Goal: Task Accomplishment & Management: Complete application form

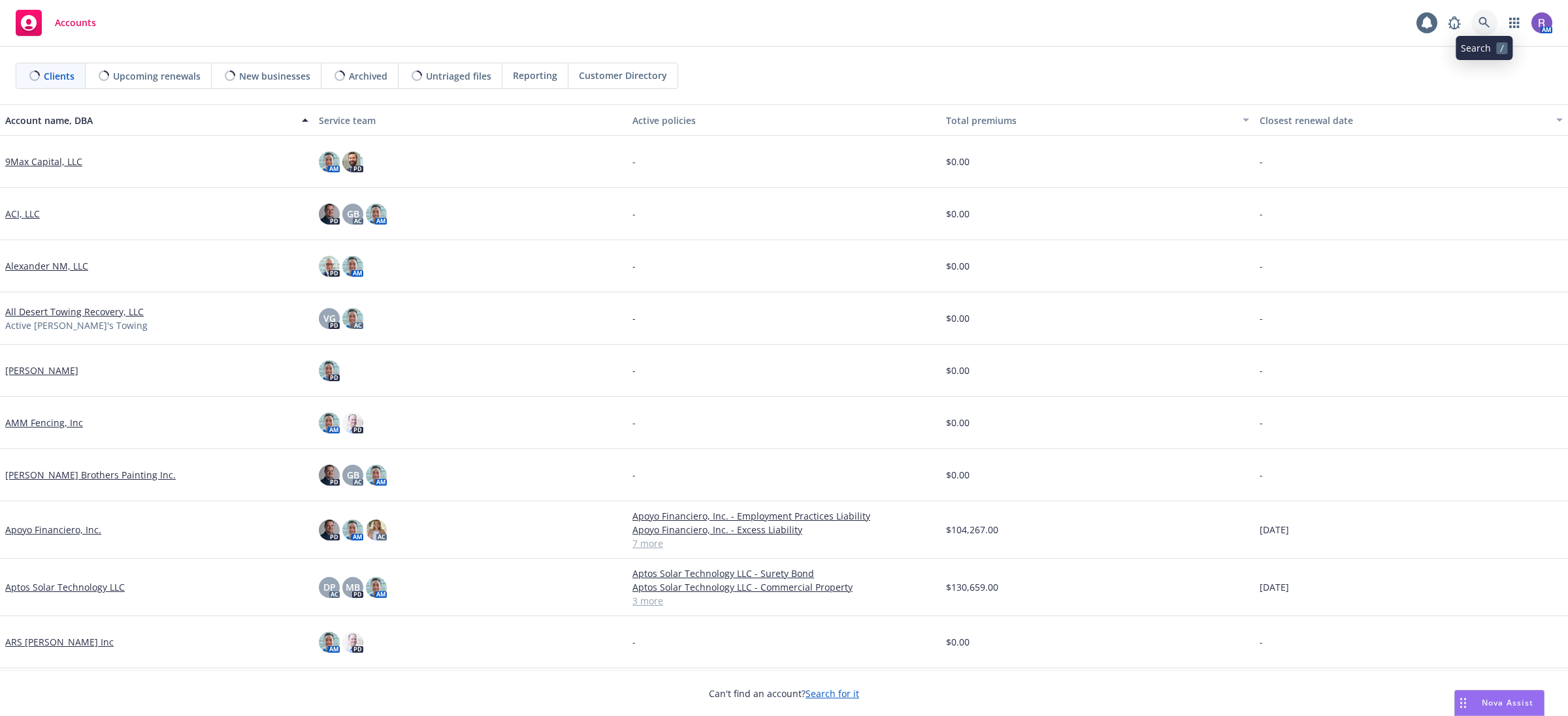
click at [1490, 24] on link at bounding box center [1484, 23] width 26 height 26
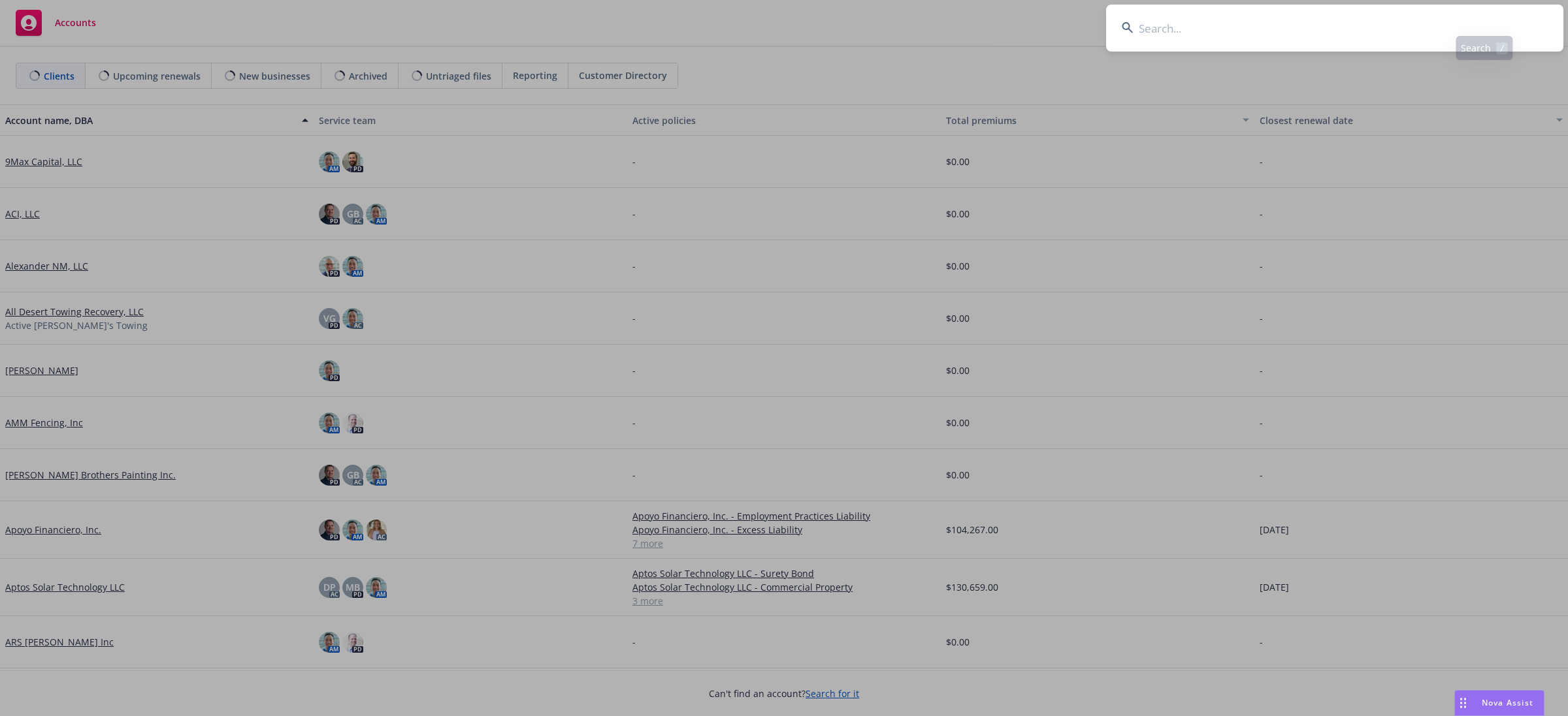
click at [1484, 22] on input at bounding box center [1334, 28] width 458 height 47
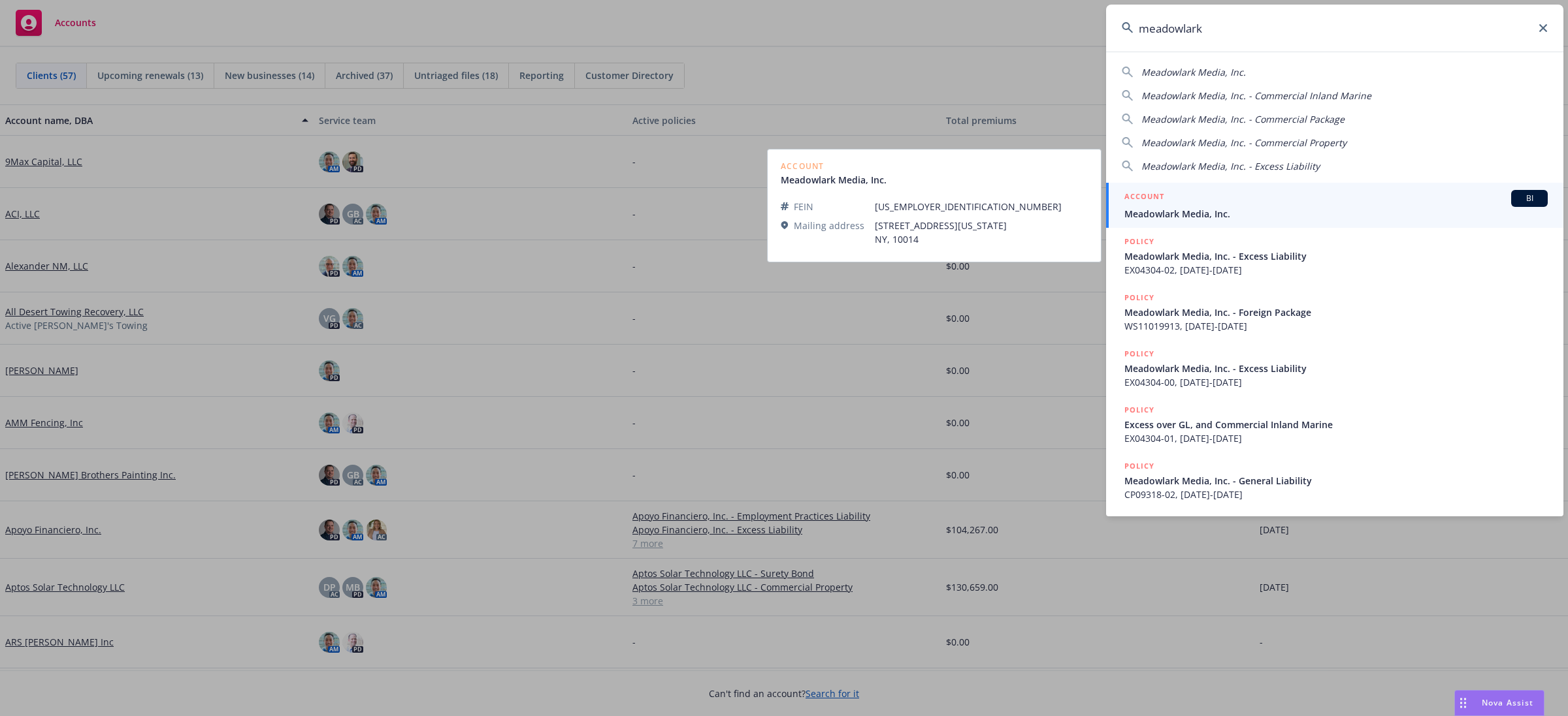
type input "meadowlark"
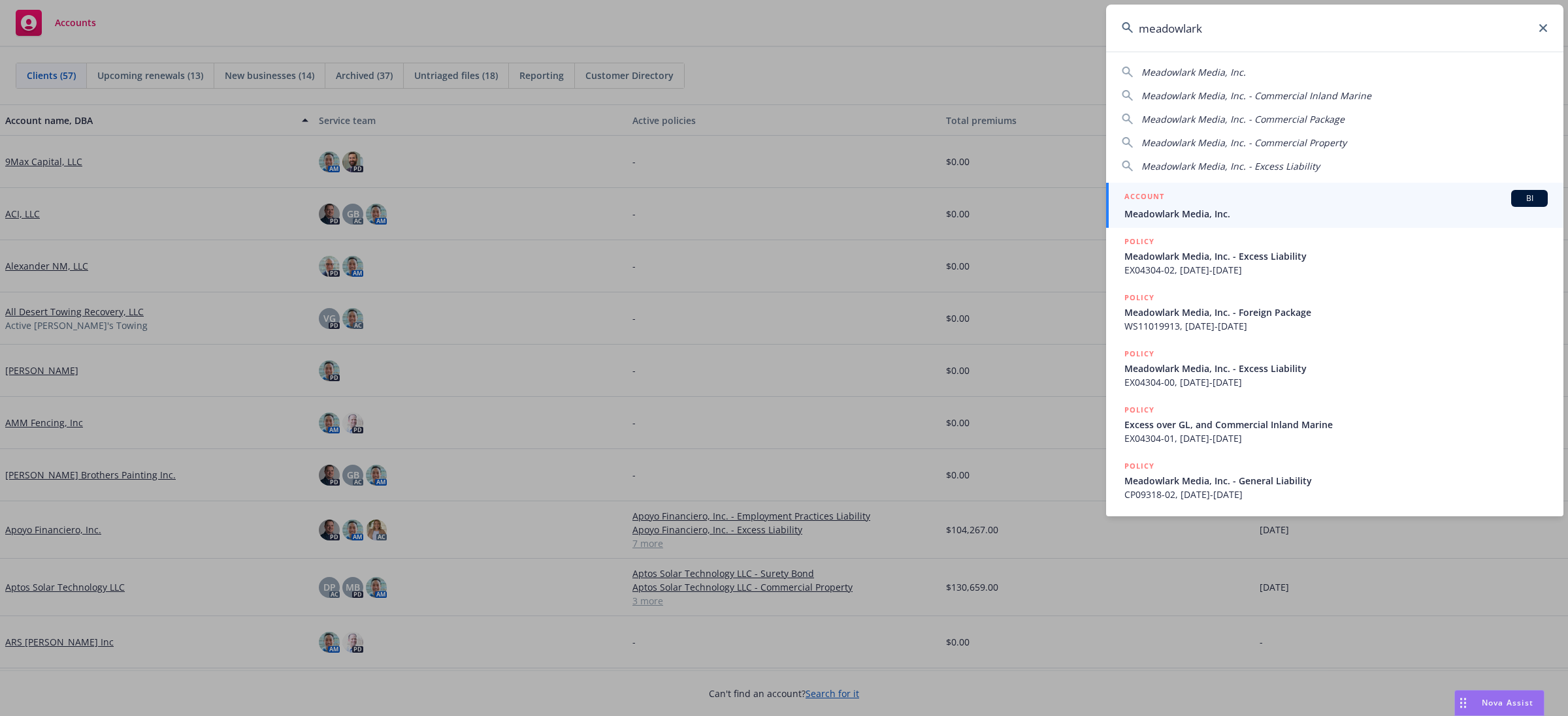
click at [1205, 207] on span "Meadowlark Media, Inc." at bounding box center [1336, 214] width 423 height 14
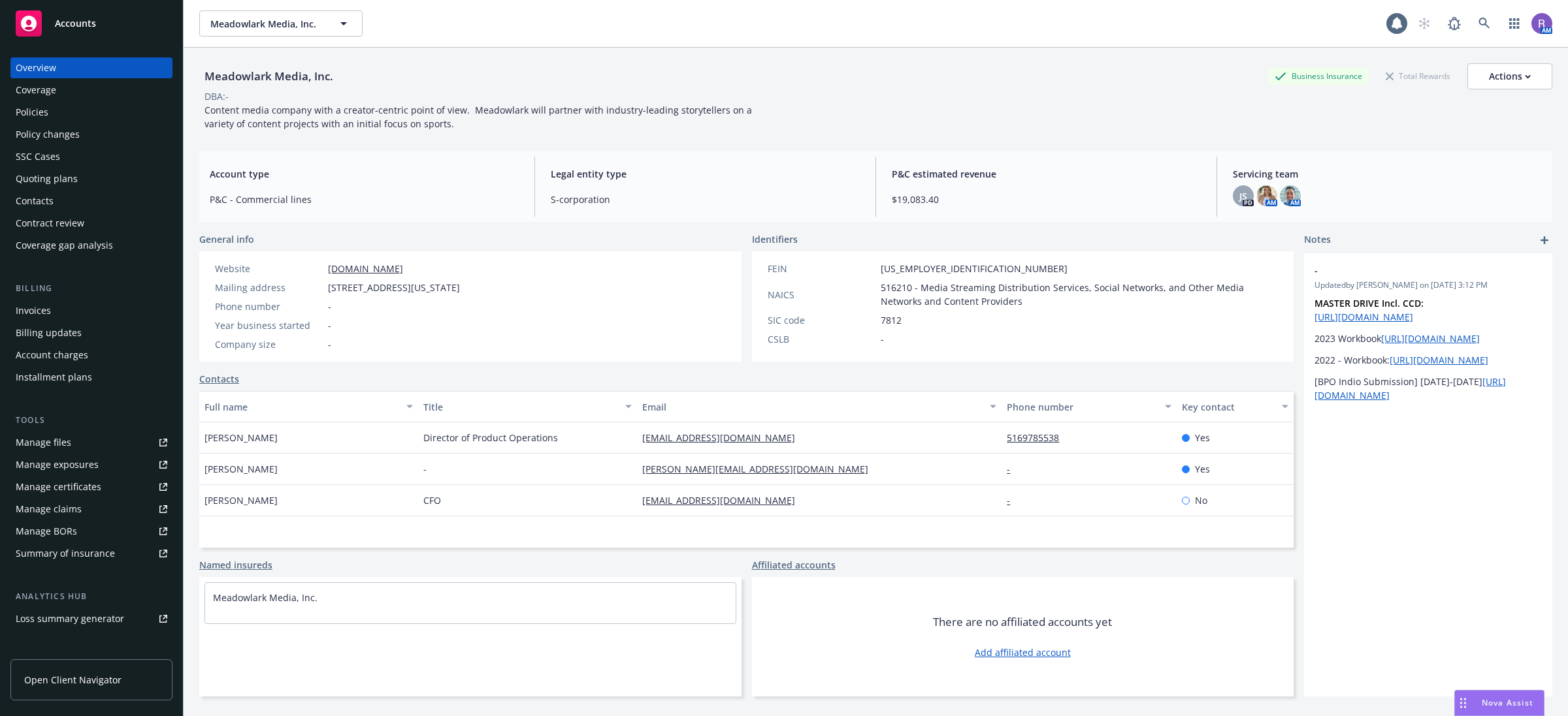
click at [74, 109] on div "Policies" at bounding box center [91, 112] width 152 height 21
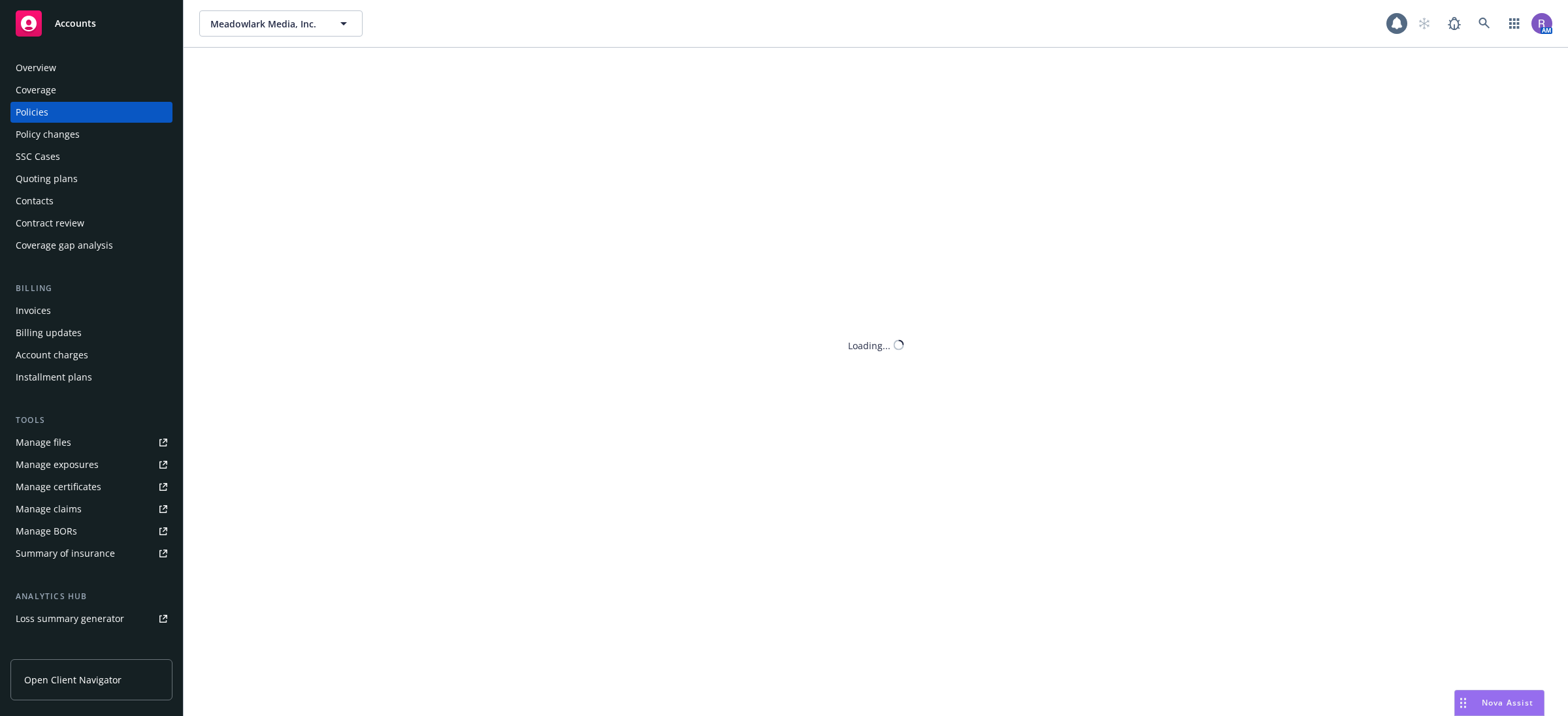
click at [62, 60] on div "Overview" at bounding box center [91, 68] width 152 height 21
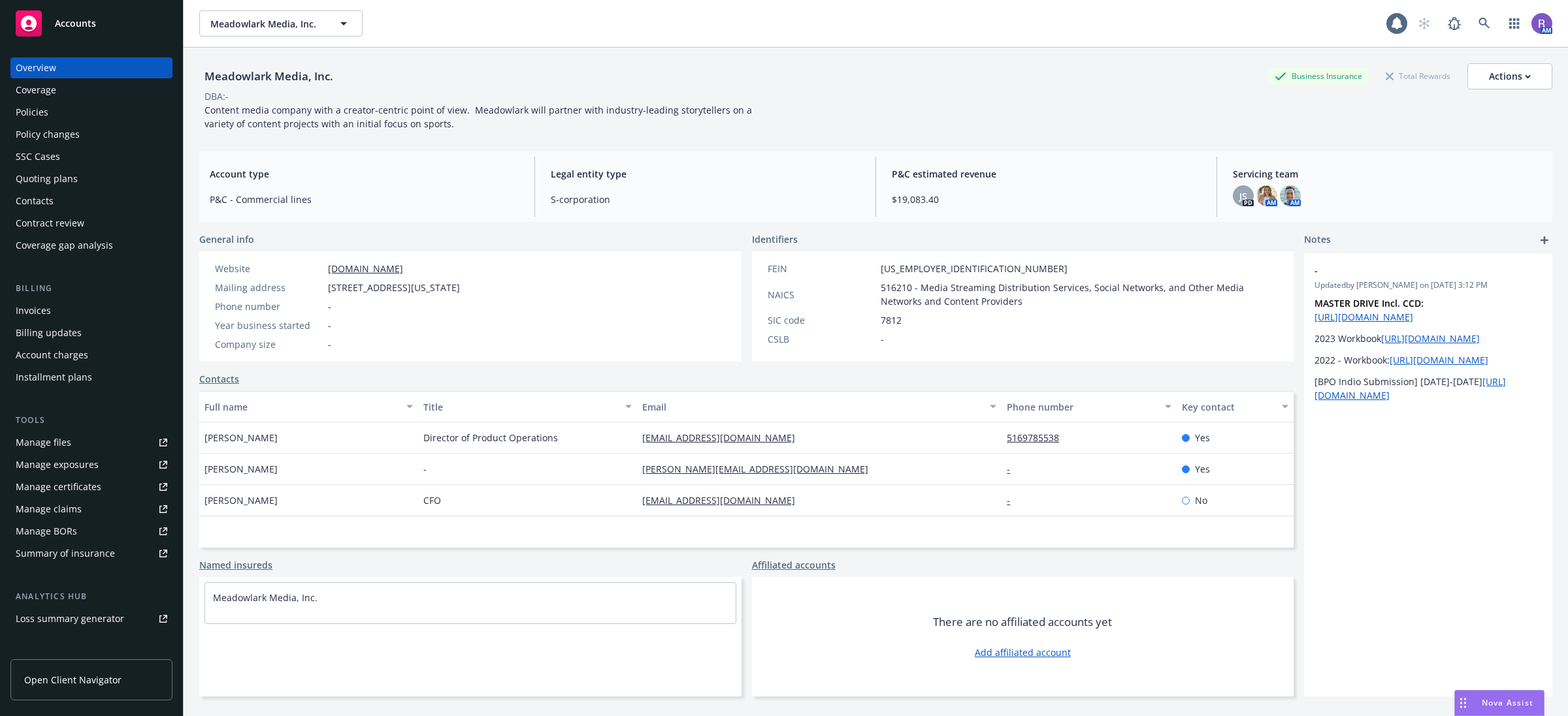
click at [47, 126] on div "Policy changes" at bounding box center [47, 134] width 64 height 21
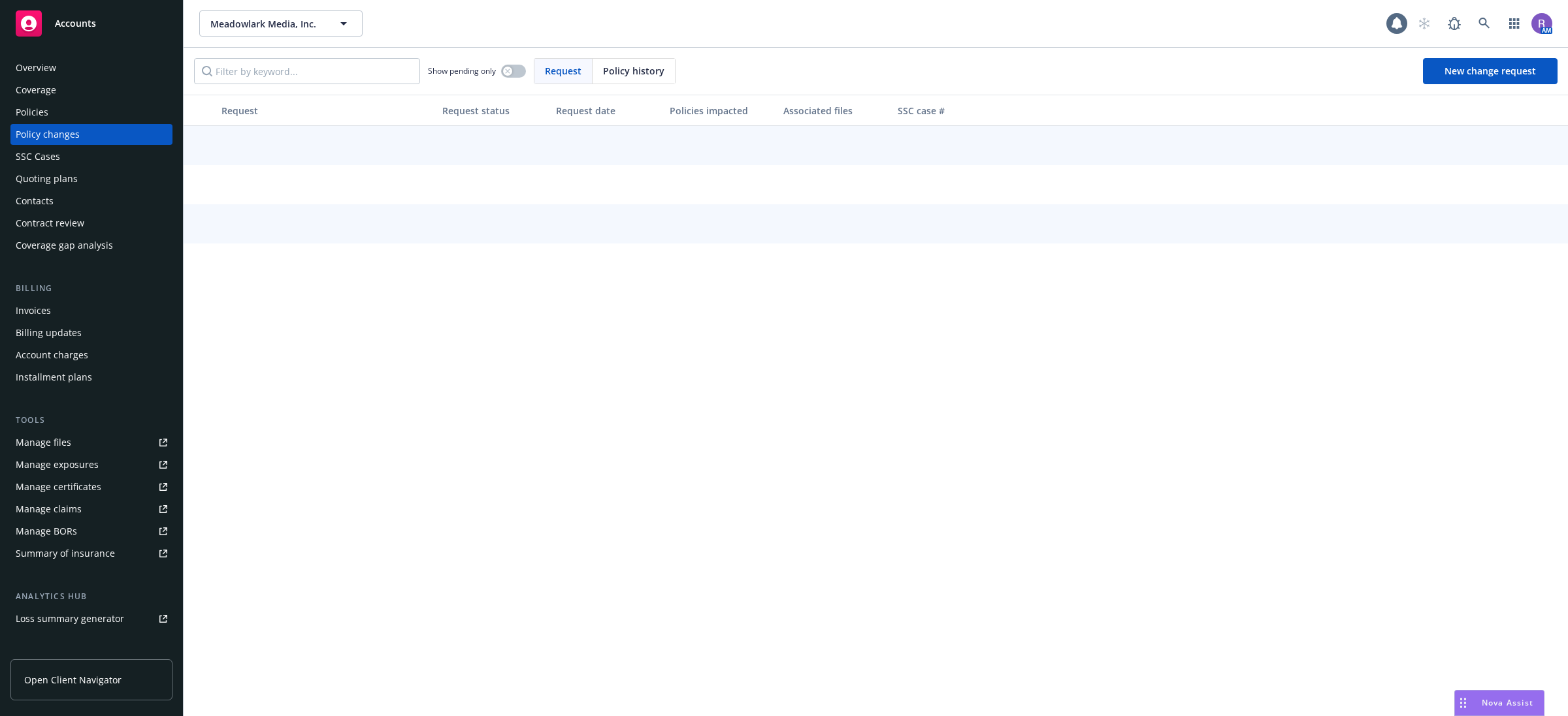
click at [53, 109] on div "Policies" at bounding box center [91, 112] width 152 height 21
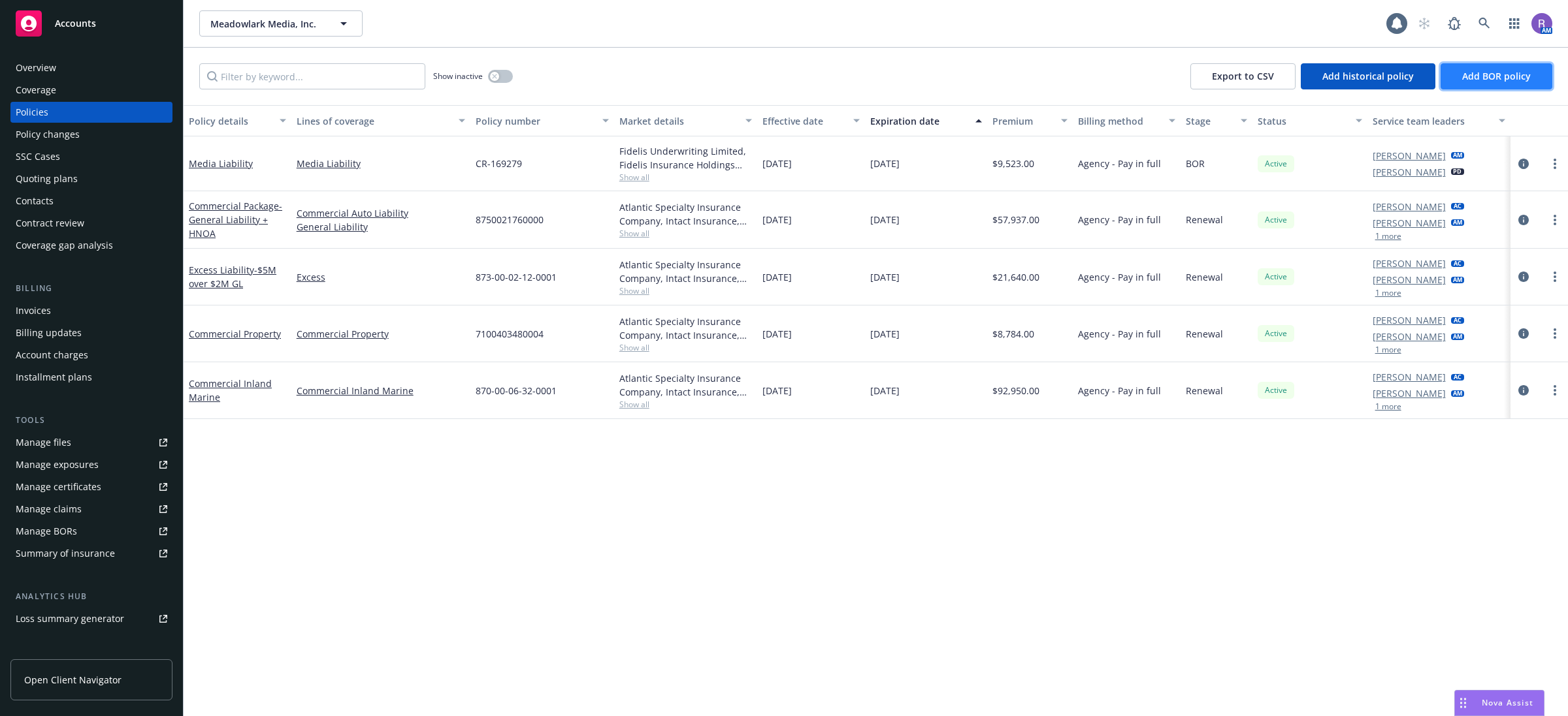
click at [1533, 85] on button "Add BOR policy" at bounding box center [1496, 76] width 112 height 26
select select "other"
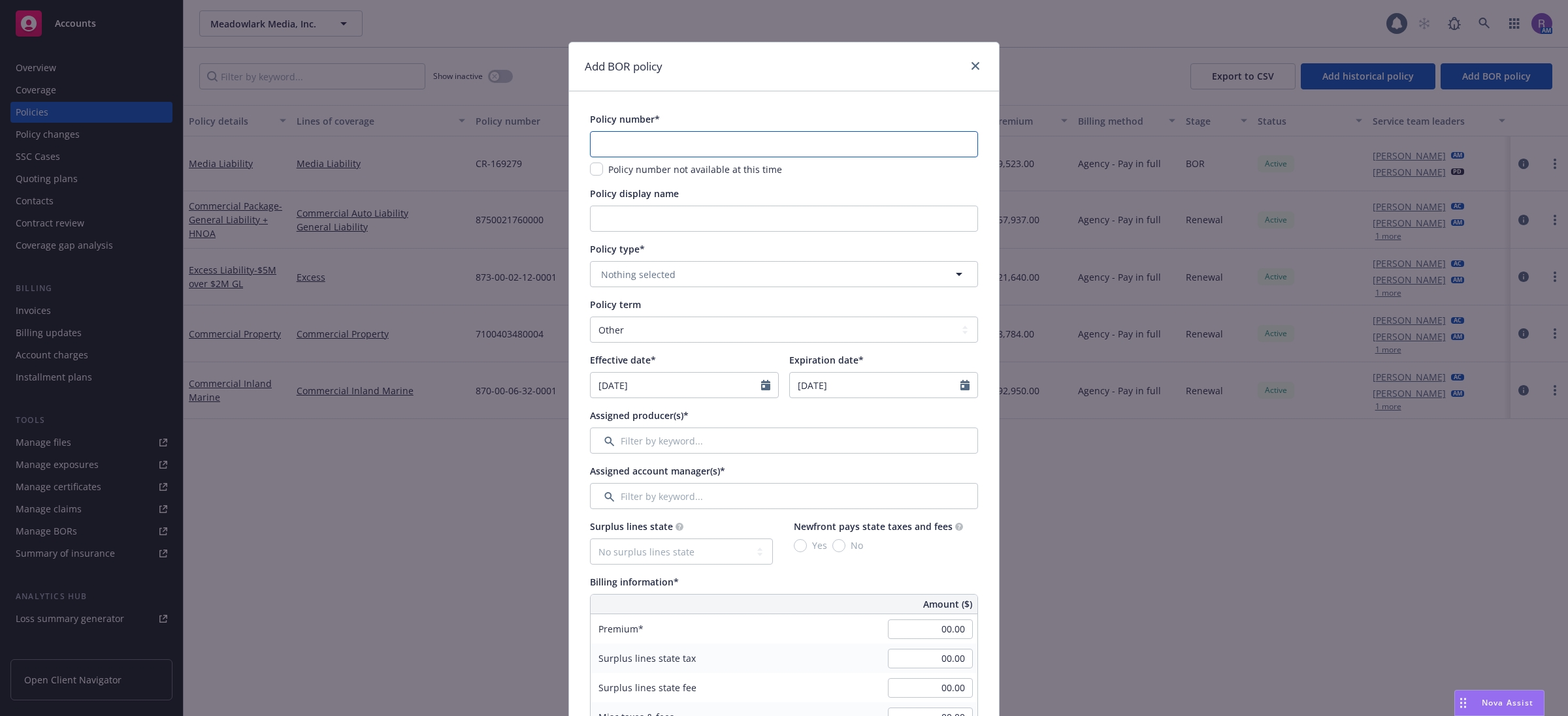
click at [669, 142] on input "text" at bounding box center [784, 144] width 388 height 26
paste input "CRDO-0000001-00"
type input "CRDO-0000001-00"
click at [663, 222] on input "Policy display name" at bounding box center [784, 218] width 388 height 26
click at [648, 267] on span "Nothing selected" at bounding box center [638, 274] width 74 height 14
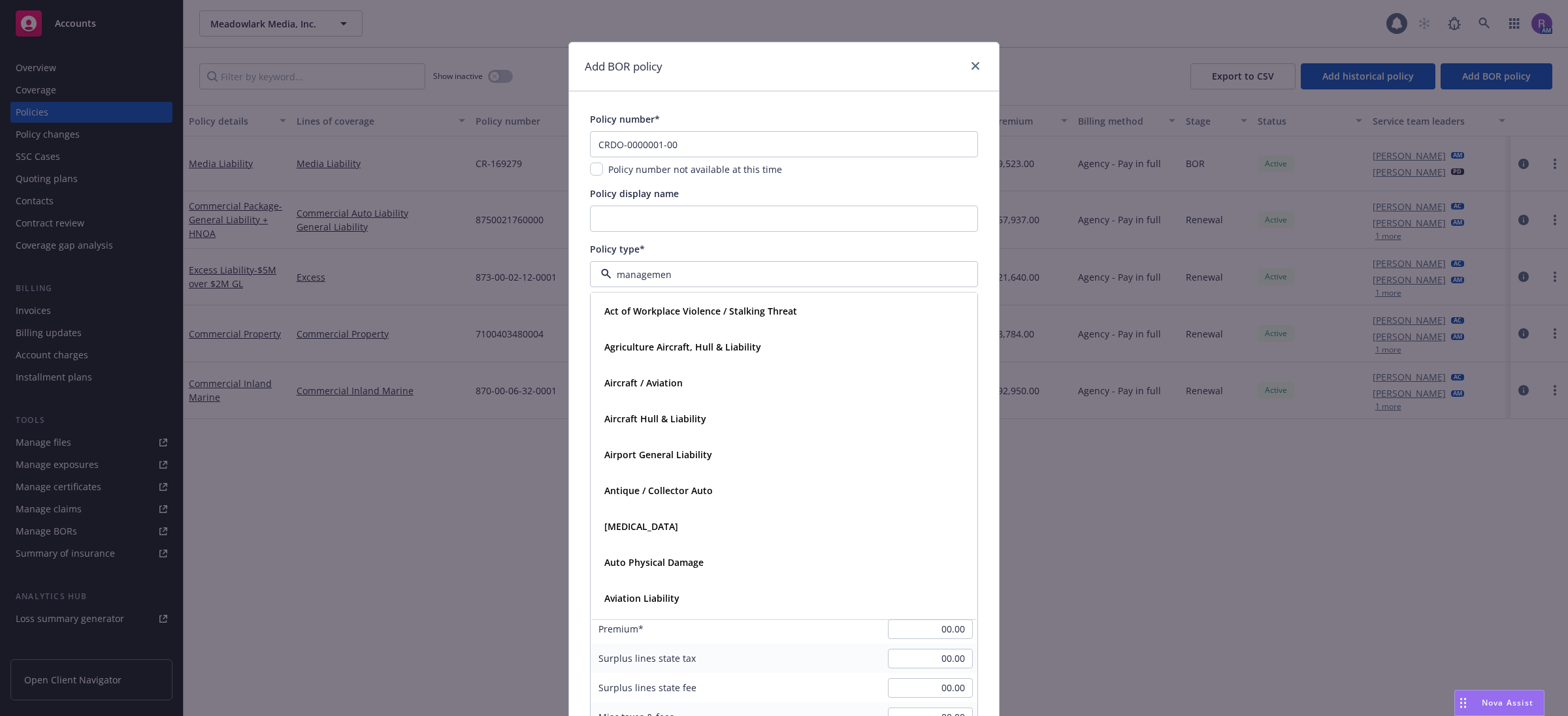
type input "management"
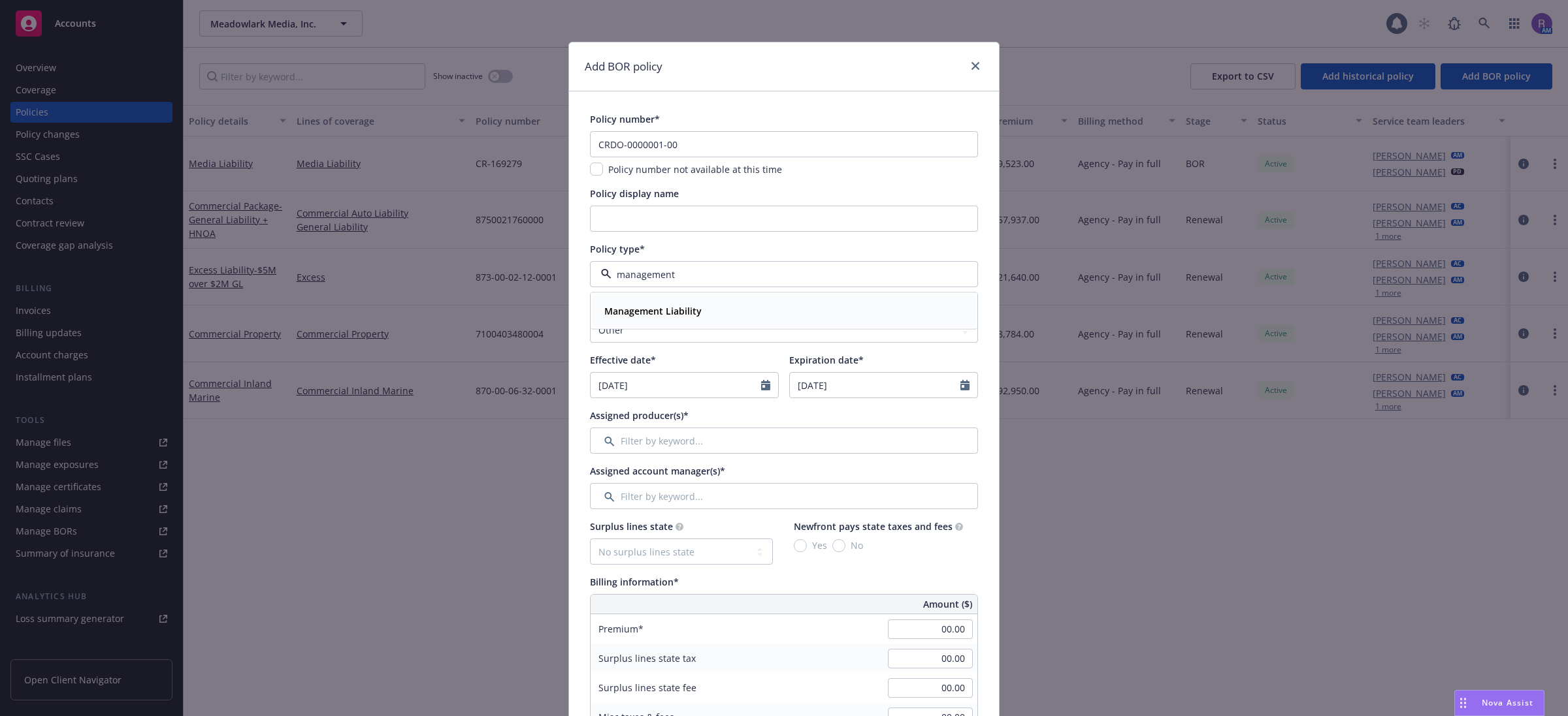
click at [658, 312] on strong "Management Liability" at bounding box center [653, 310] width 97 height 13
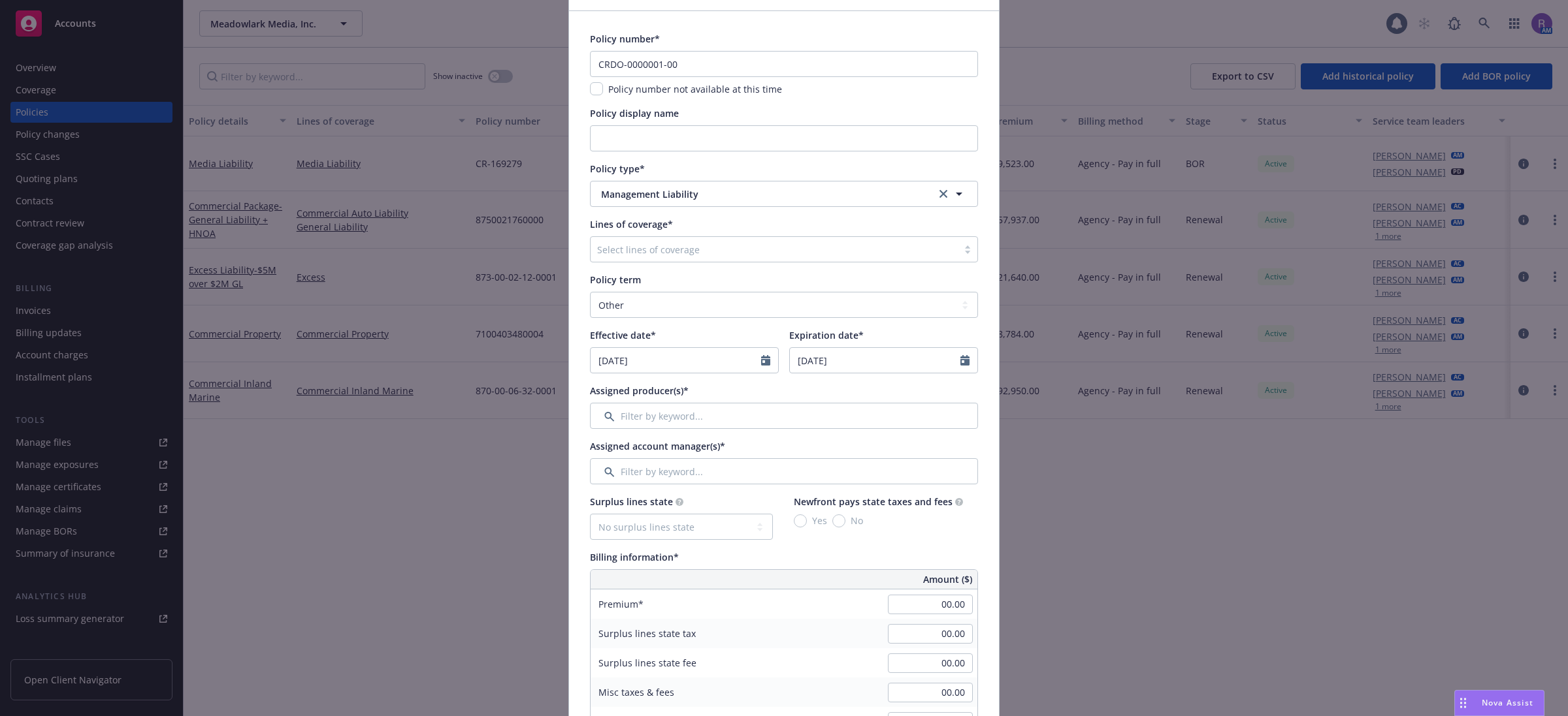
scroll to position [81, 0]
click at [658, 249] on div at bounding box center [773, 248] width 354 height 16
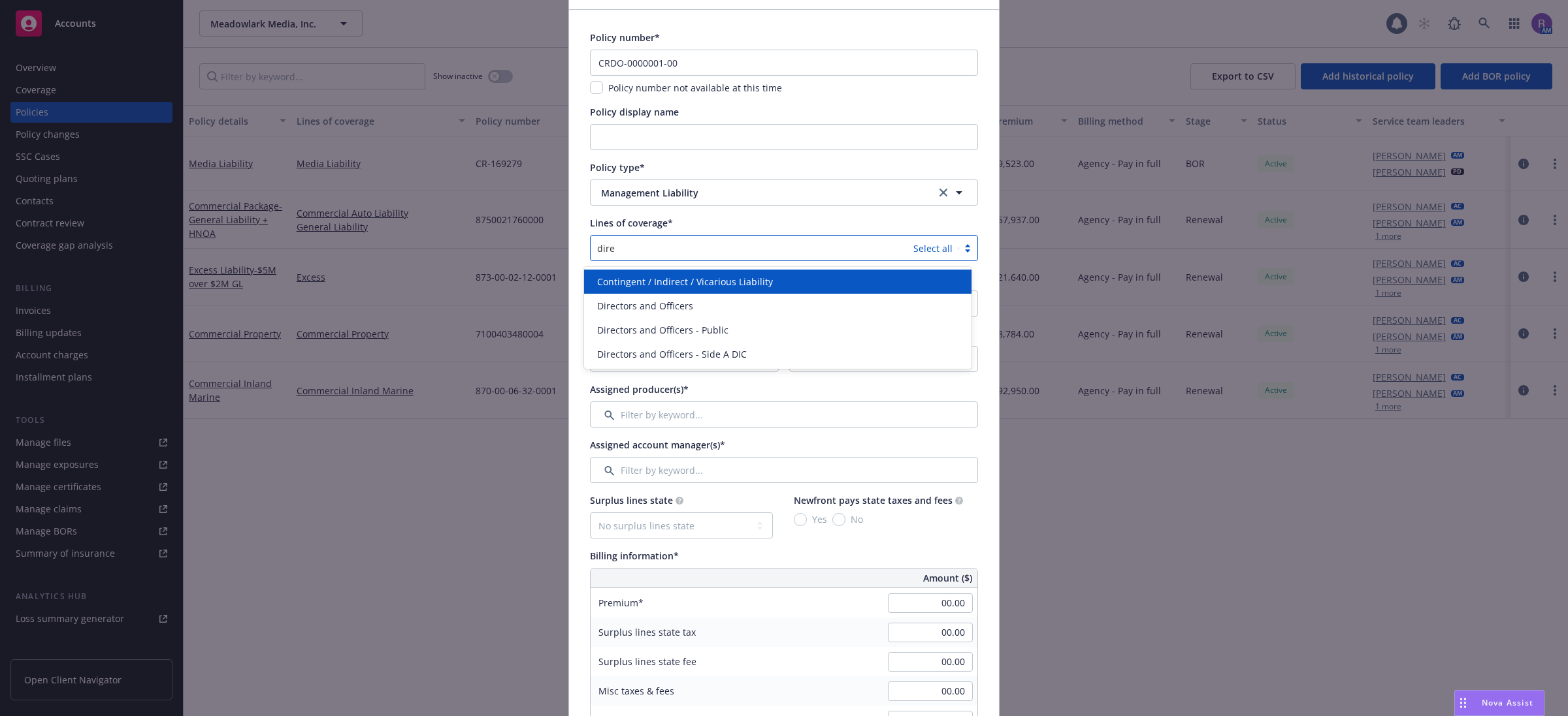
type input "direc"
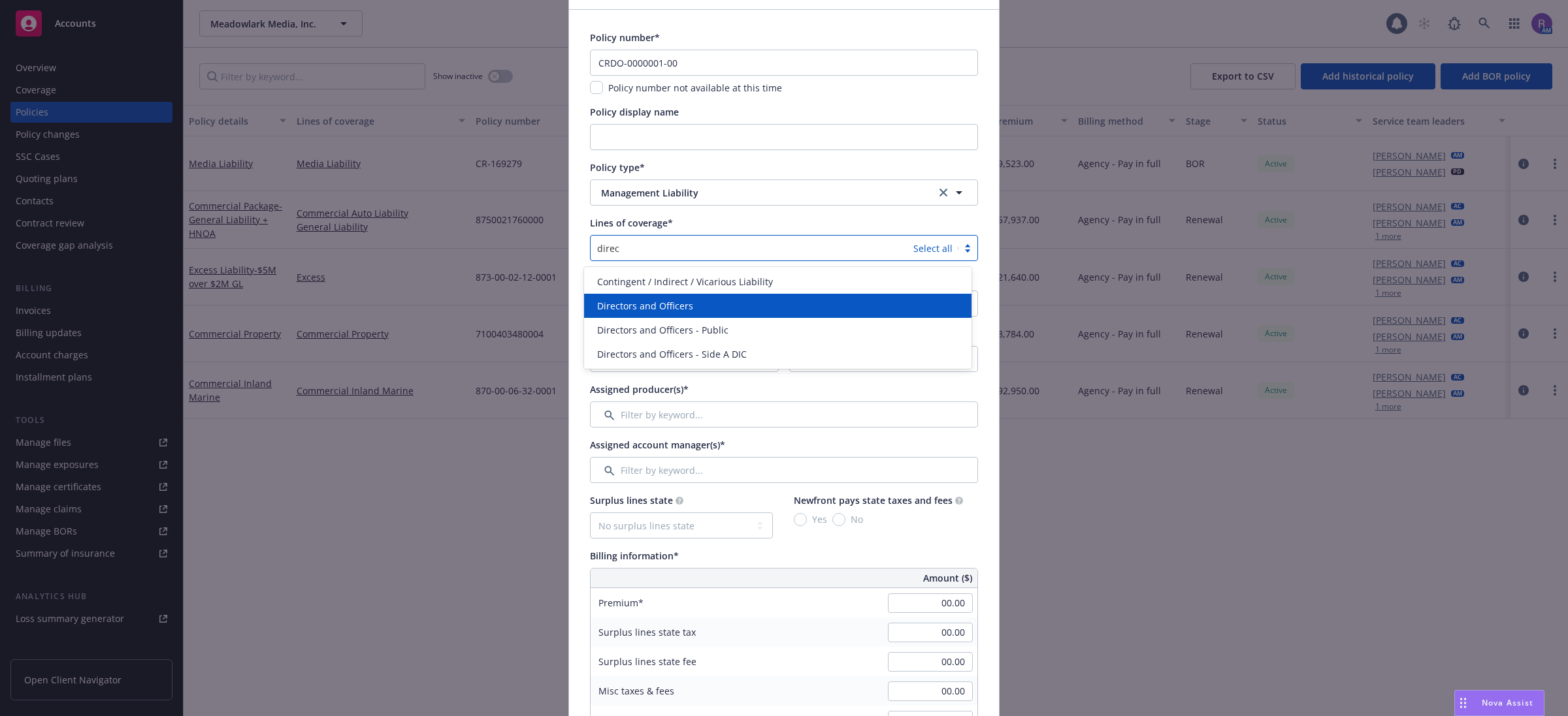
click at [660, 294] on div "Directors and Officers" at bounding box center [778, 306] width 388 height 24
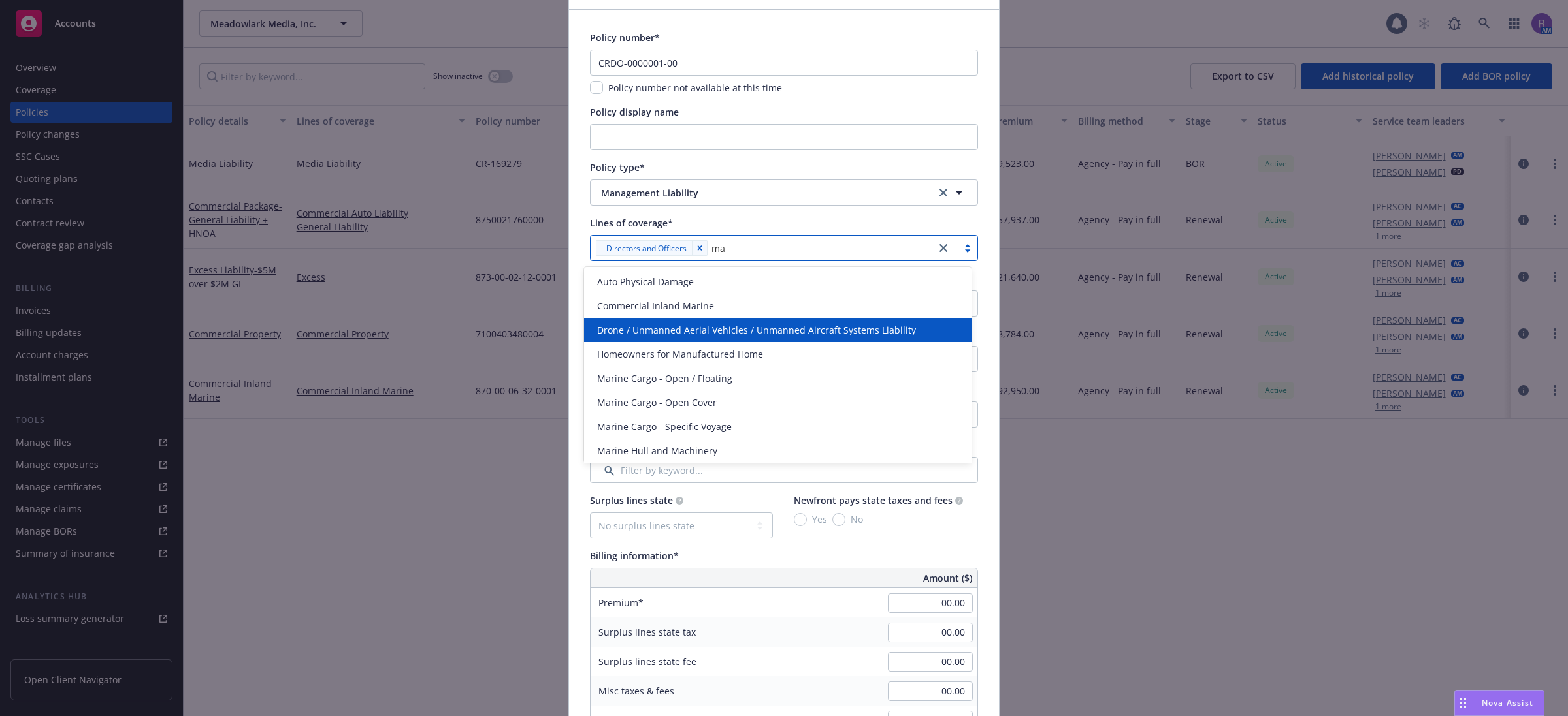
type input "m"
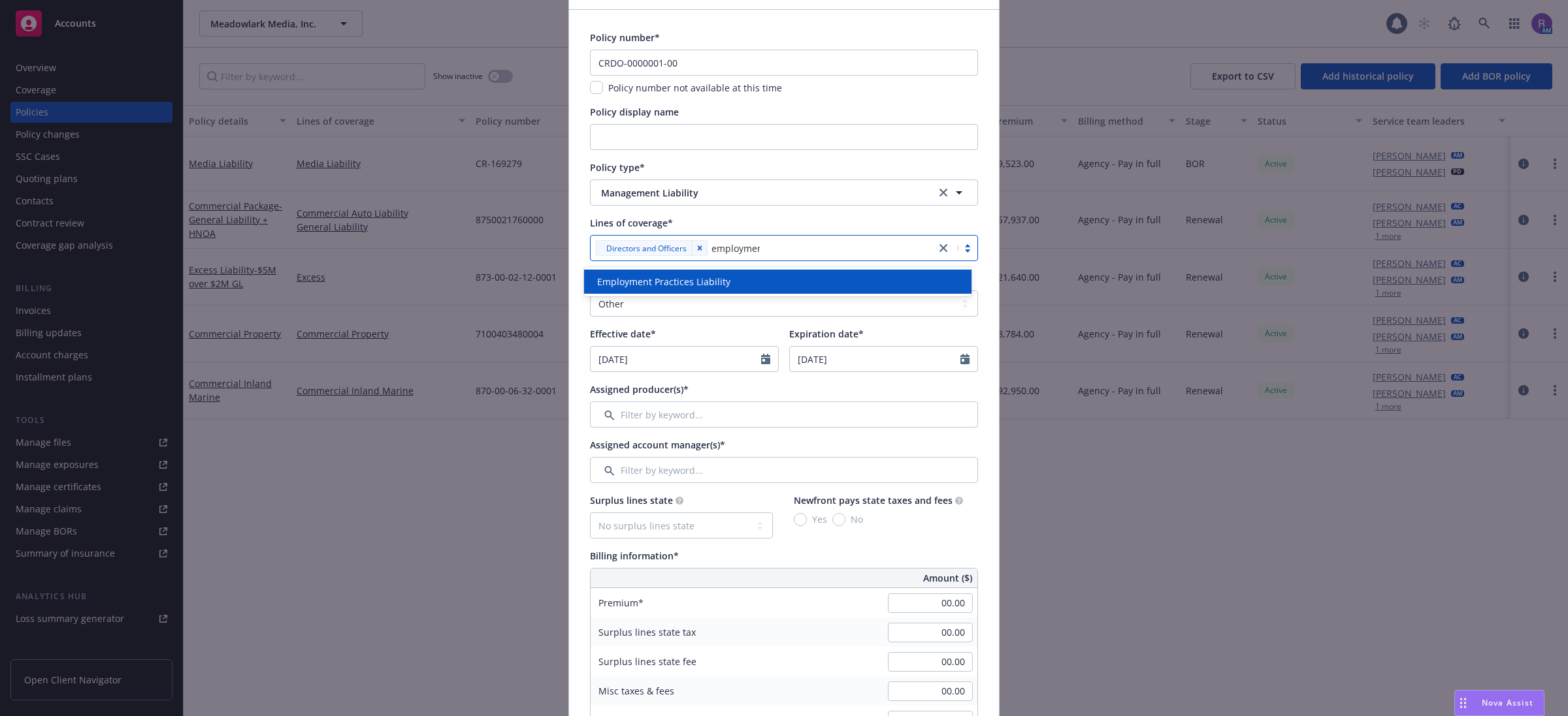
type input "employment"
click at [720, 281] on span "Employment Practices Liability" at bounding box center [663, 282] width 133 height 14
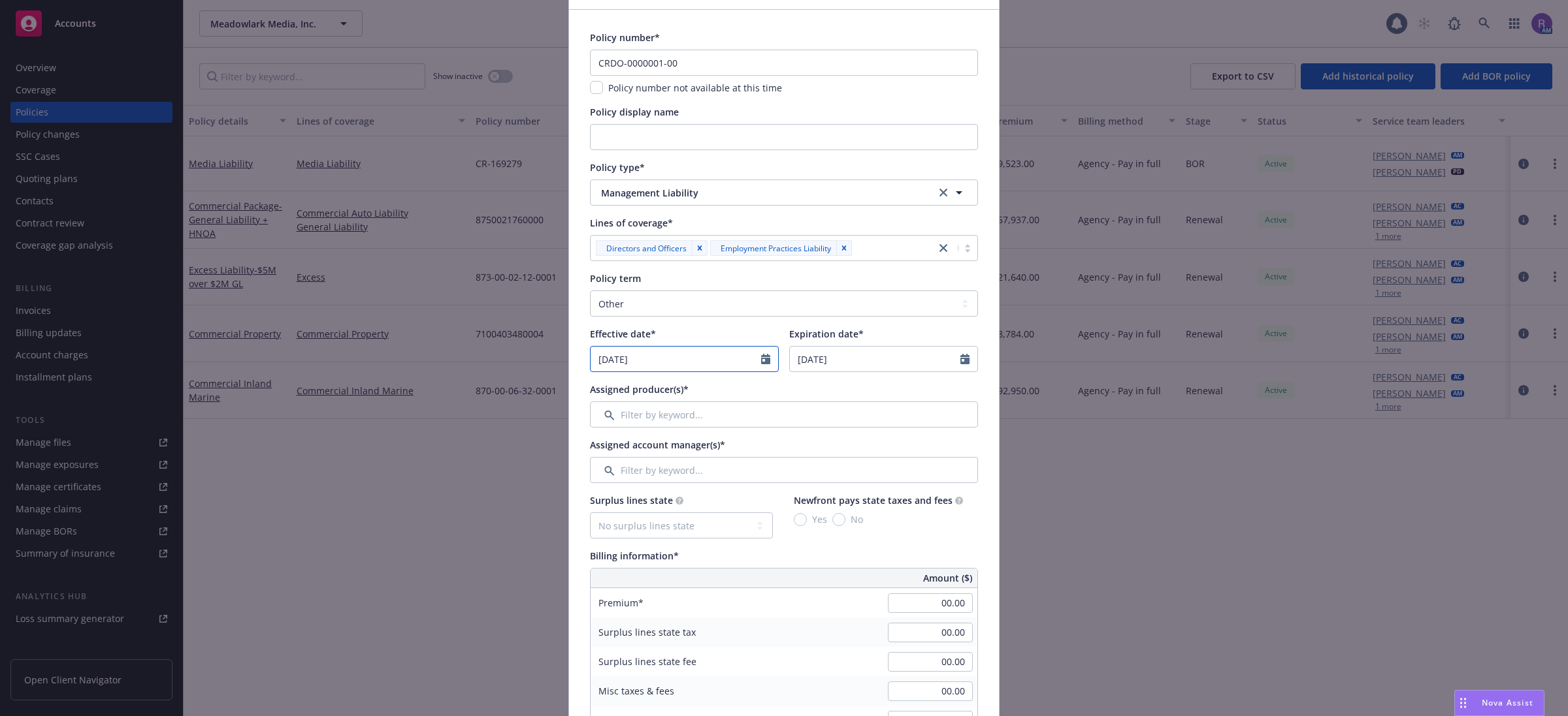
click at [761, 357] on icon "Calendar" at bounding box center [765, 358] width 9 height 11
select select "8"
type input "2024"
click at [710, 393] on input "2024" at bounding box center [702, 390] width 42 height 14
click at [669, 394] on icon at bounding box center [671, 392] width 5 height 3
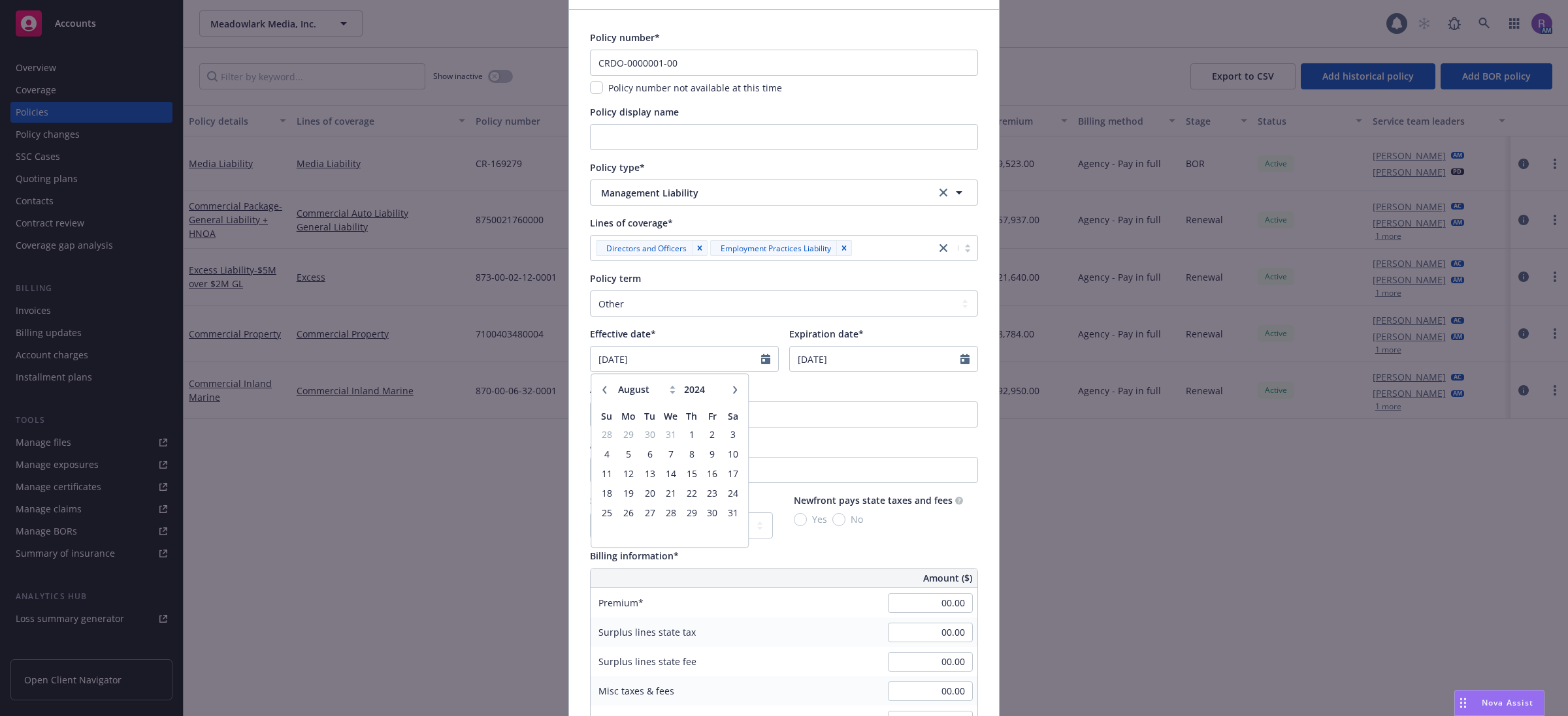
click at [669, 393] on icon at bounding box center [671, 392] width 5 height 3
click at [733, 387] on icon "button" at bounding box center [735, 390] width 4 height 8
select select "9"
click at [601, 494] on span "22" at bounding box center [607, 493] width 18 height 17
type input "09/22/2024"
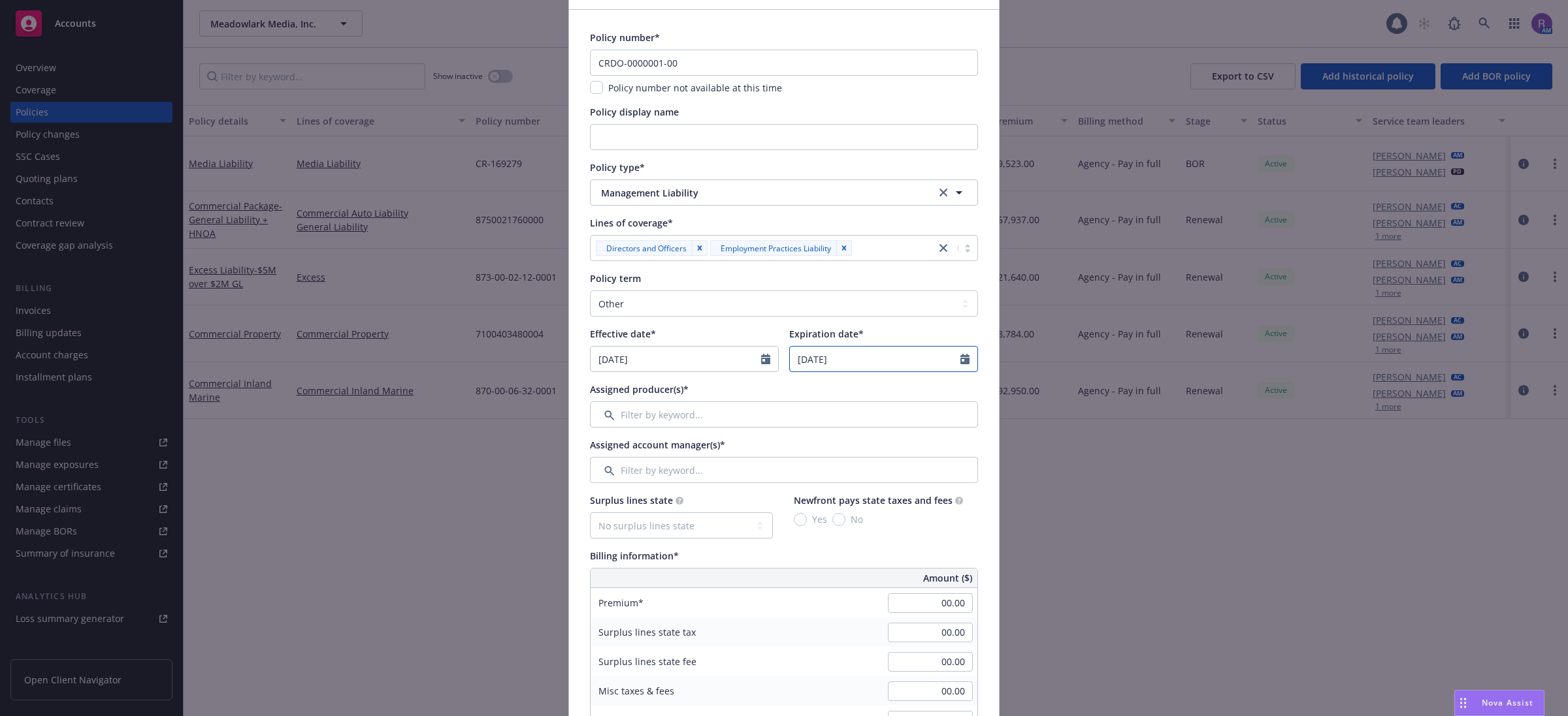
click at [860, 359] on input "08/27/2026" at bounding box center [875, 358] width 171 height 24
select select "8"
click at [648, 292] on select "Select policy term 12 Month 6 Month 4 Month 3 Month 2 Month 1 Month 36 Month (3…" at bounding box center [784, 304] width 388 height 26
select select "12"
click at [590, 291] on select "Select policy term 12 Month 6 Month 4 Month 3 Month 2 Month 1 Month 36 Month (3…" at bounding box center [784, 304] width 388 height 26
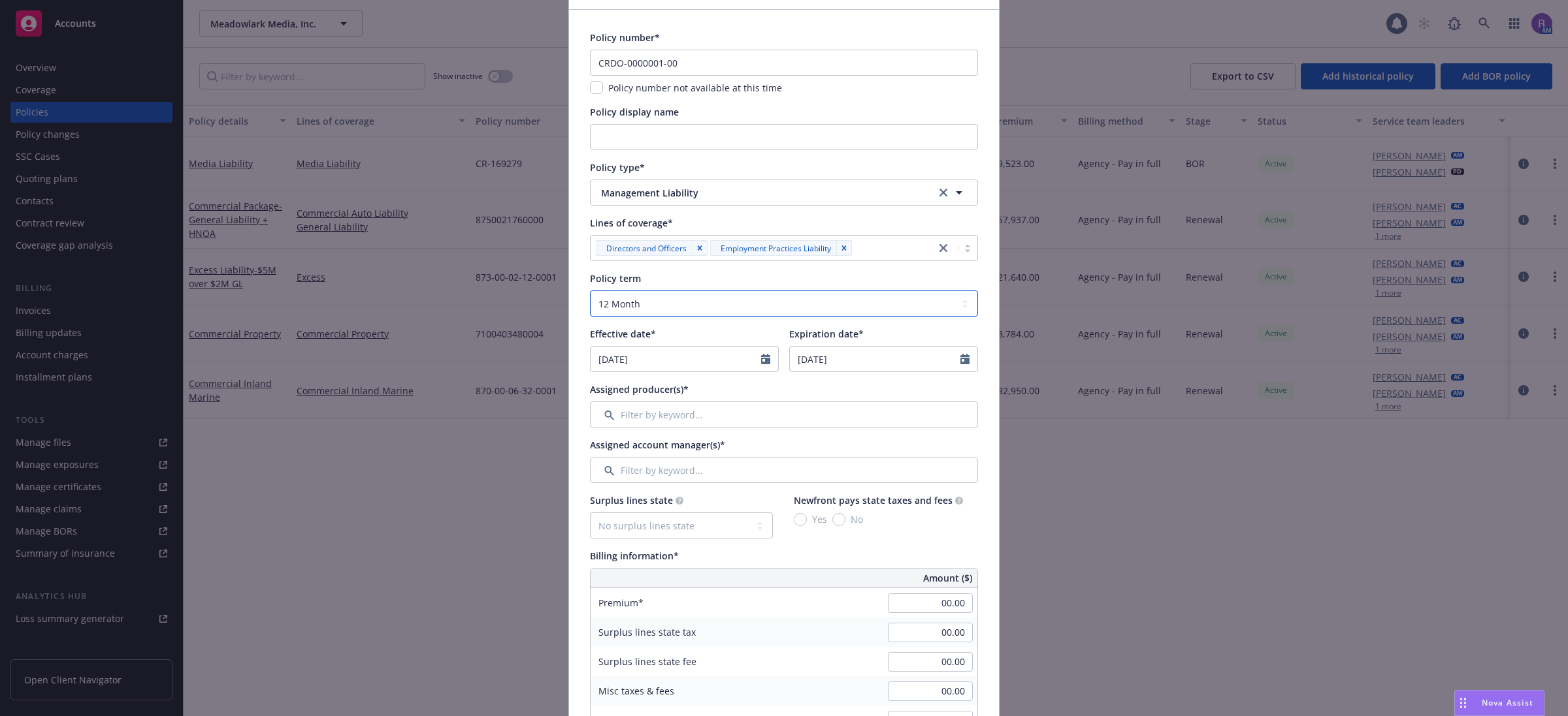
type input "09/22/2025"
click at [749, 337] on div "Effective date*" at bounding box center [684, 334] width 189 height 14
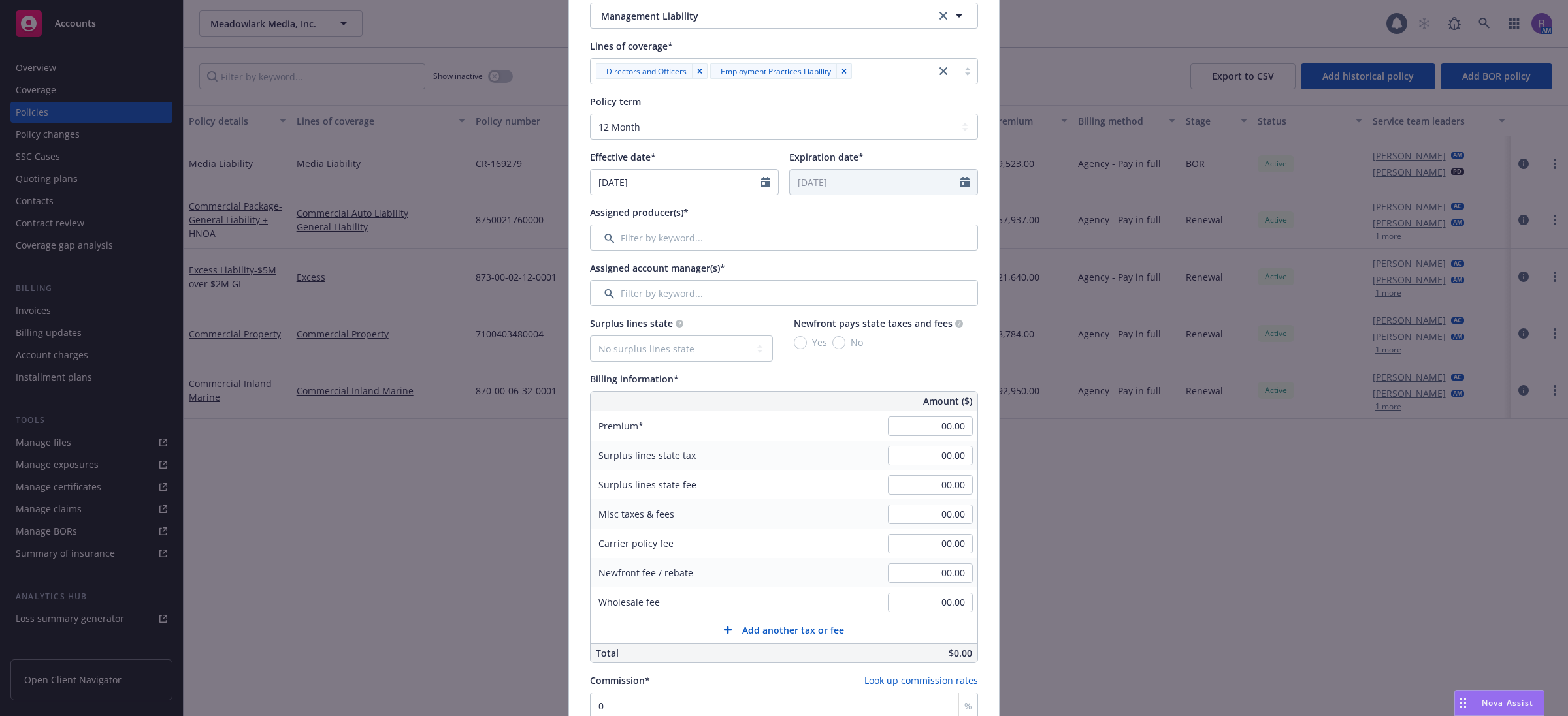
scroll to position [326, 0]
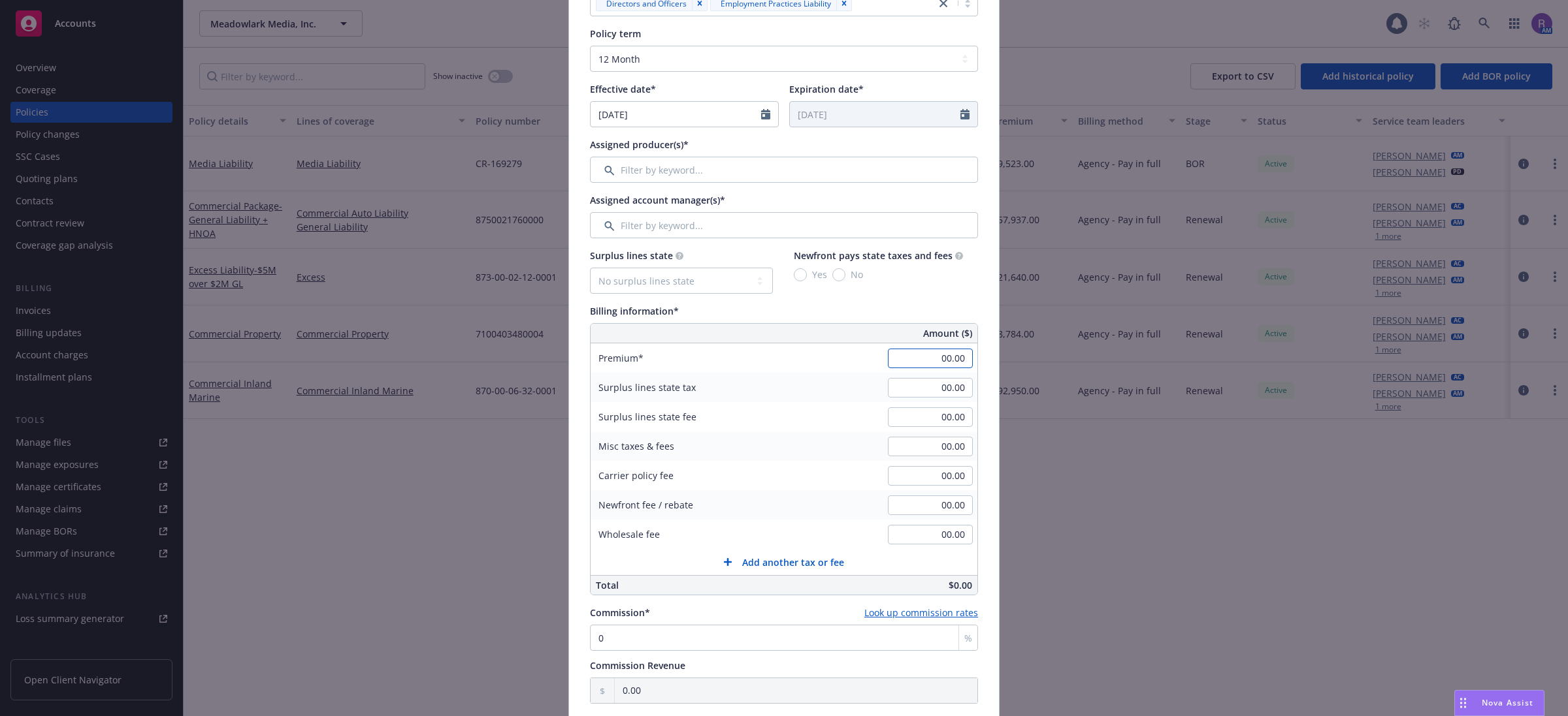
click at [890, 360] on input "00.00" at bounding box center [930, 358] width 85 height 20
type input "36,060.00"
click at [945, 446] on input "00.00" at bounding box center [930, 447] width 85 height 20
type input "300.00"
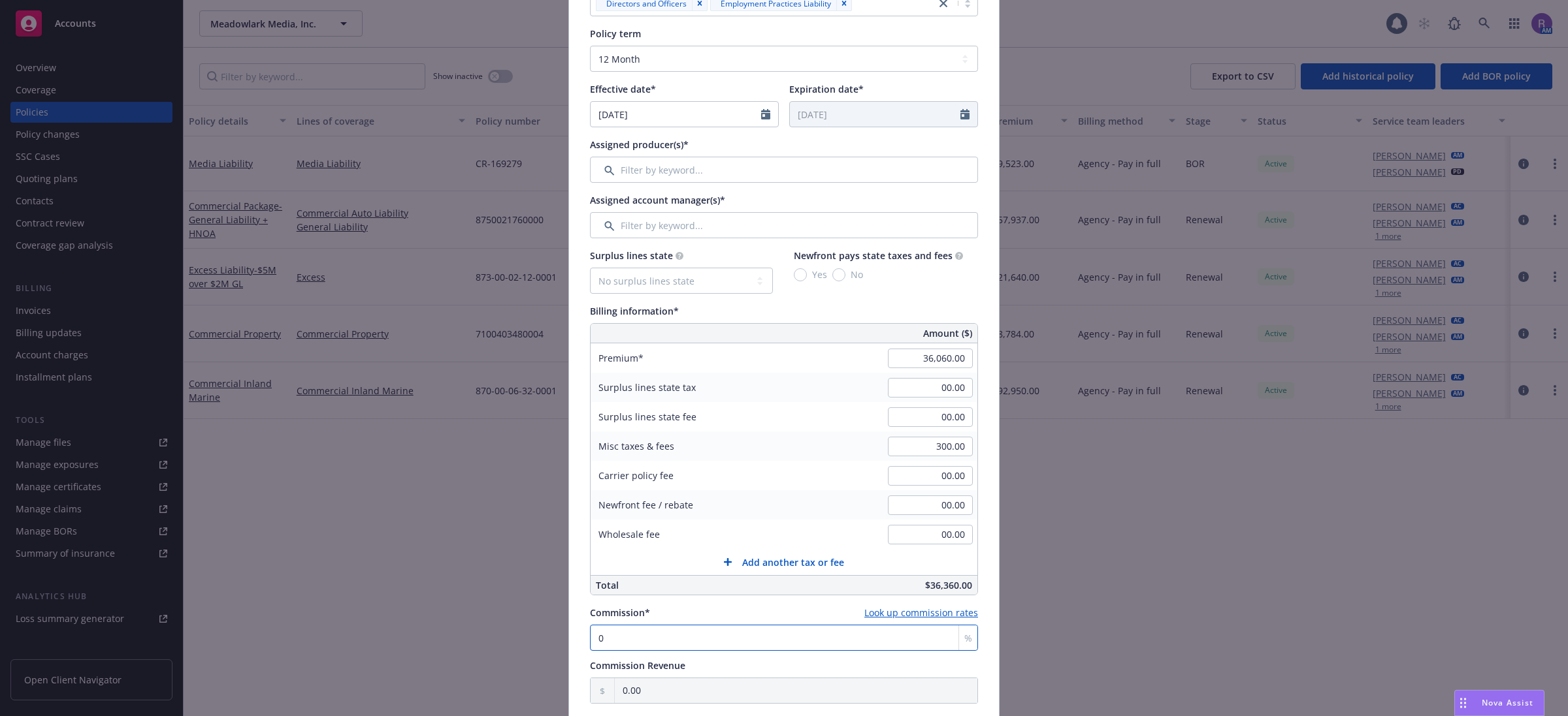
click at [661, 629] on input "0" at bounding box center [784, 638] width 388 height 26
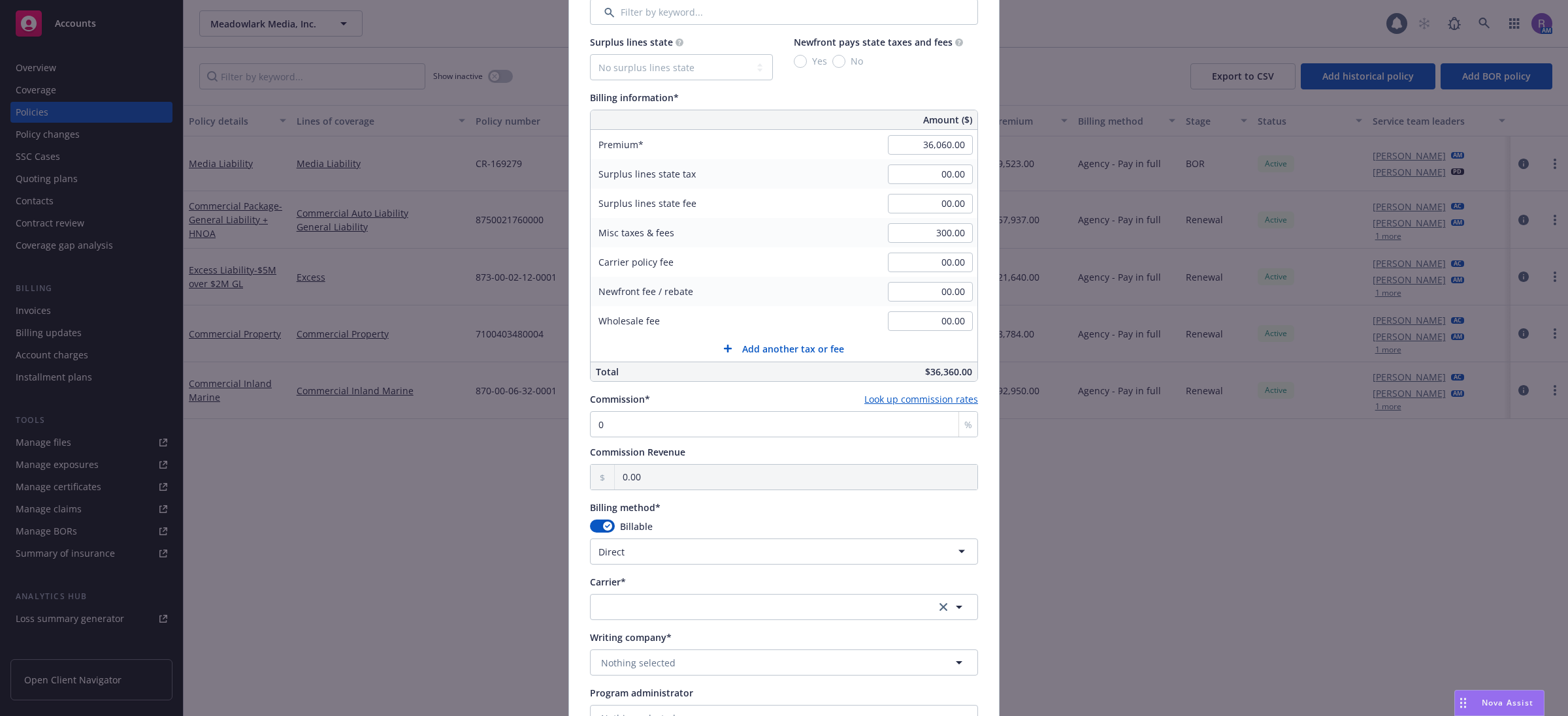
scroll to position [735, 0]
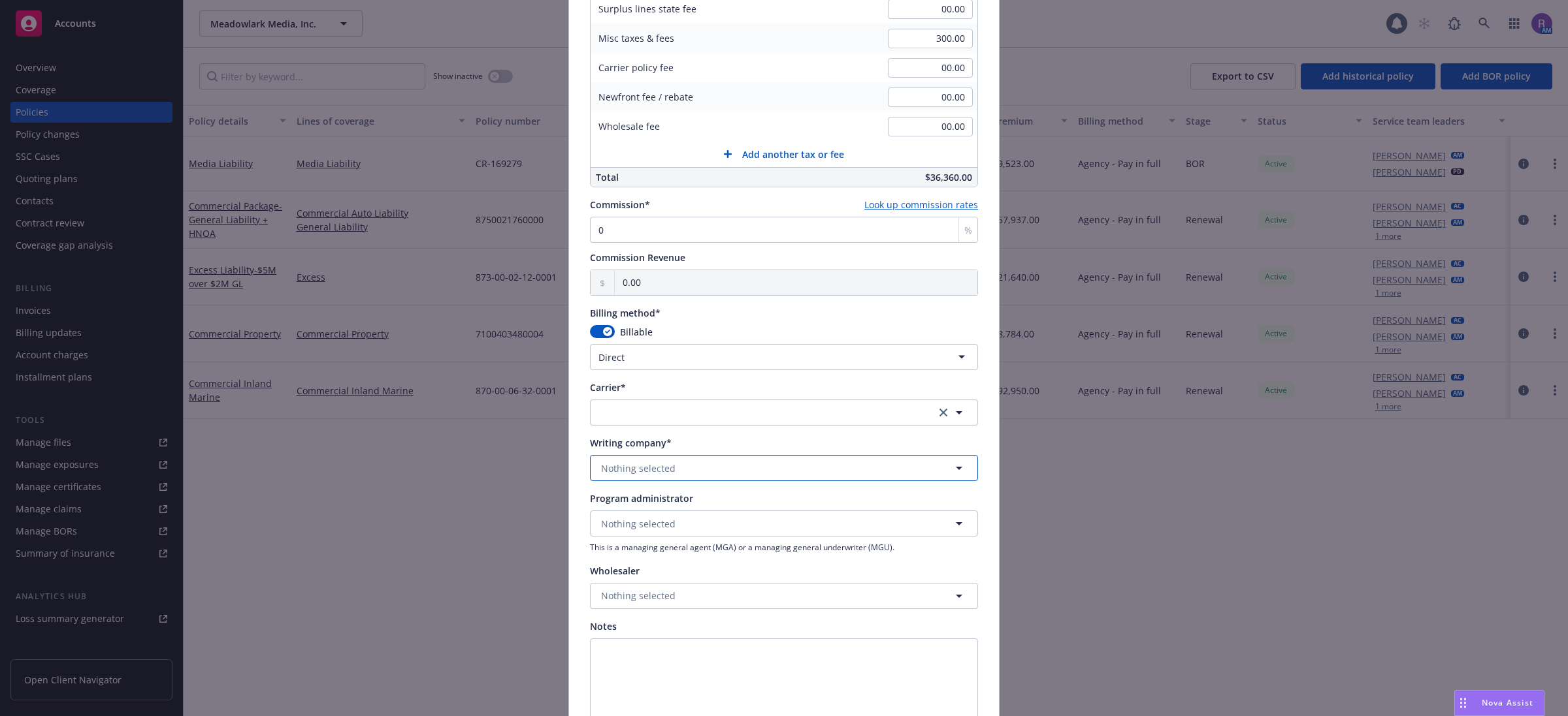
click at [678, 469] on button "Nothing selected" at bounding box center [784, 468] width 388 height 26
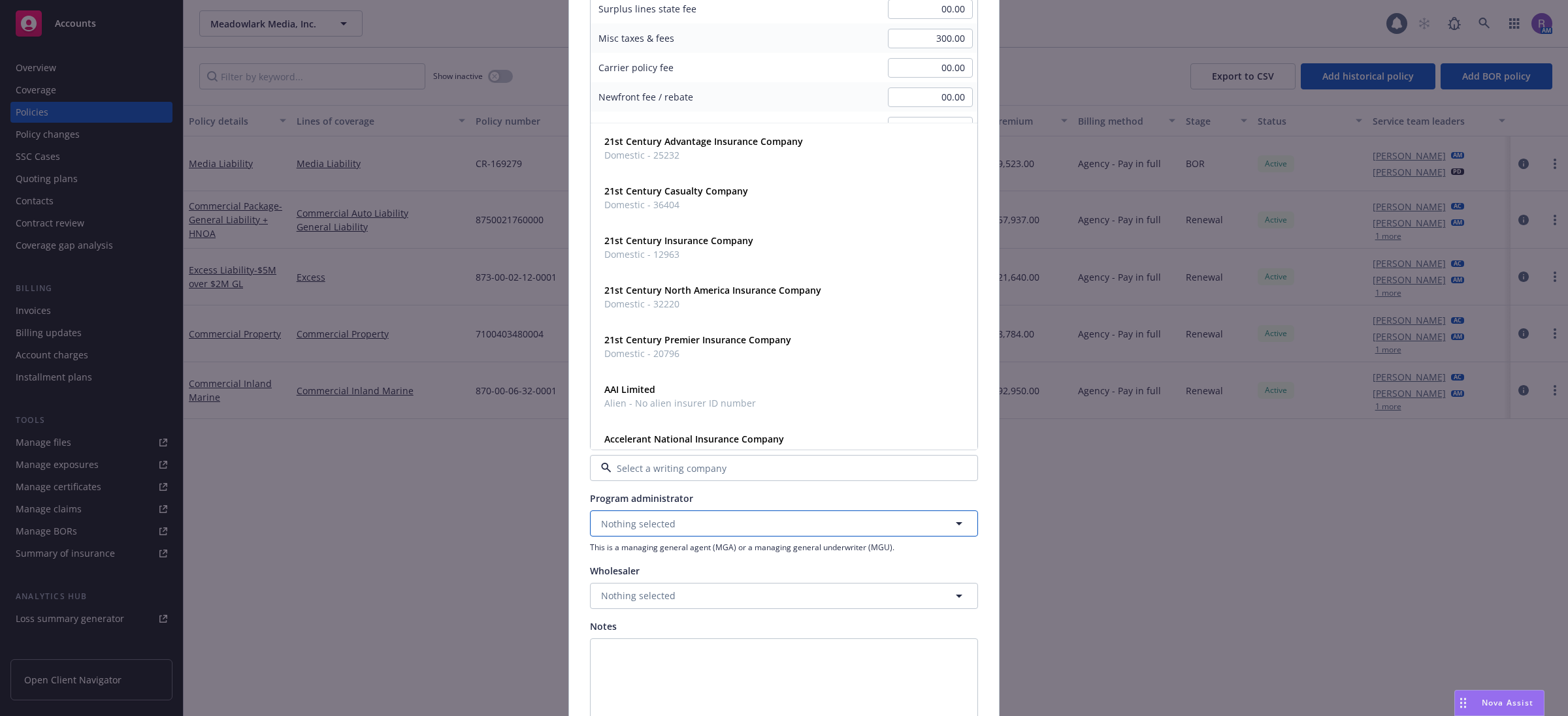
click at [661, 524] on span "Nothing selected" at bounding box center [638, 524] width 74 height 14
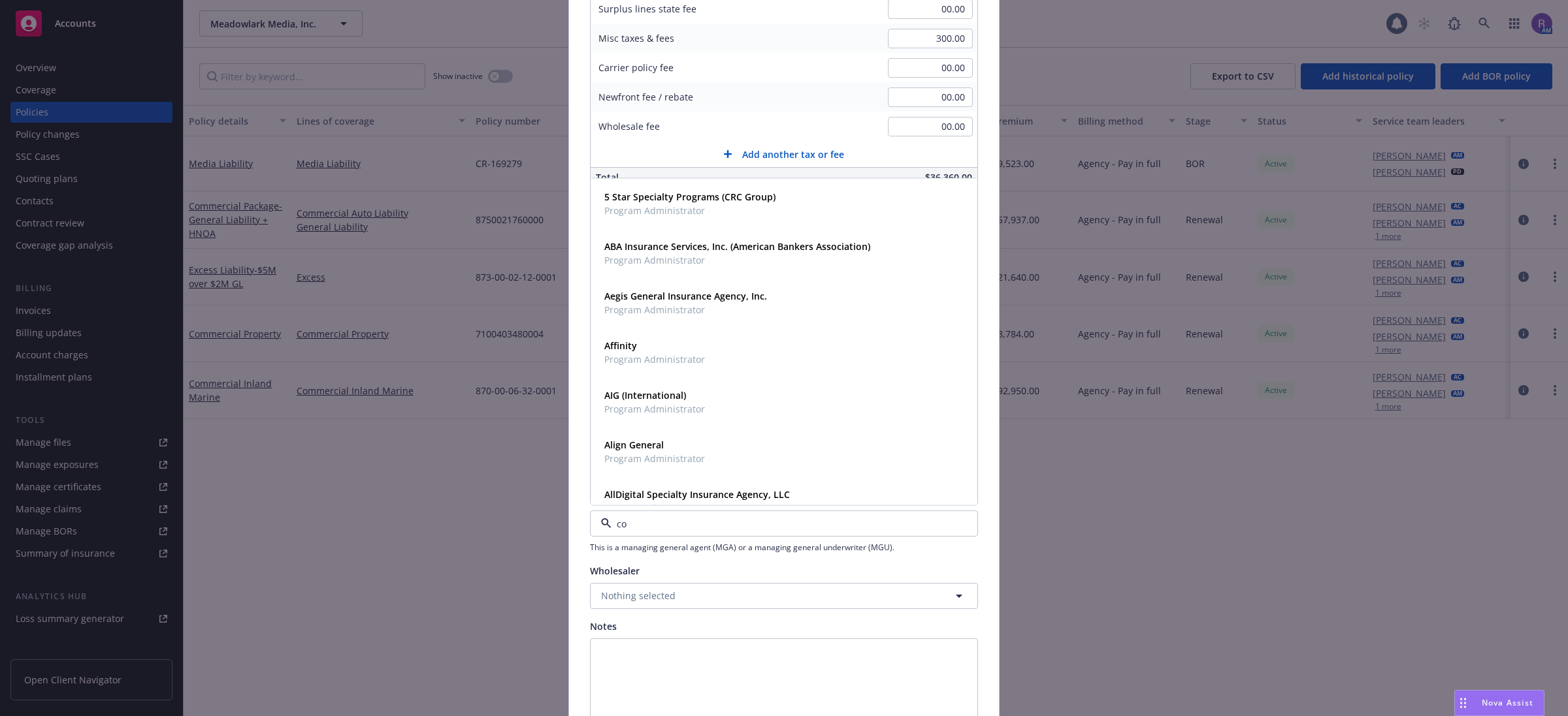
type input "cor"
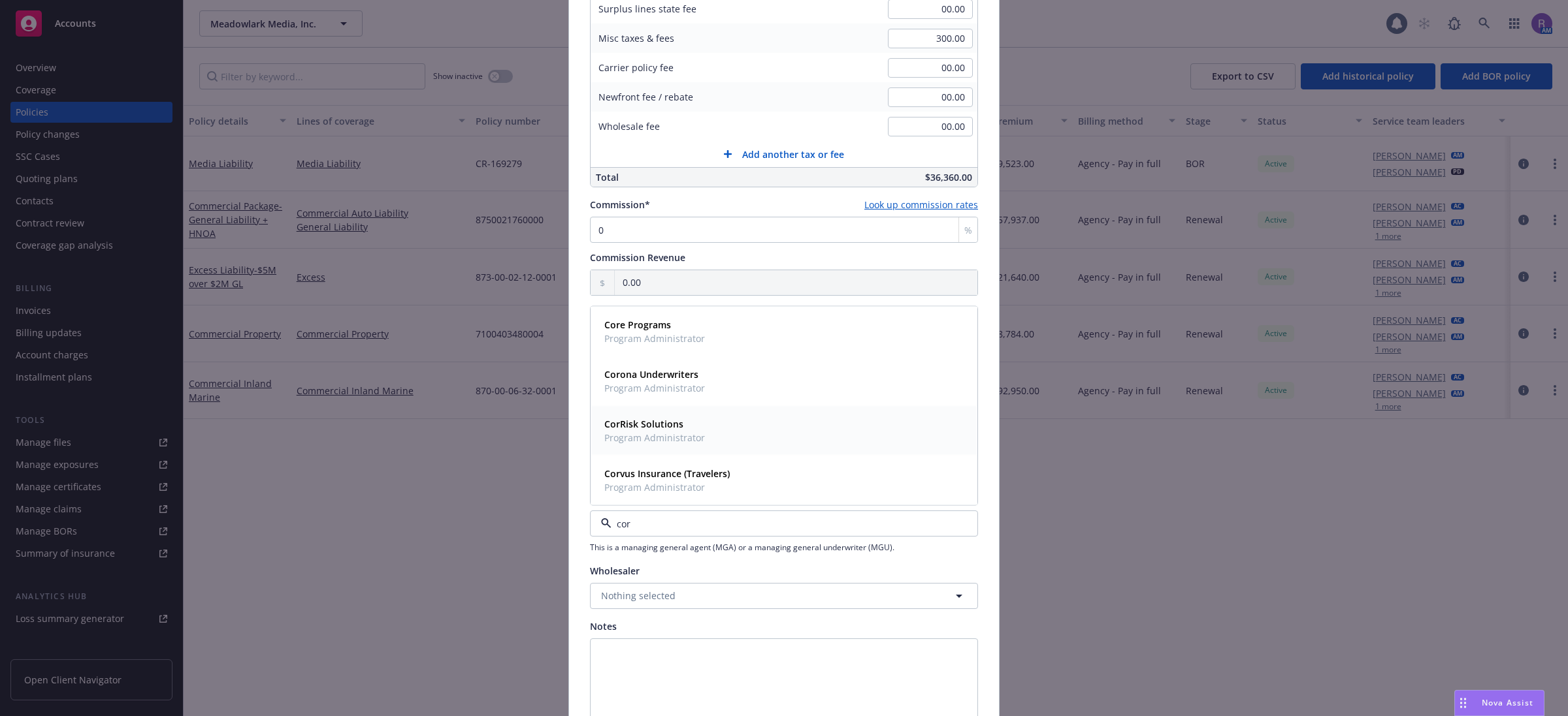
click at [683, 431] on span "CorRisk Solutions" at bounding box center [655, 424] width 101 height 14
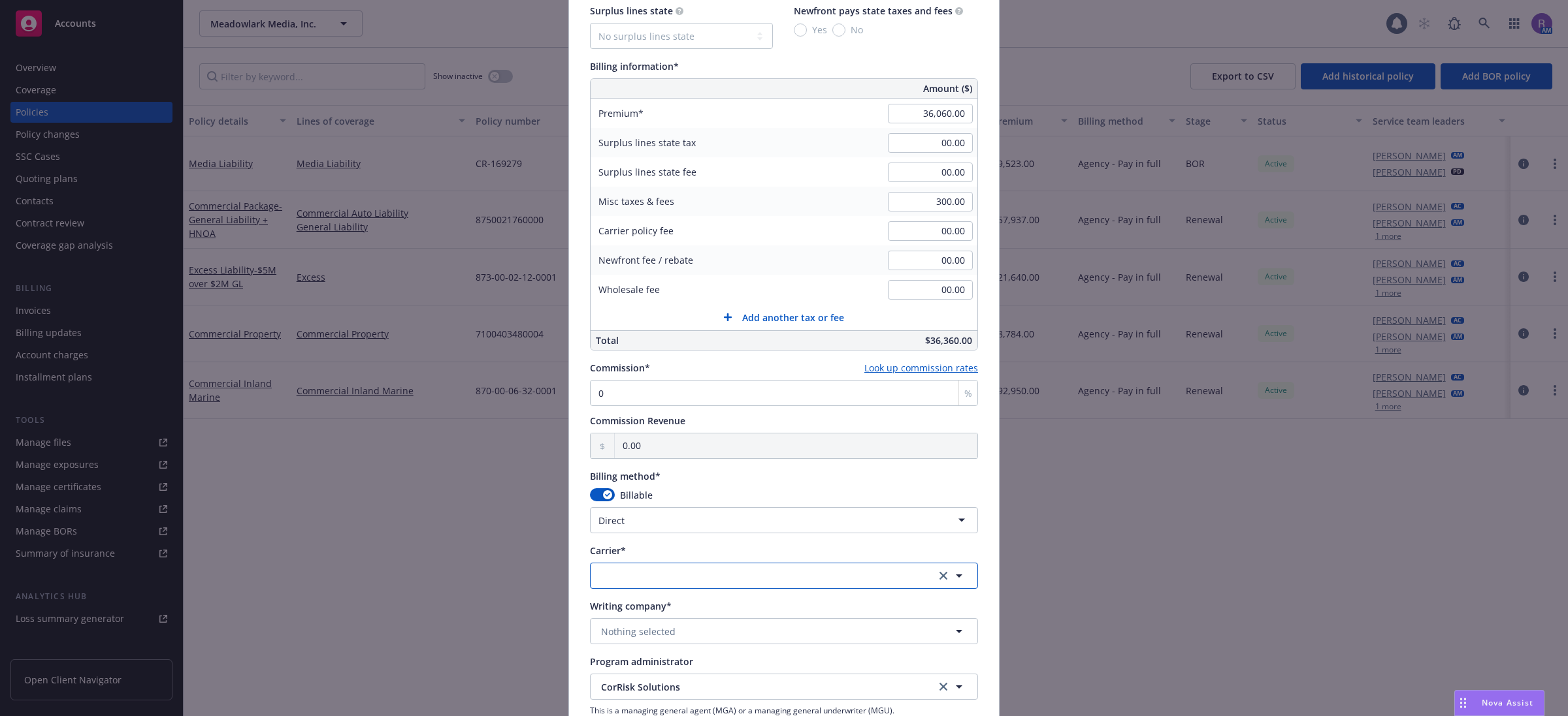
click at [655, 573] on button "button" at bounding box center [784, 576] width 388 height 26
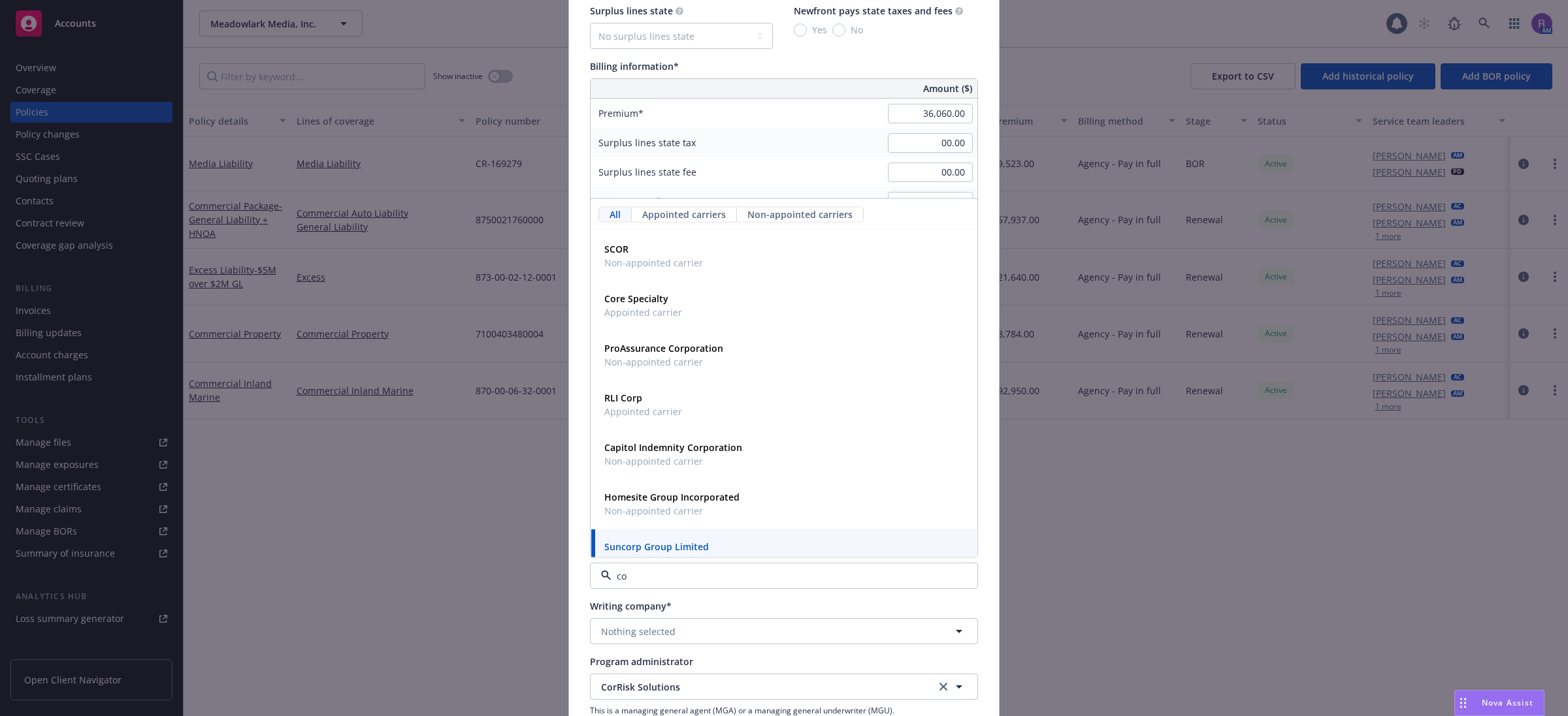
type input "c"
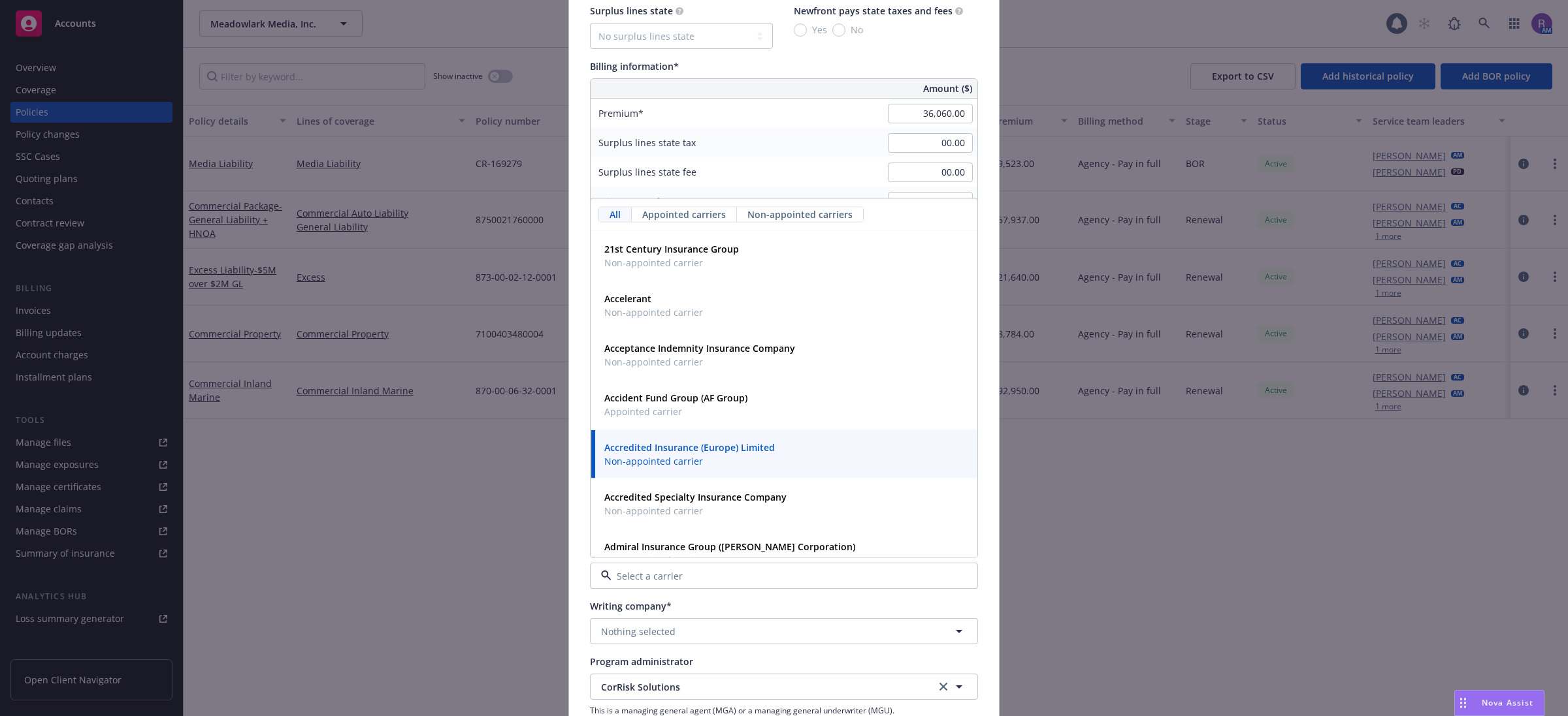
click at [620, 578] on input at bounding box center [781, 576] width 340 height 14
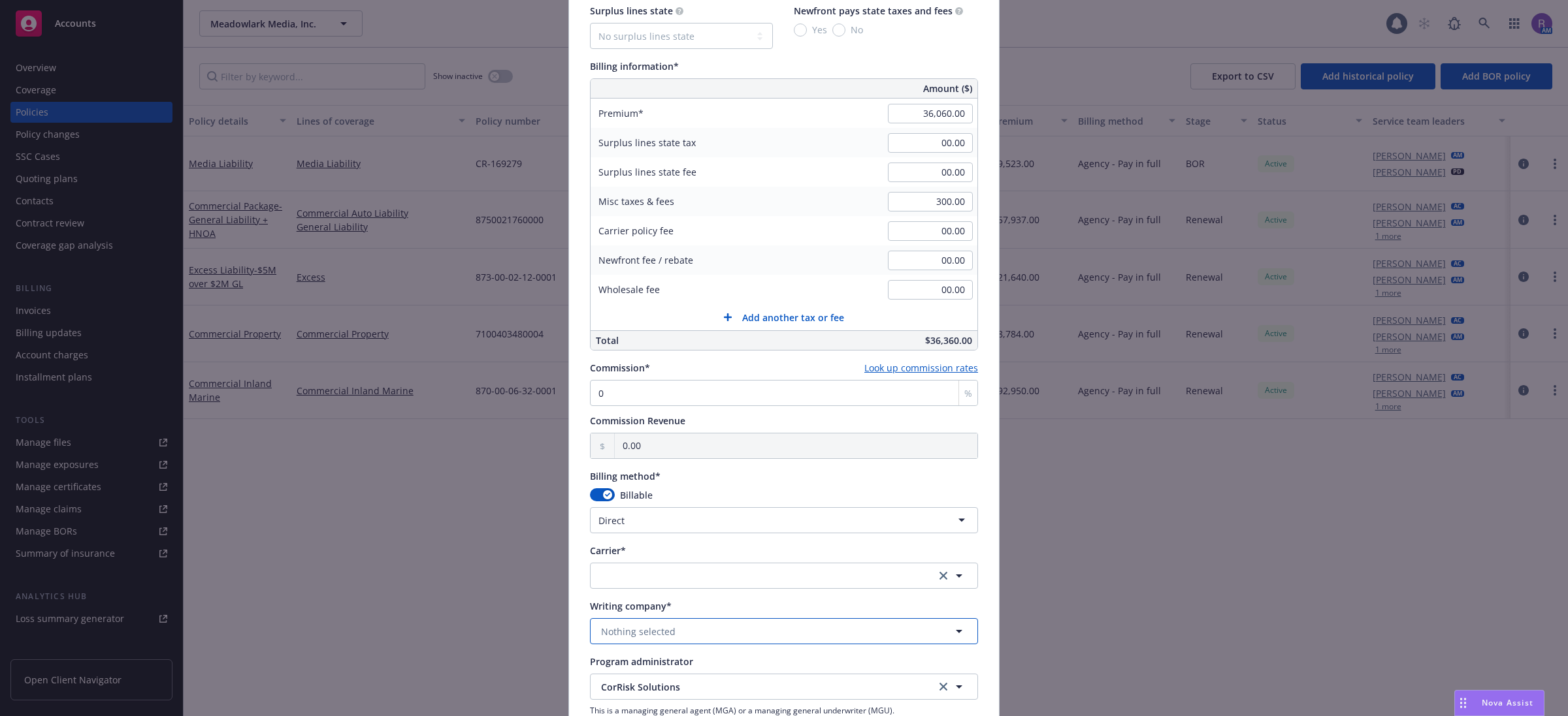
click at [629, 629] on span "Nothing selected" at bounding box center [638, 632] width 74 height 14
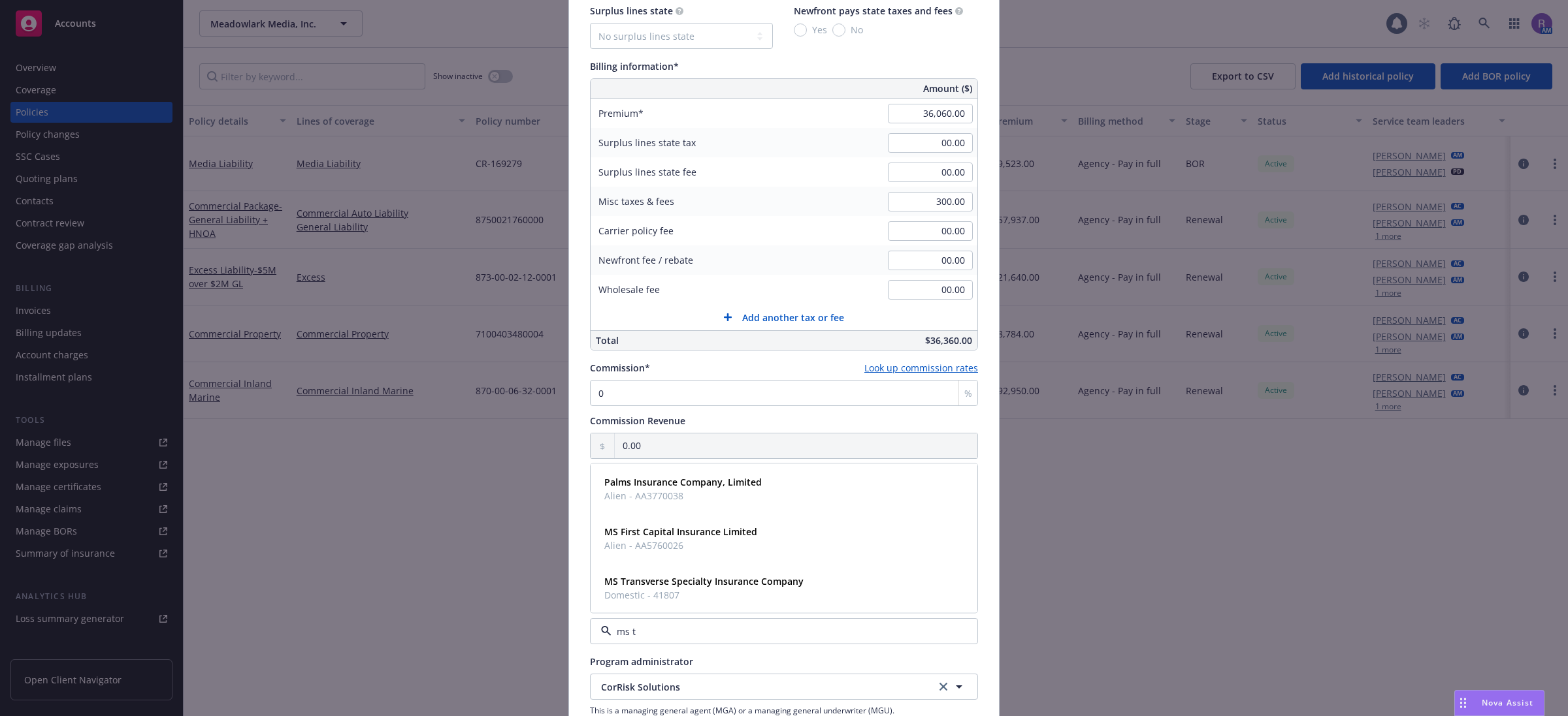
type input "ms tr"
click at [690, 583] on strong "MS Transverse Specialty Insurance Company" at bounding box center [704, 581] width 199 height 13
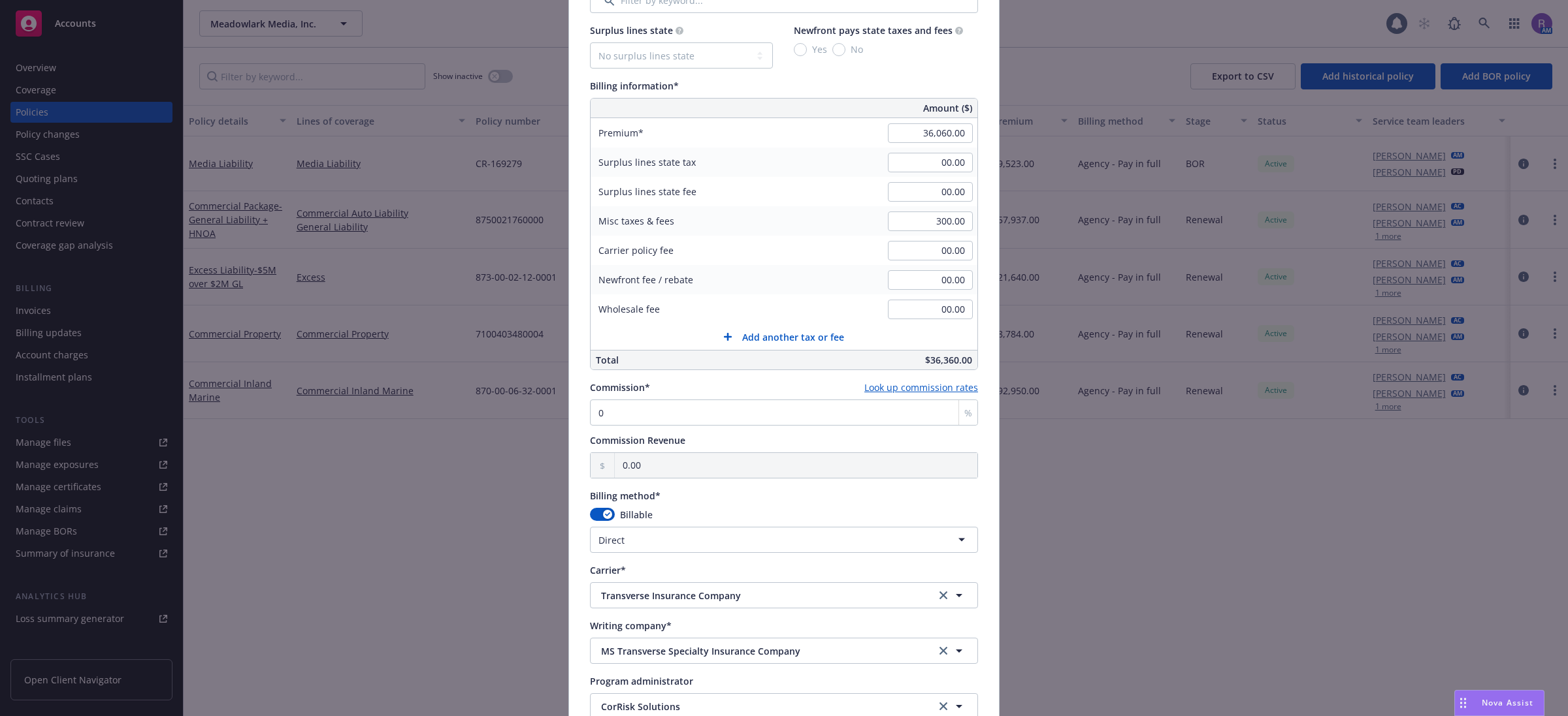
scroll to position [550, 0]
drag, startPoint x: 0, startPoint y: 755, endPoint x: 0, endPoint y: 782, distance: 27.0
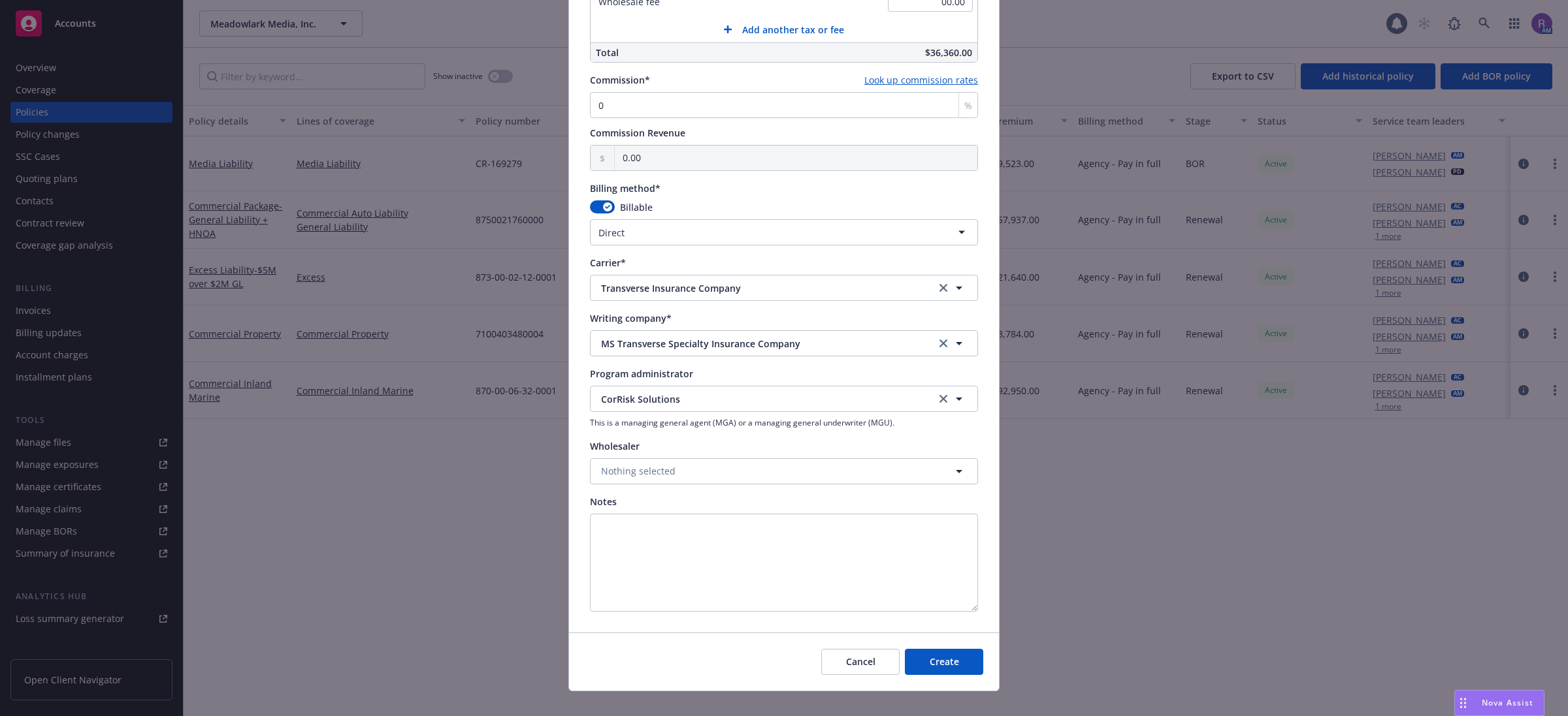
scroll to position [876, 0]
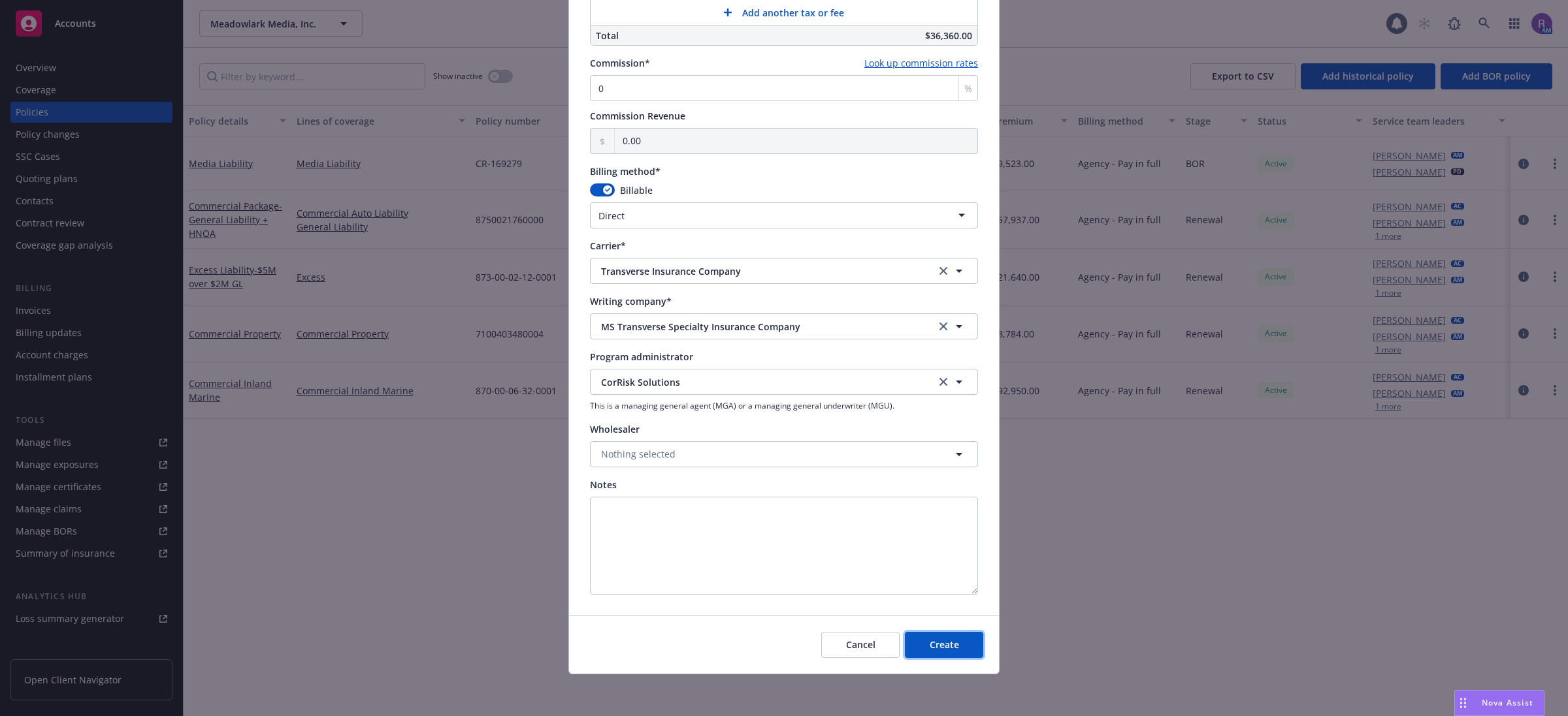
drag, startPoint x: 933, startPoint y: 637, endPoint x: 603, endPoint y: 493, distance: 360.0
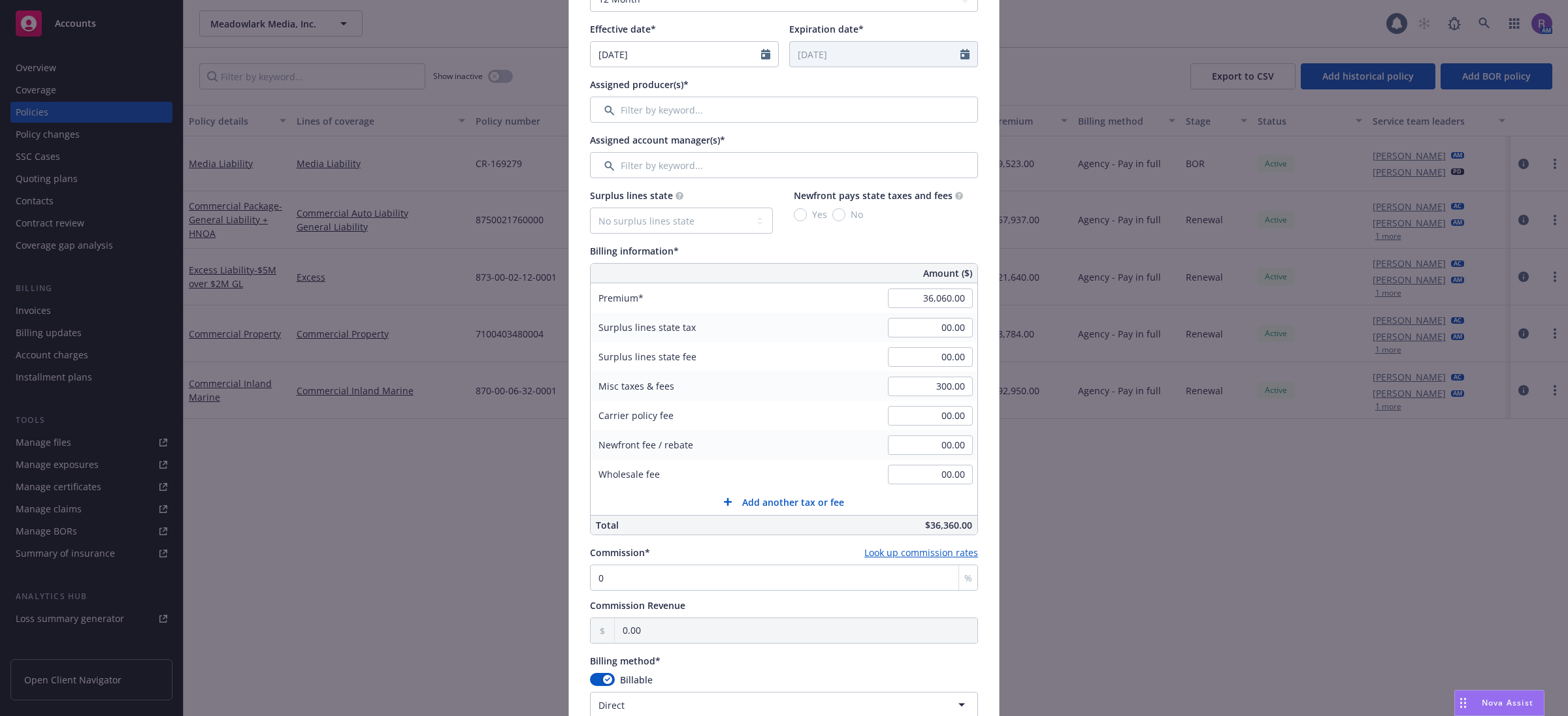
scroll to position [0, 0]
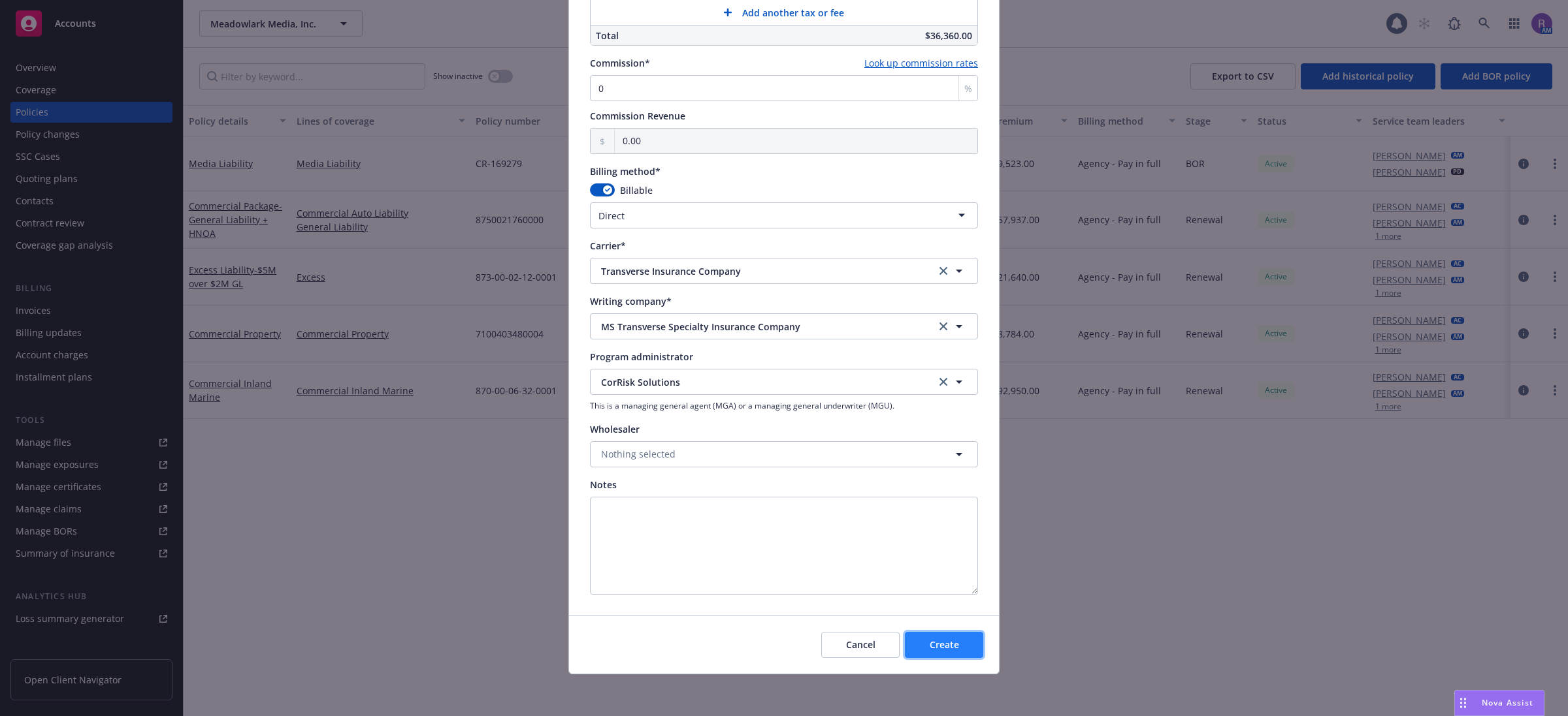
click at [934, 635] on button "Create" at bounding box center [944, 644] width 78 height 26
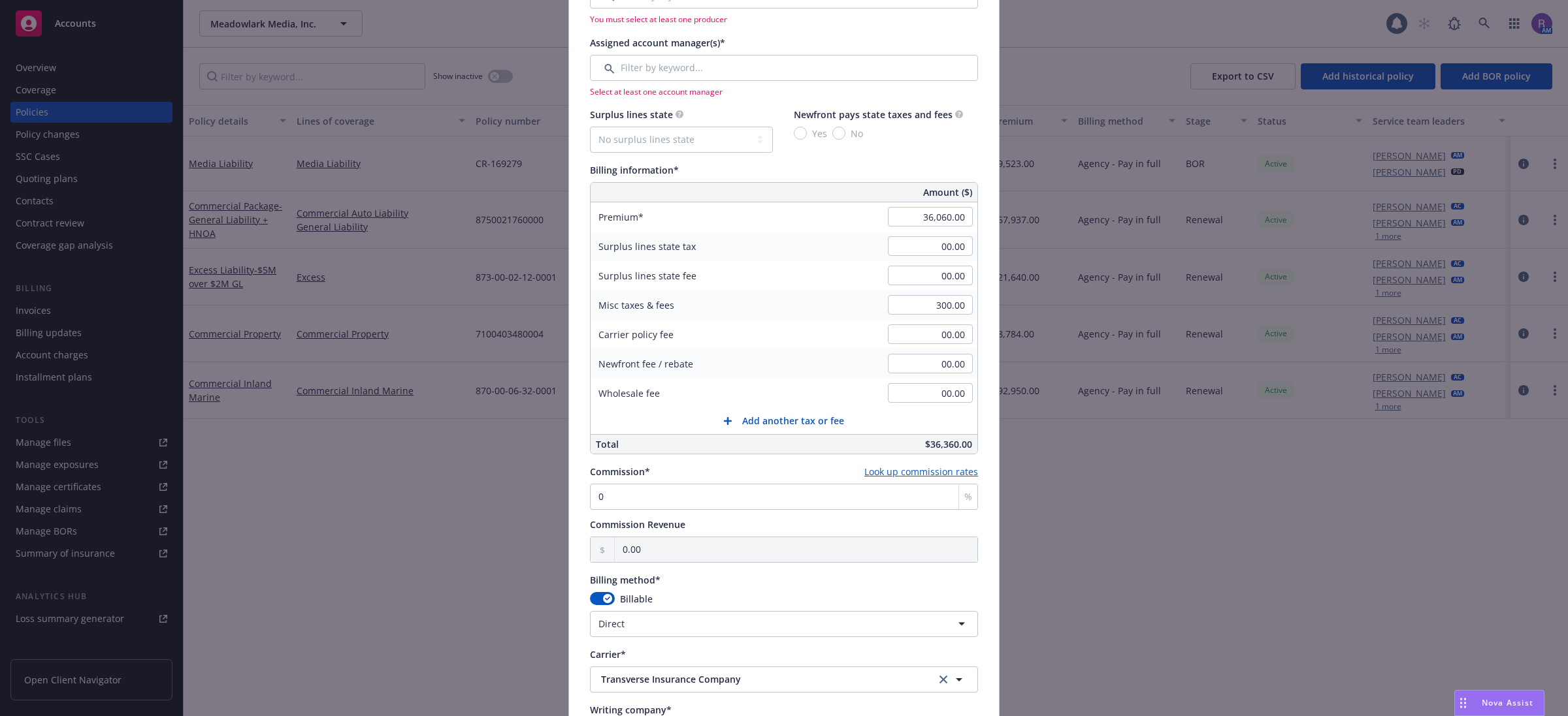
scroll to position [256, 0]
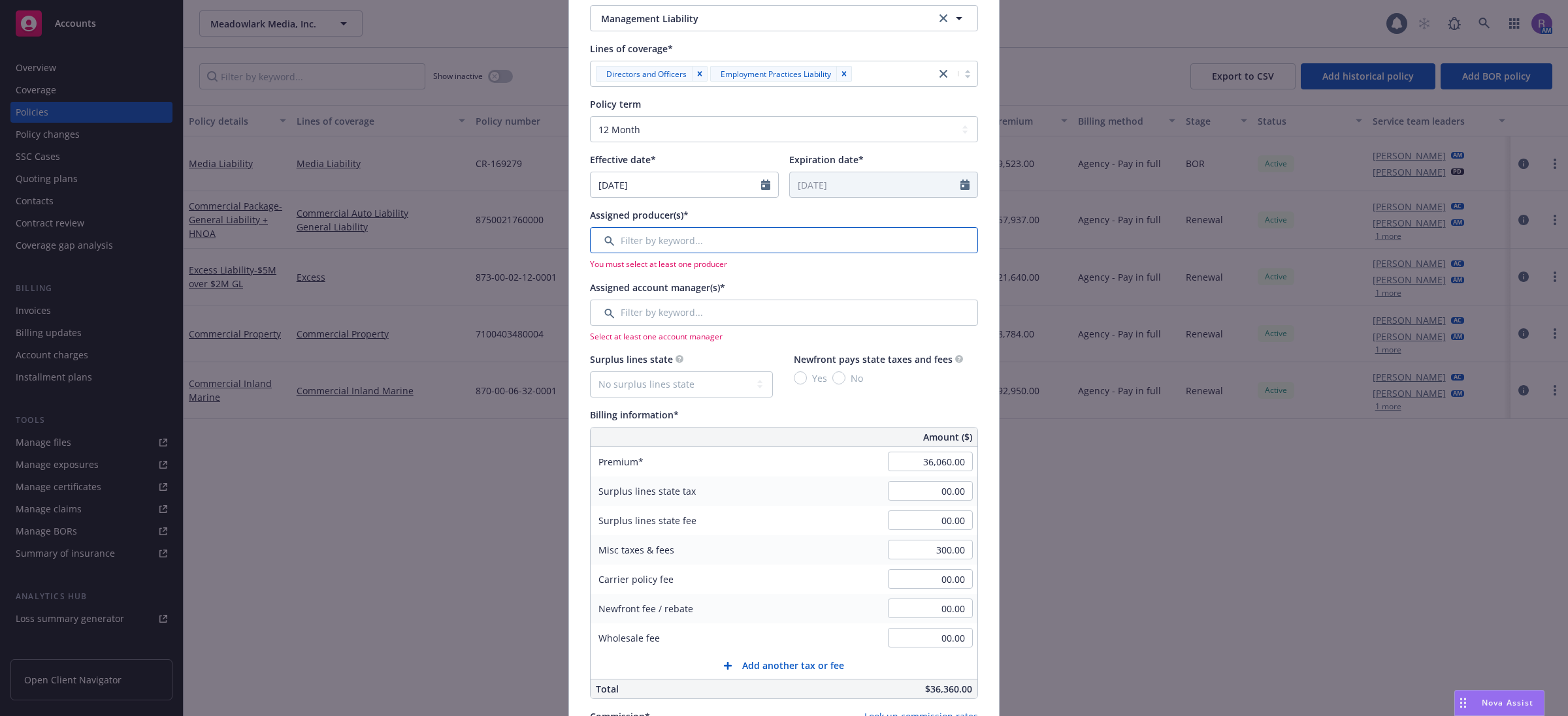
click at [689, 242] on input "Filter by keyword..." at bounding box center [784, 240] width 388 height 26
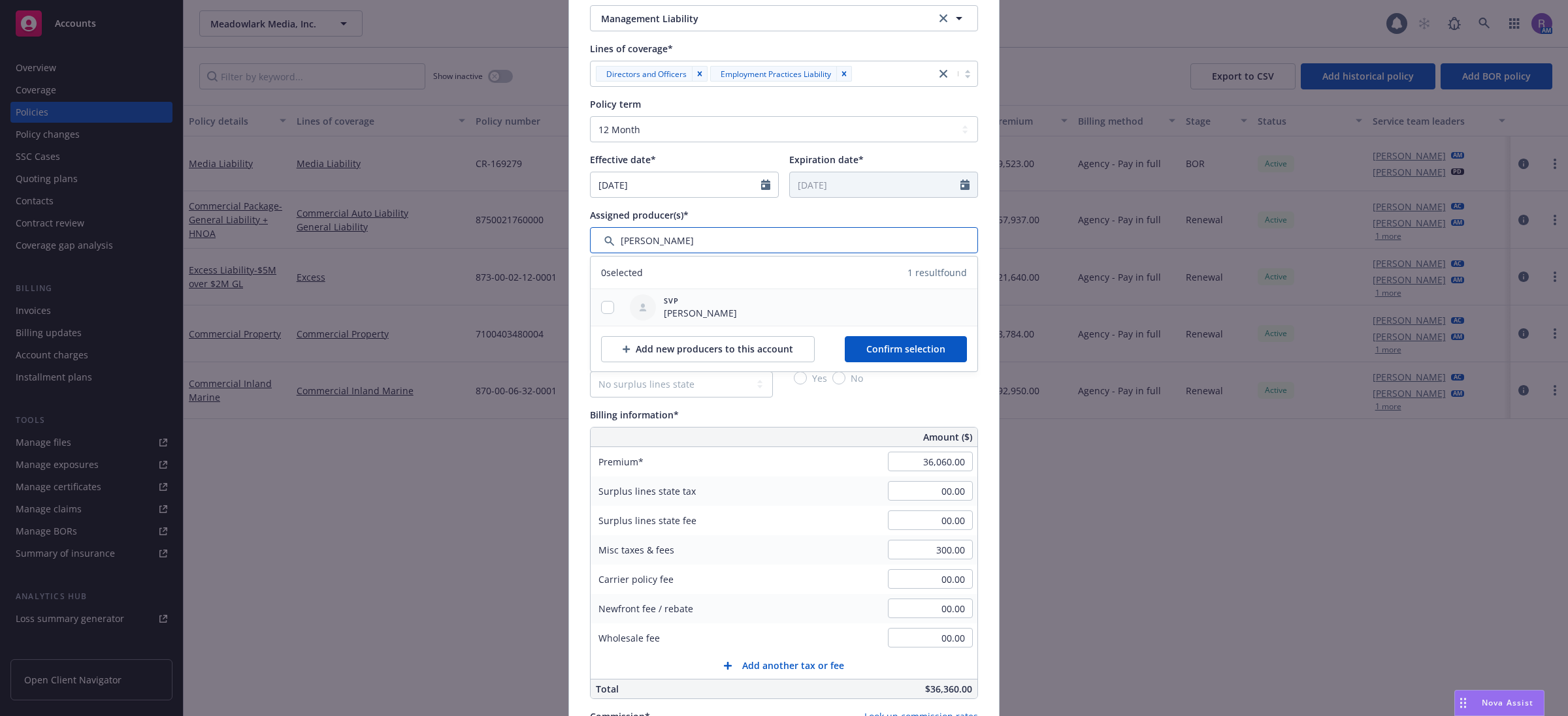
type input "jeff sim"
click at [609, 308] on div at bounding box center [608, 308] width 34 height 14
click at [605, 309] on input "checkbox" at bounding box center [607, 307] width 13 height 13
checkbox input "true"
click at [928, 344] on span "Confirm selection" at bounding box center [906, 349] width 79 height 13
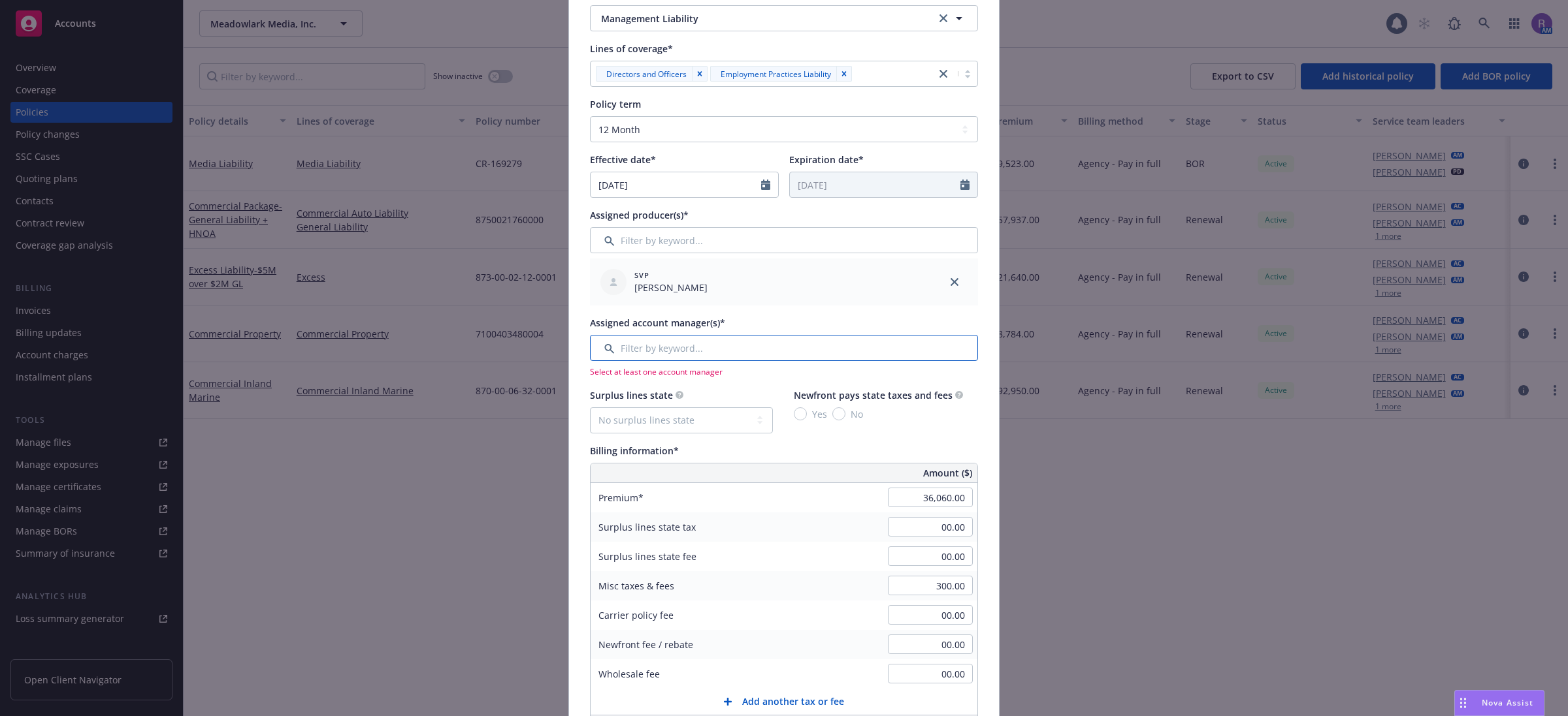
click at [649, 343] on input "Filter by keyword..." at bounding box center [784, 348] width 388 height 26
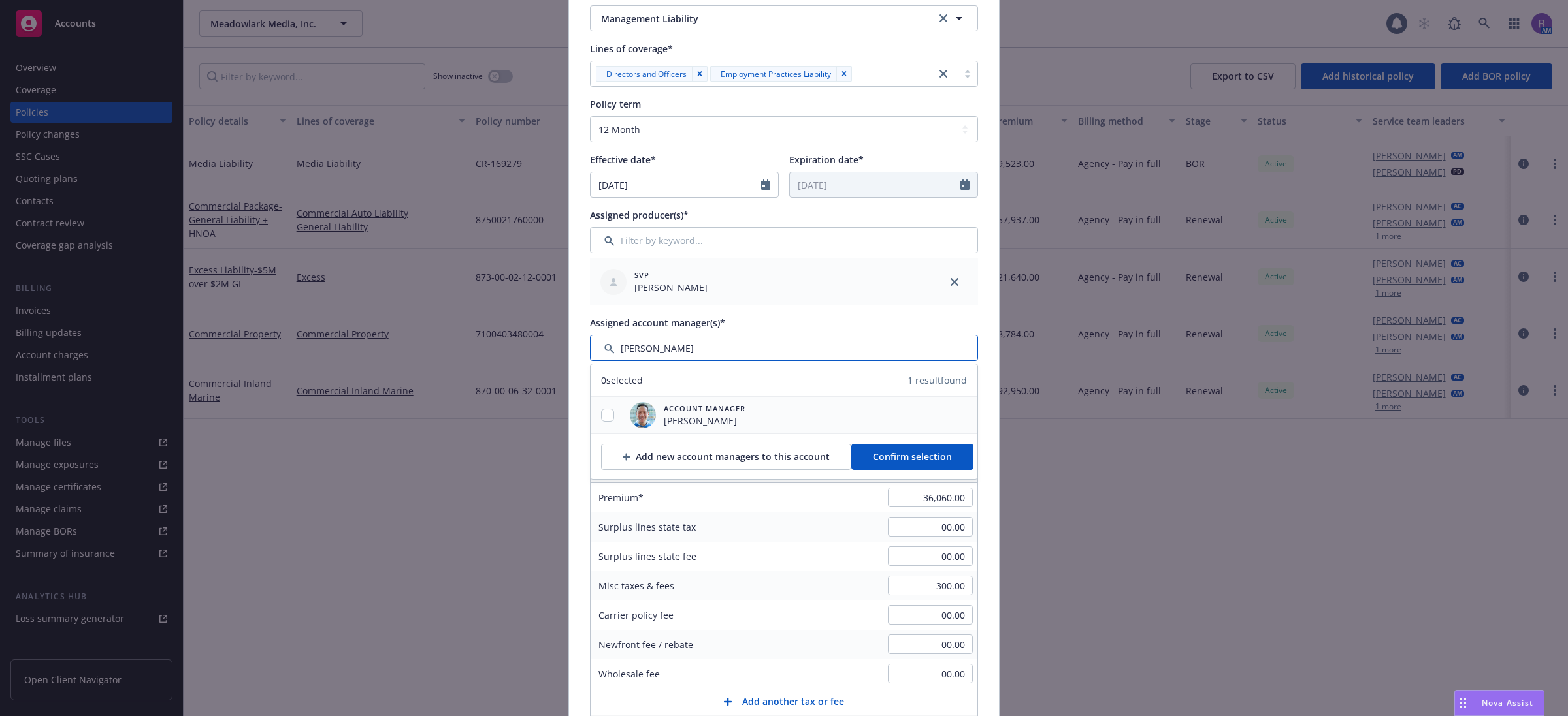
type input "riley"
click at [602, 416] on input "checkbox" at bounding box center [607, 414] width 13 height 13
checkbox input "true"
click at [896, 453] on span "Confirm selection" at bounding box center [911, 456] width 79 height 13
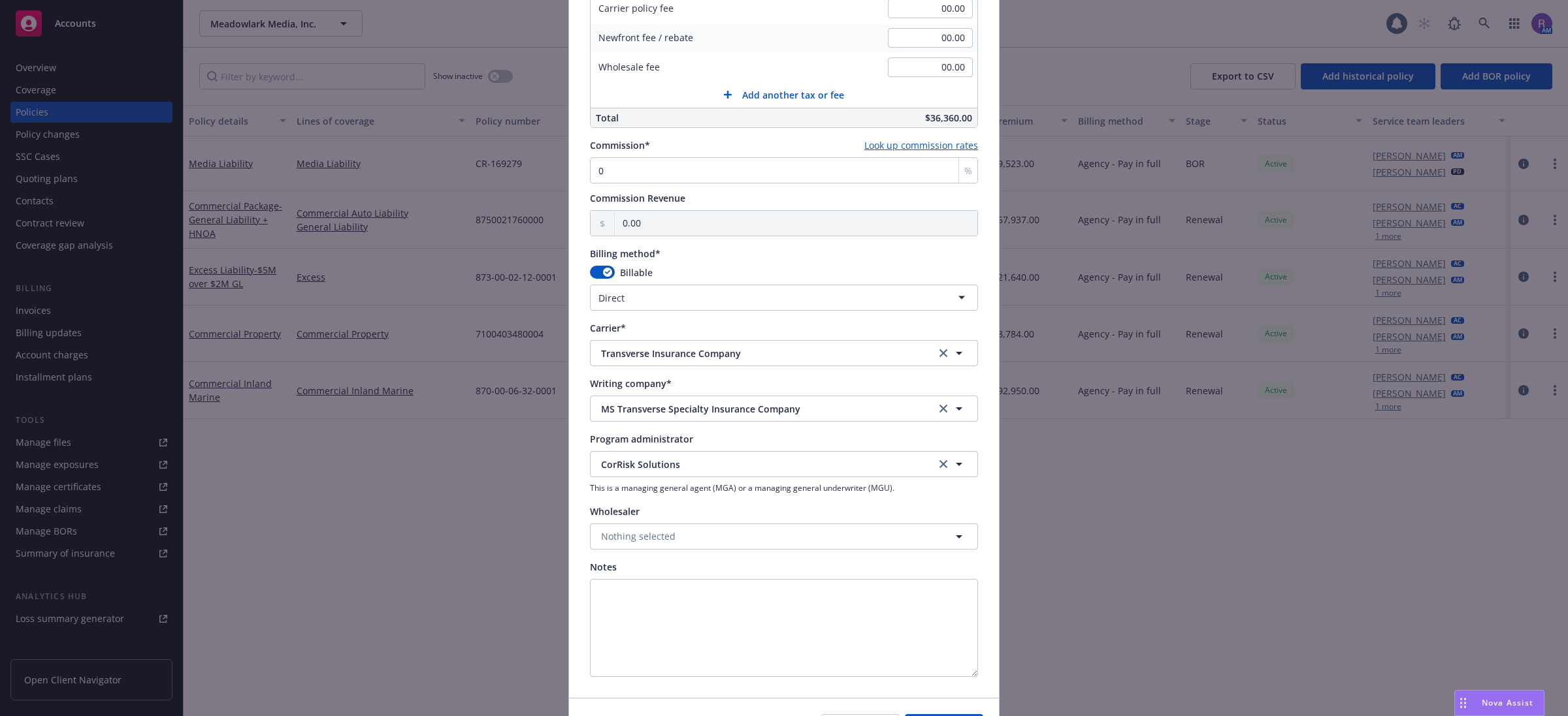
scroll to position [980, 0]
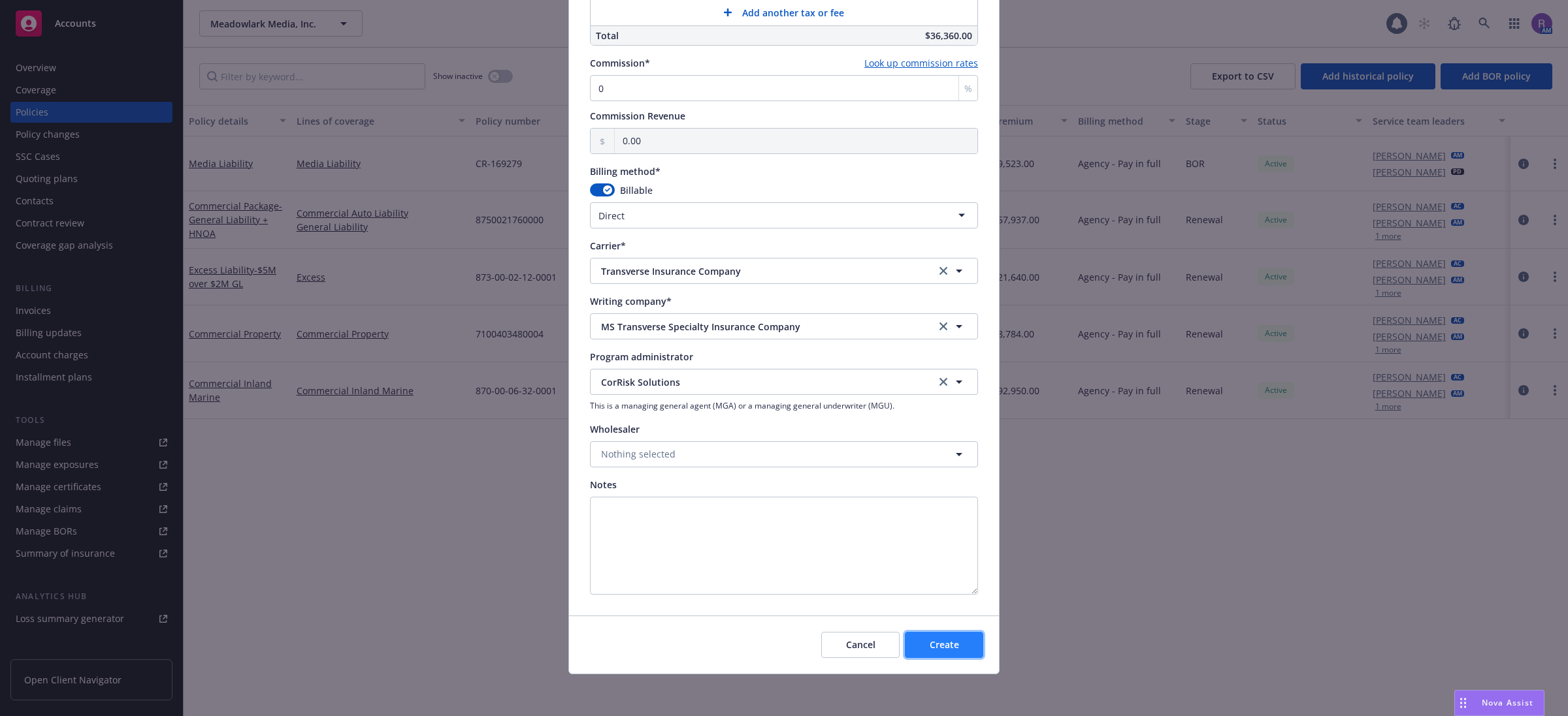
click at [929, 644] on span "Create" at bounding box center [944, 644] width 29 height 13
select select "other"
type input "08/27/2025"
type input "08/27/2026"
type input "00.00"
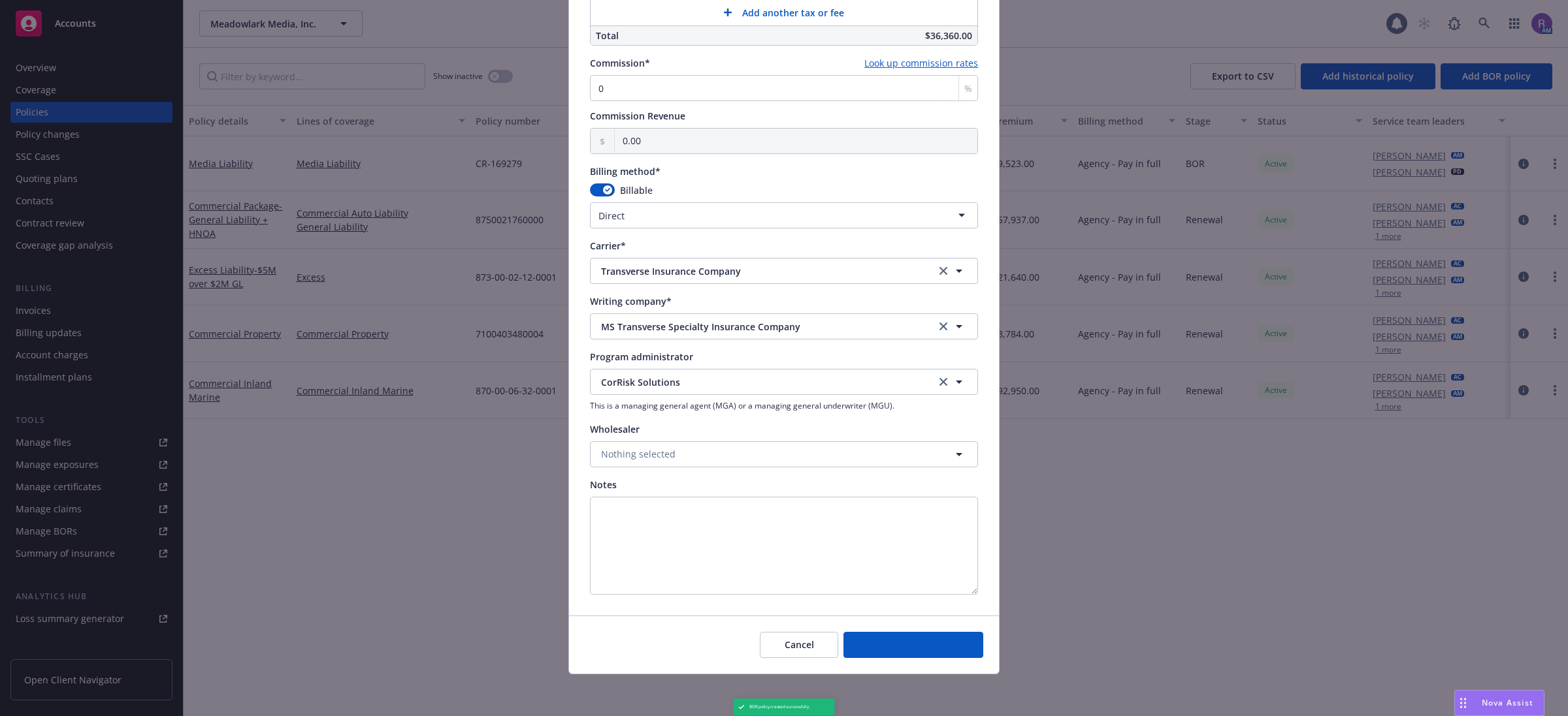
type input "00.00"
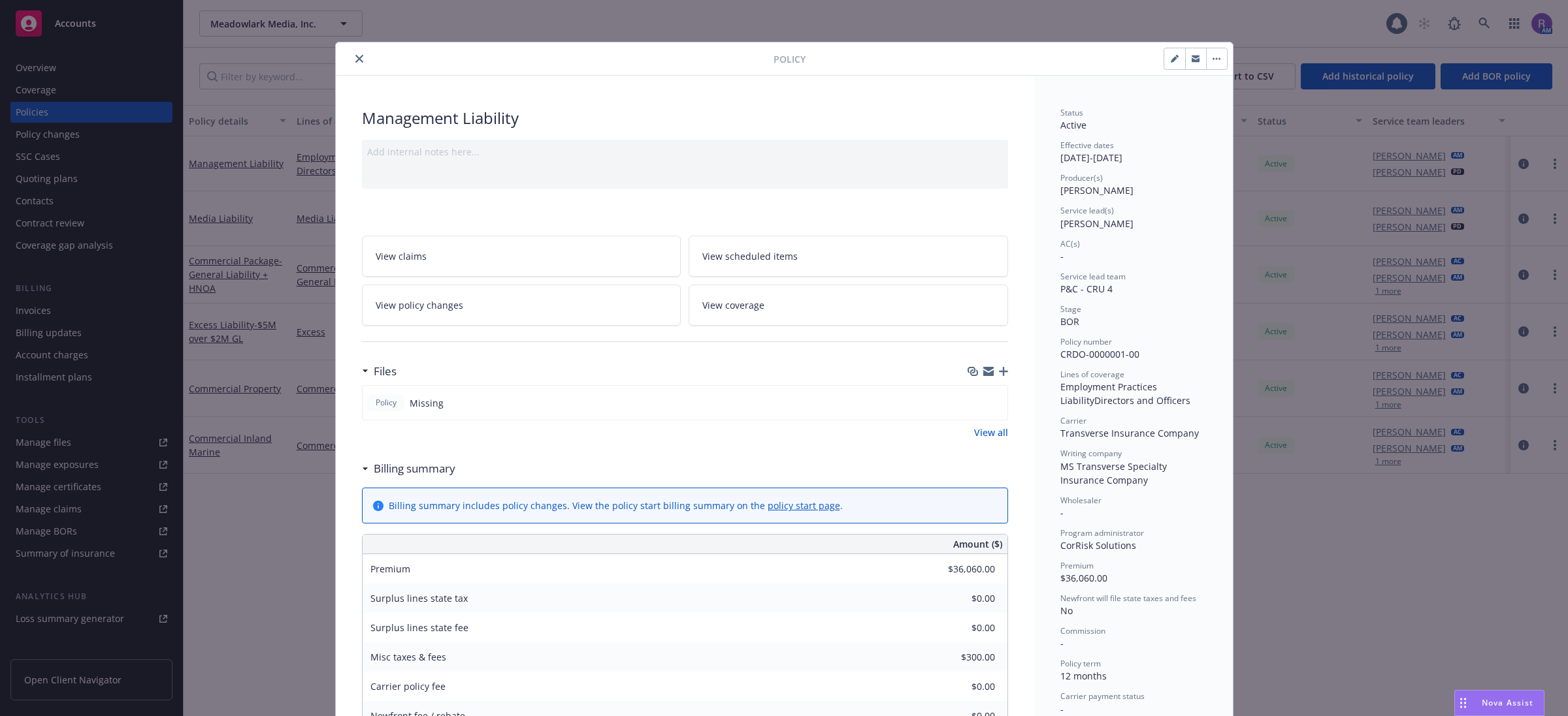
scroll to position [326, 0]
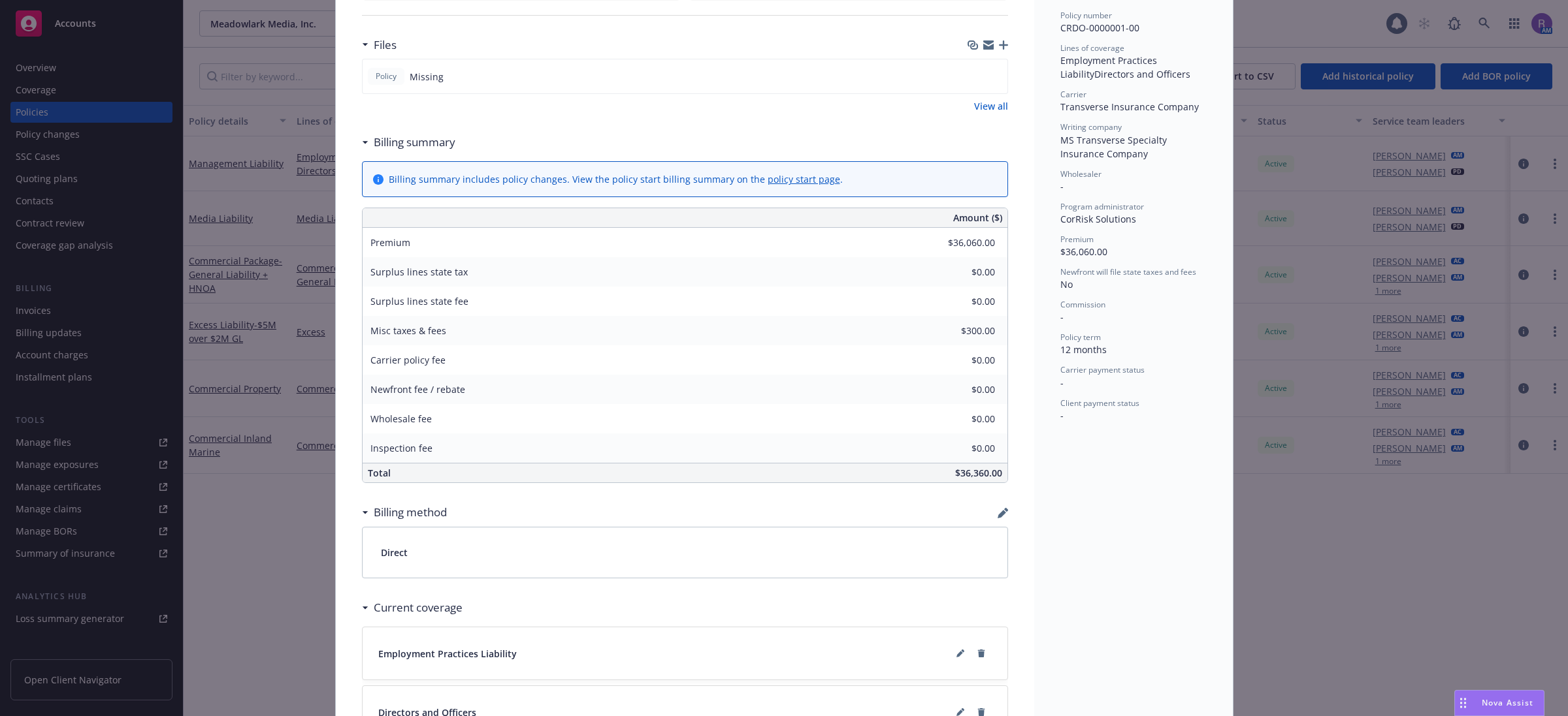
click at [1001, 46] on icon "button" at bounding box center [1003, 44] width 9 height 9
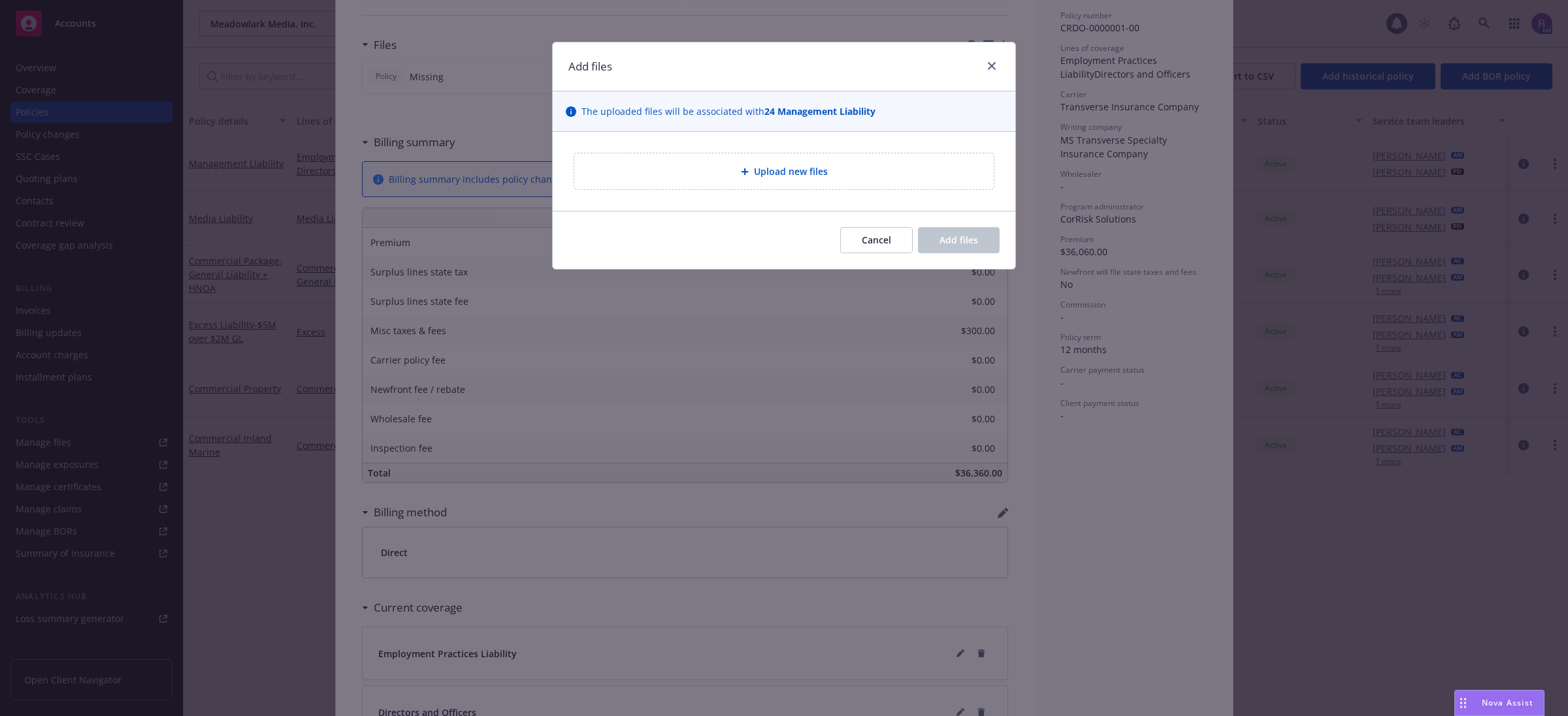
click at [693, 189] on div "Upload new files" at bounding box center [784, 171] width 419 height 36
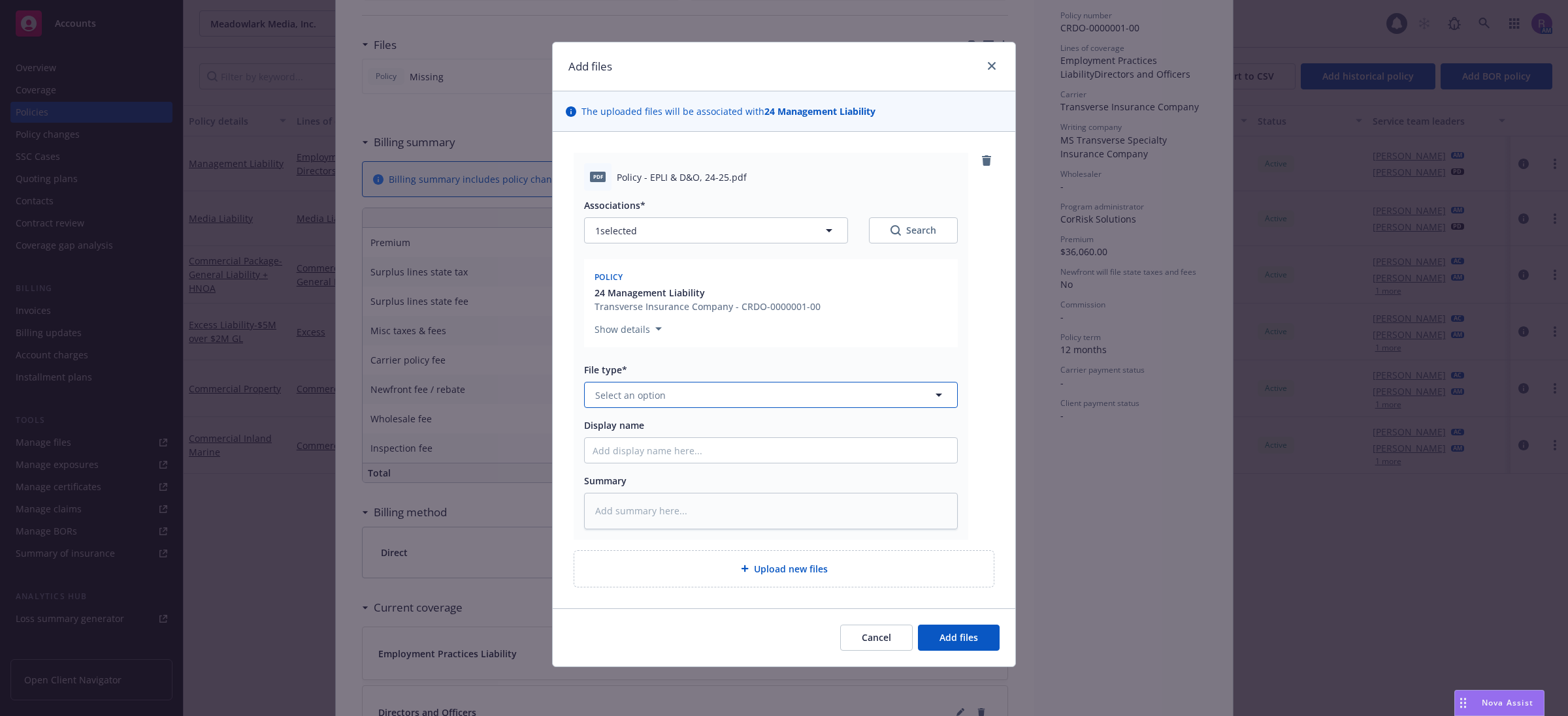
click at [880, 389] on button "Select an option" at bounding box center [770, 395] width 373 height 26
type input "premium"
type textarea "x"
type input "p"
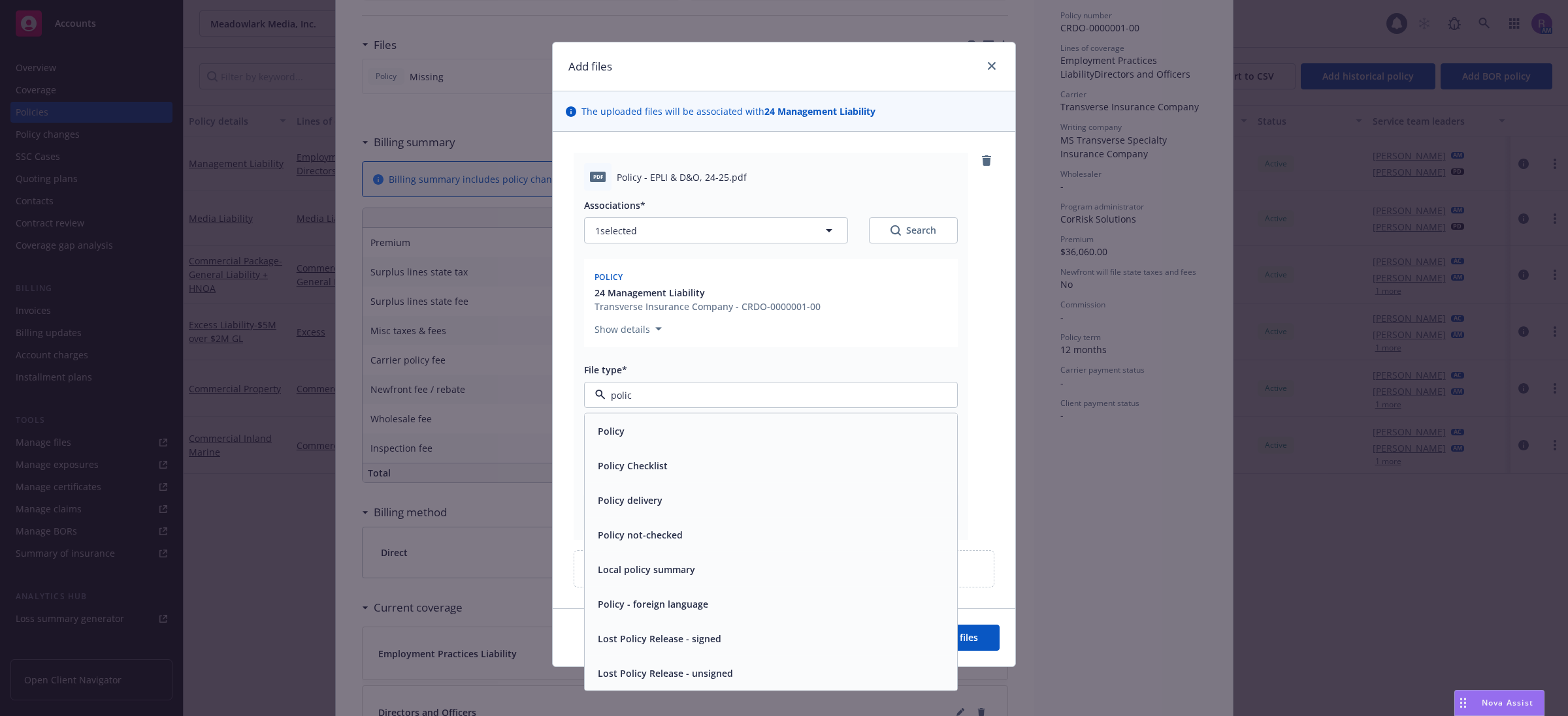
type input "policy"
click at [677, 441] on div "Policy" at bounding box center [771, 431] width 357 height 19
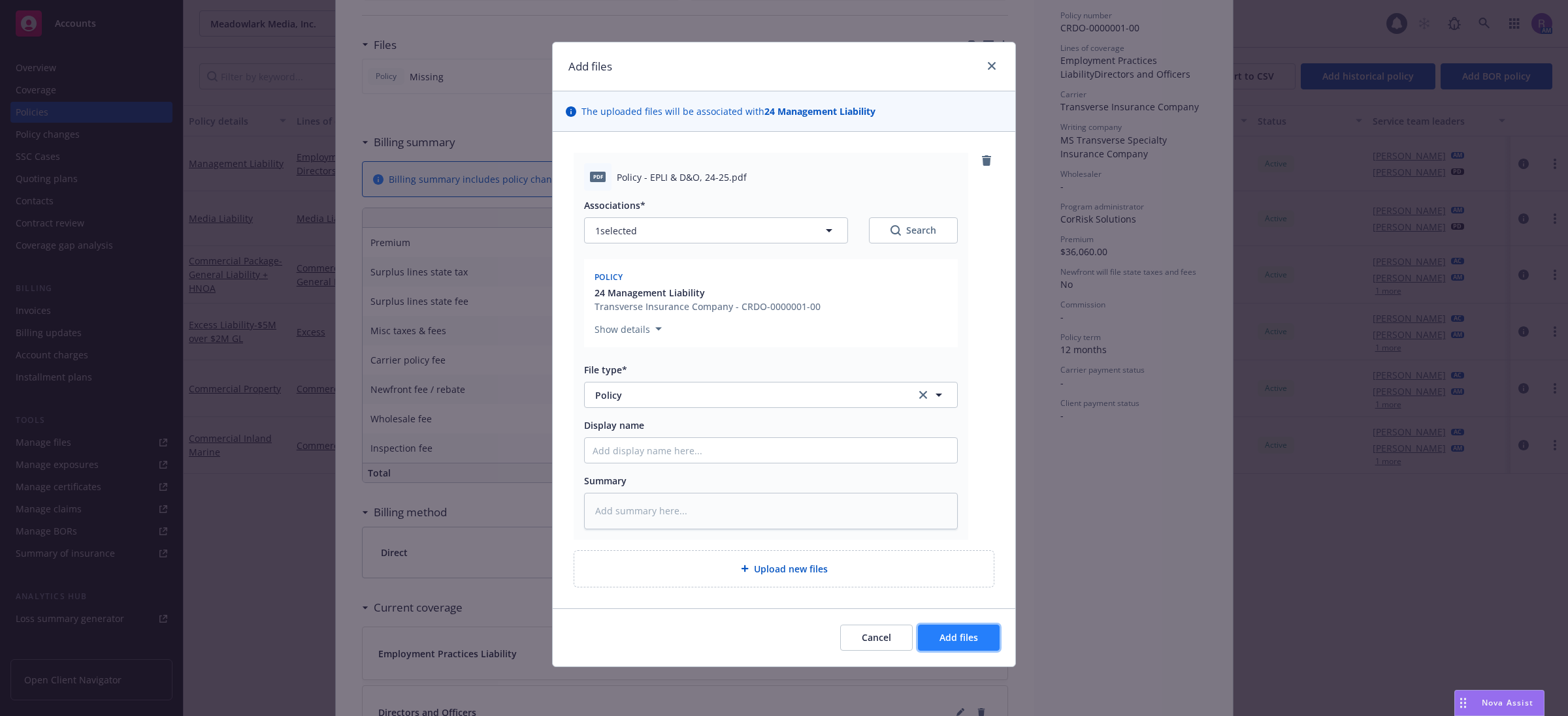
click at [975, 634] on span "Add files" at bounding box center [957, 638] width 38 height 13
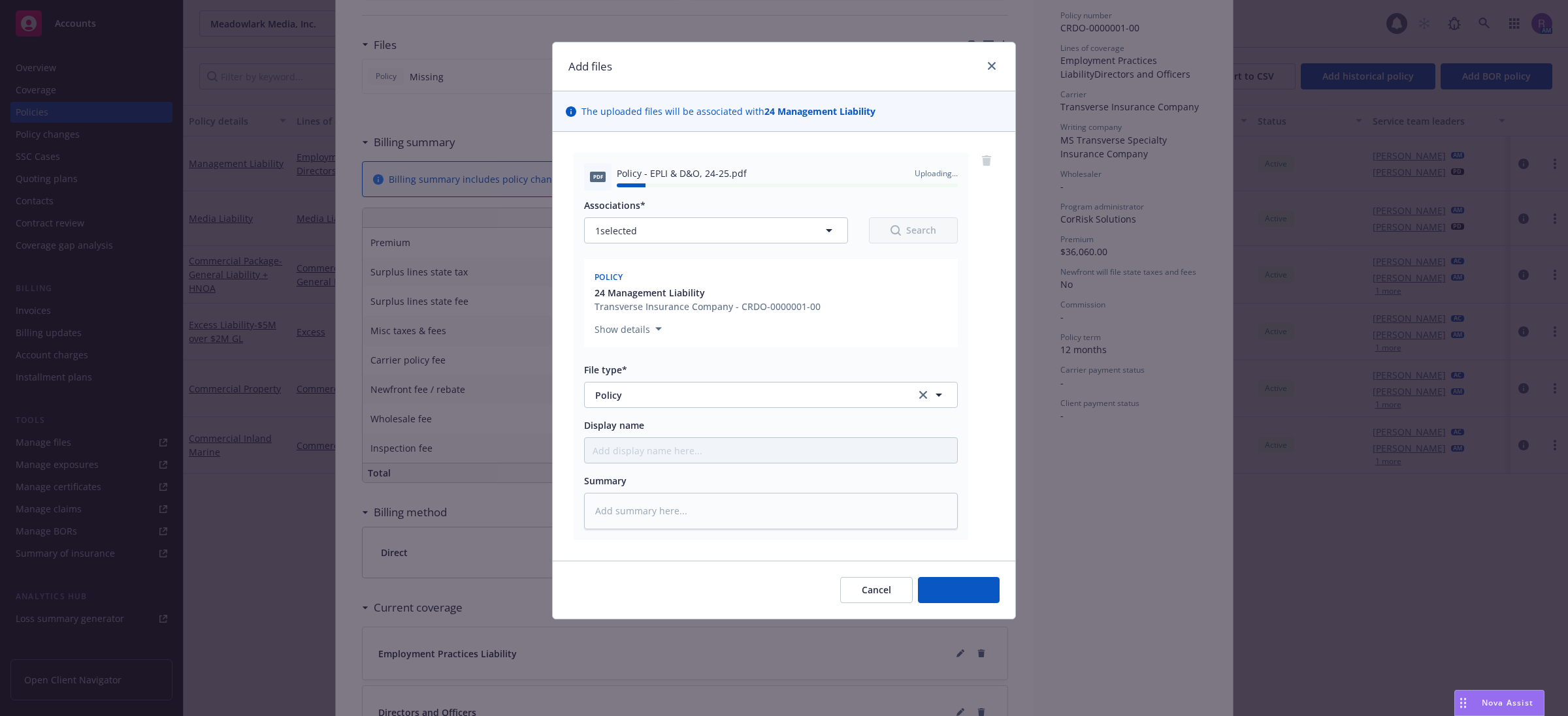
type textarea "x"
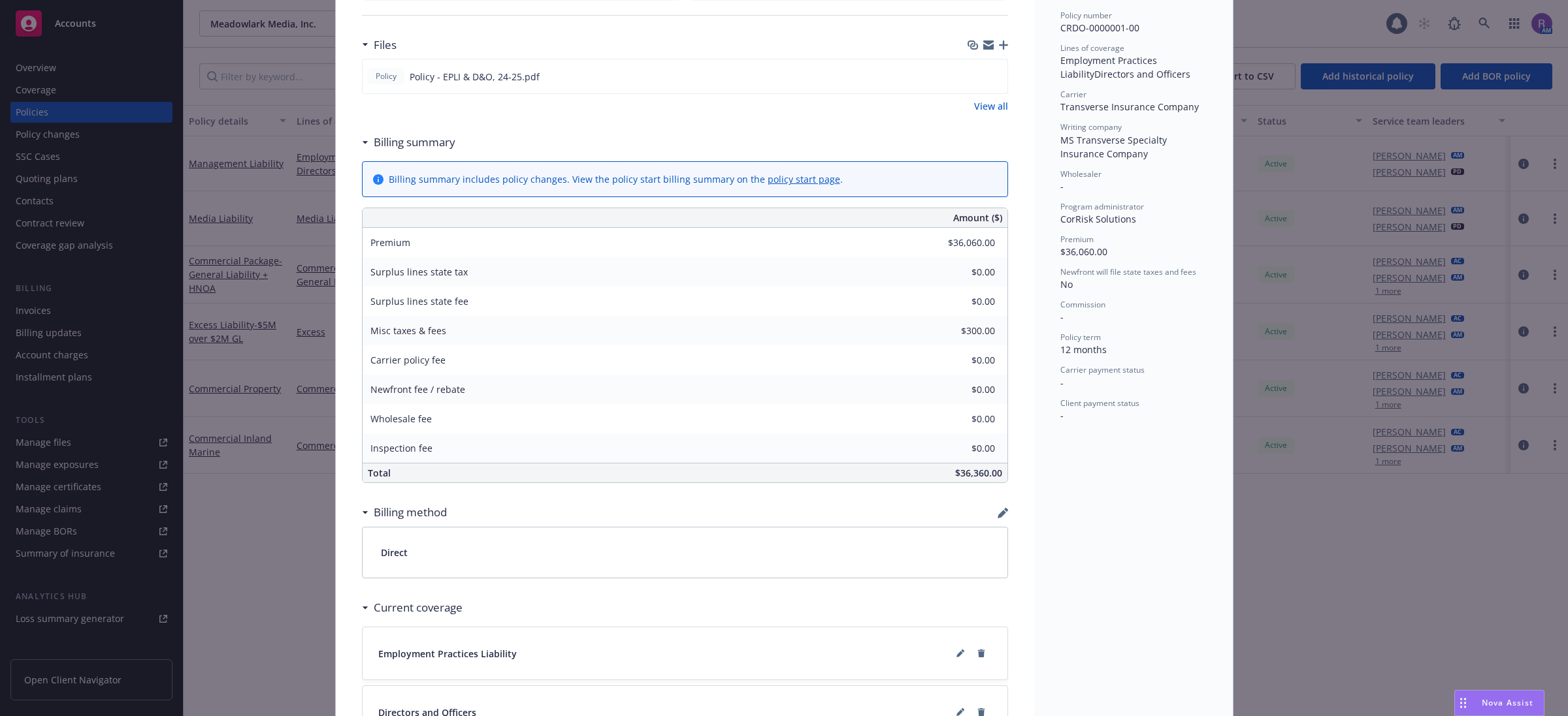
scroll to position [0, 0]
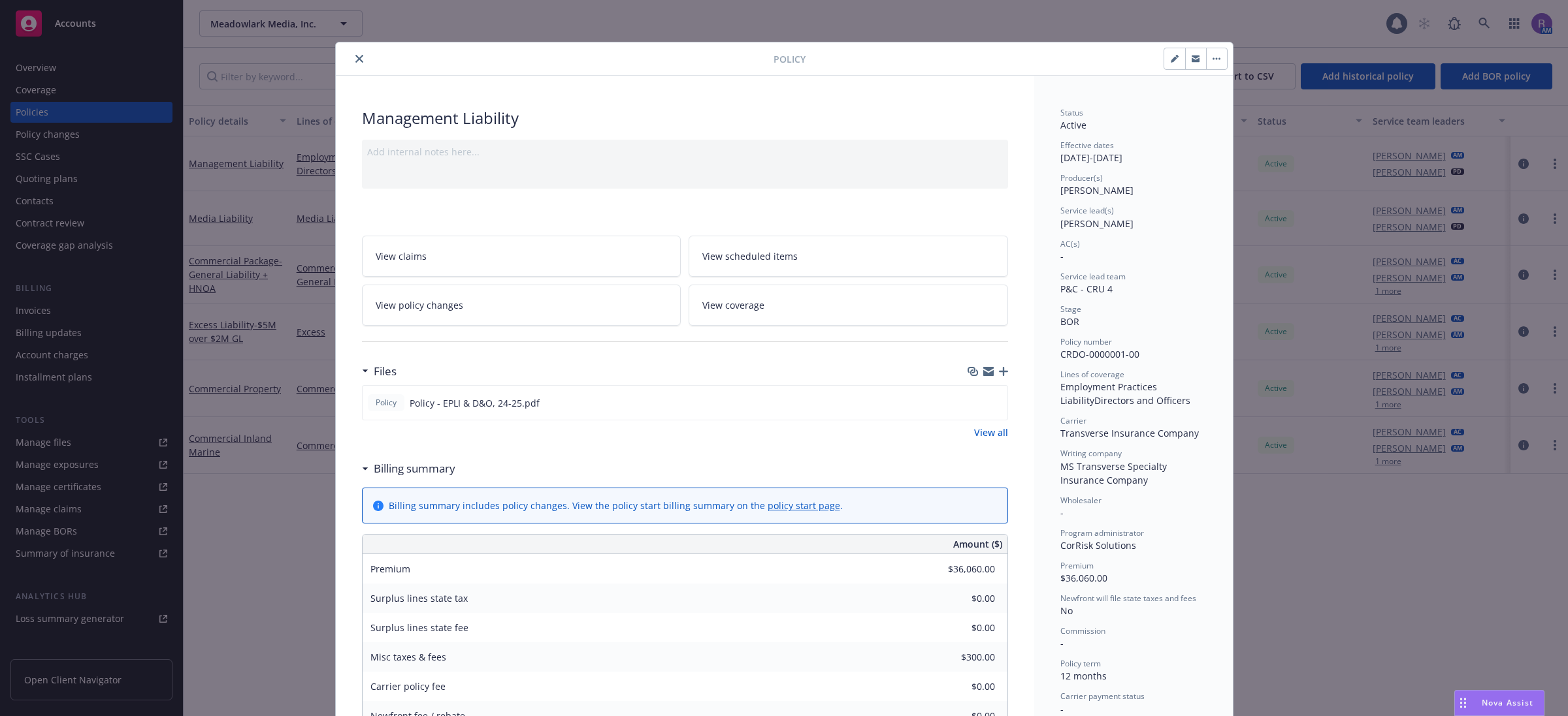
click at [358, 61] on button "close" at bounding box center [360, 59] width 16 height 16
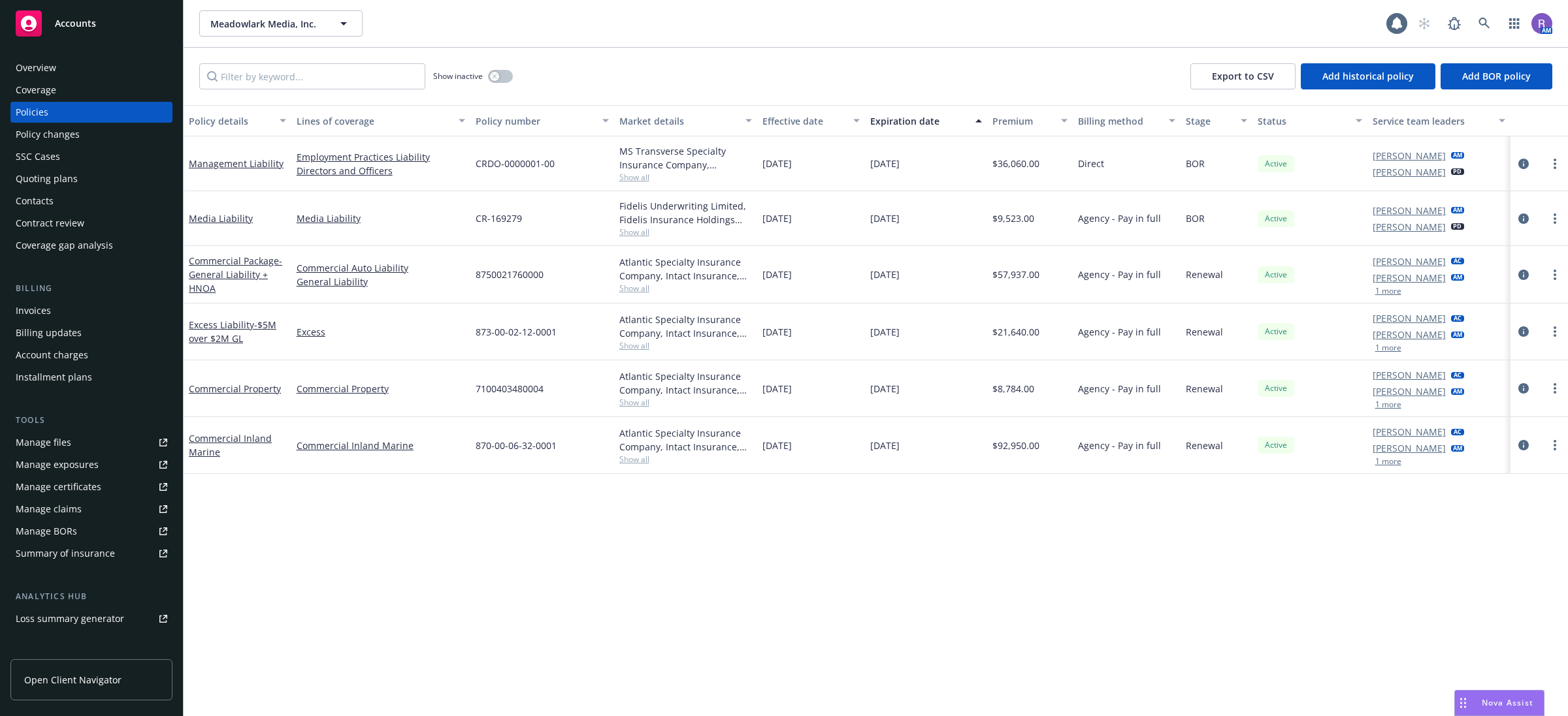
click at [95, 70] on div "Overview" at bounding box center [91, 68] width 152 height 21
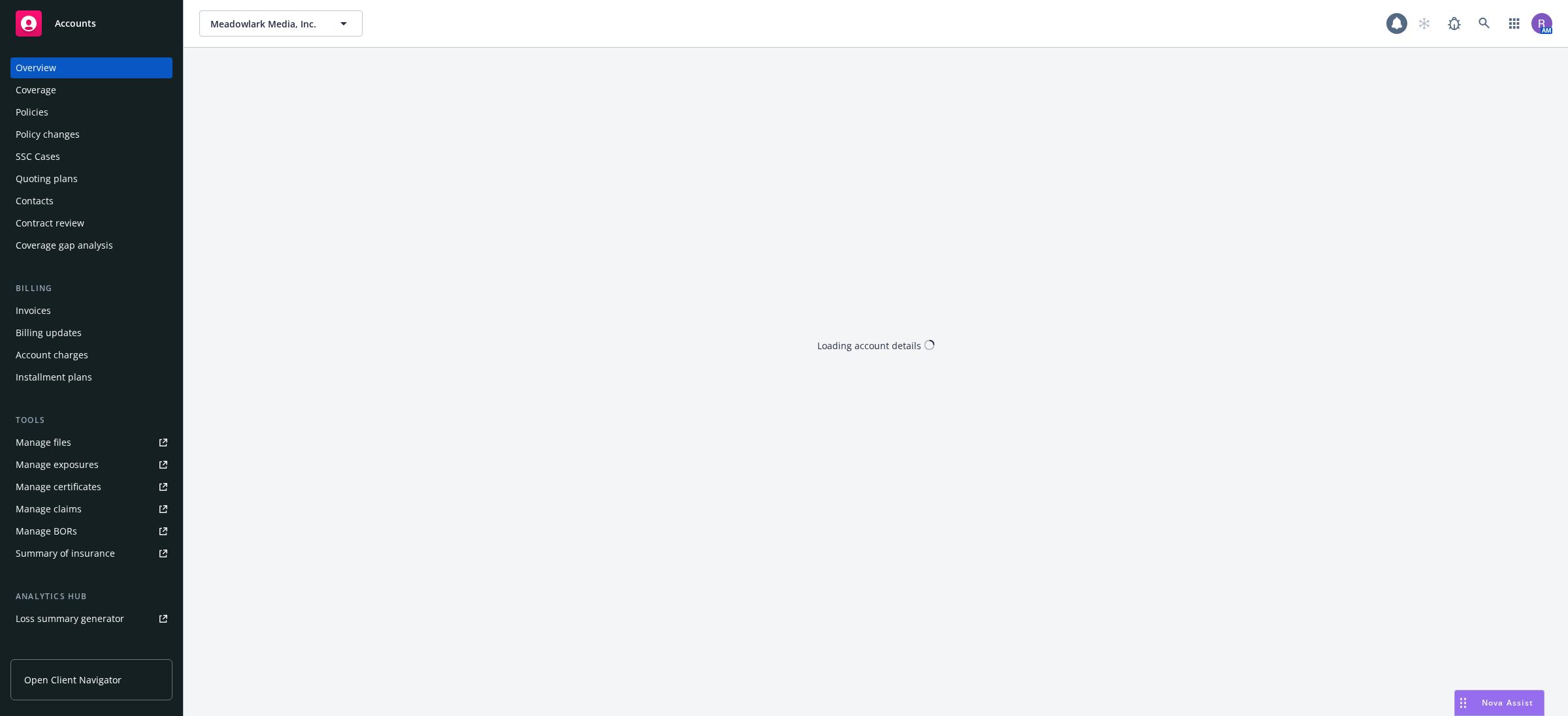
click at [95, 70] on div "Overview" at bounding box center [91, 68] width 152 height 21
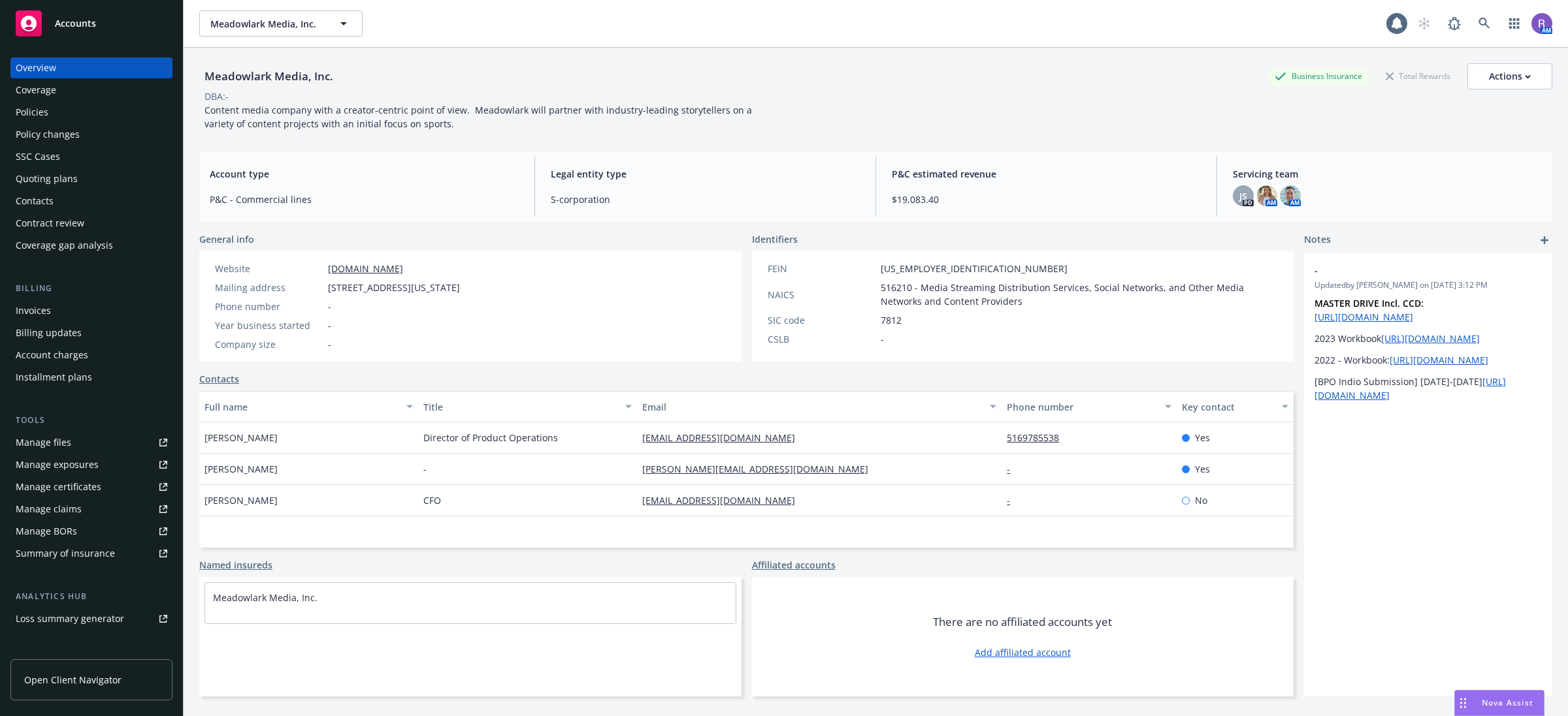
click at [297, 117] on span "Content media company with a creator-centric point of view. Meadowlark will par…" at bounding box center [479, 117] width 550 height 26
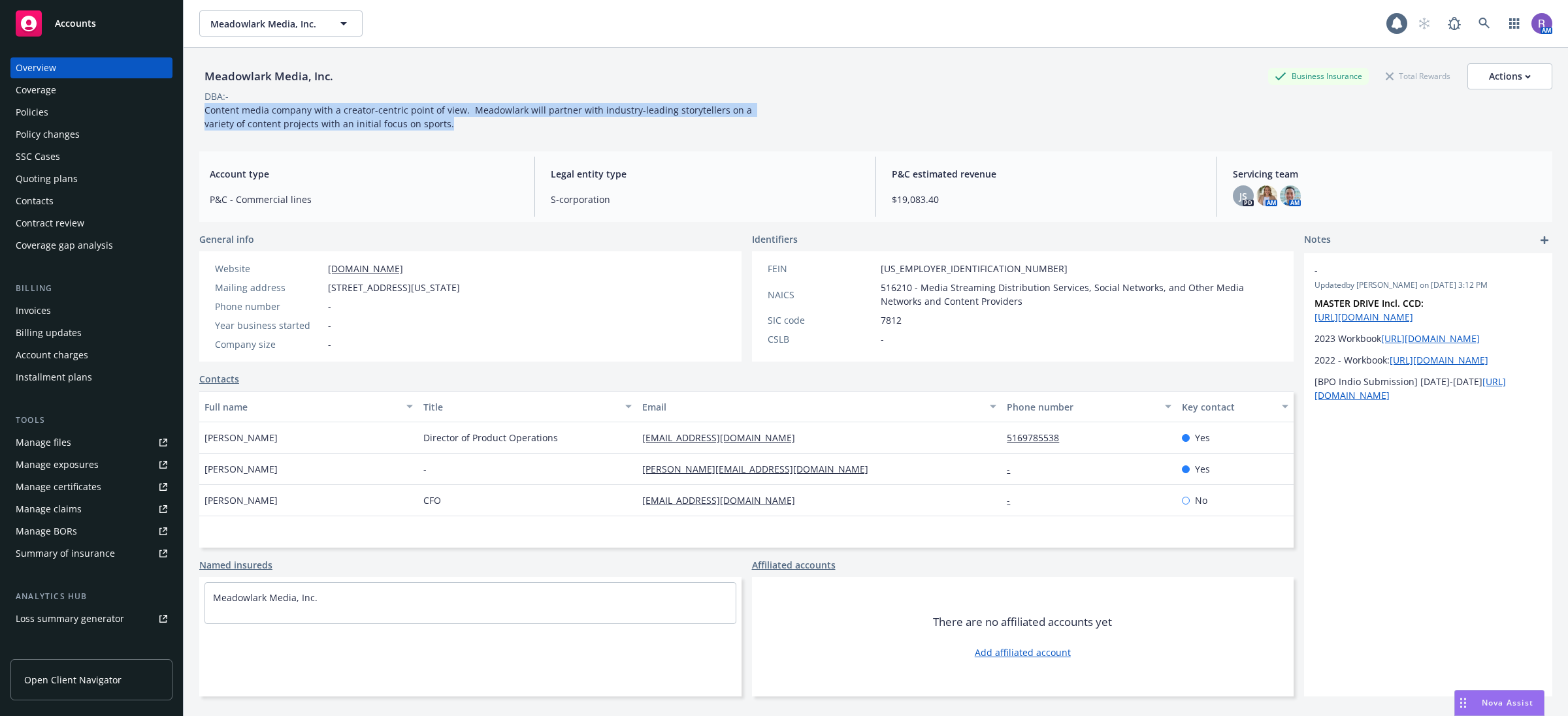
click at [297, 117] on span "Content media company with a creator-centric point of view. Meadowlark will par…" at bounding box center [479, 117] width 550 height 26
copy span "Content media company with a creator-centric point of view. Meadowlark will par…"
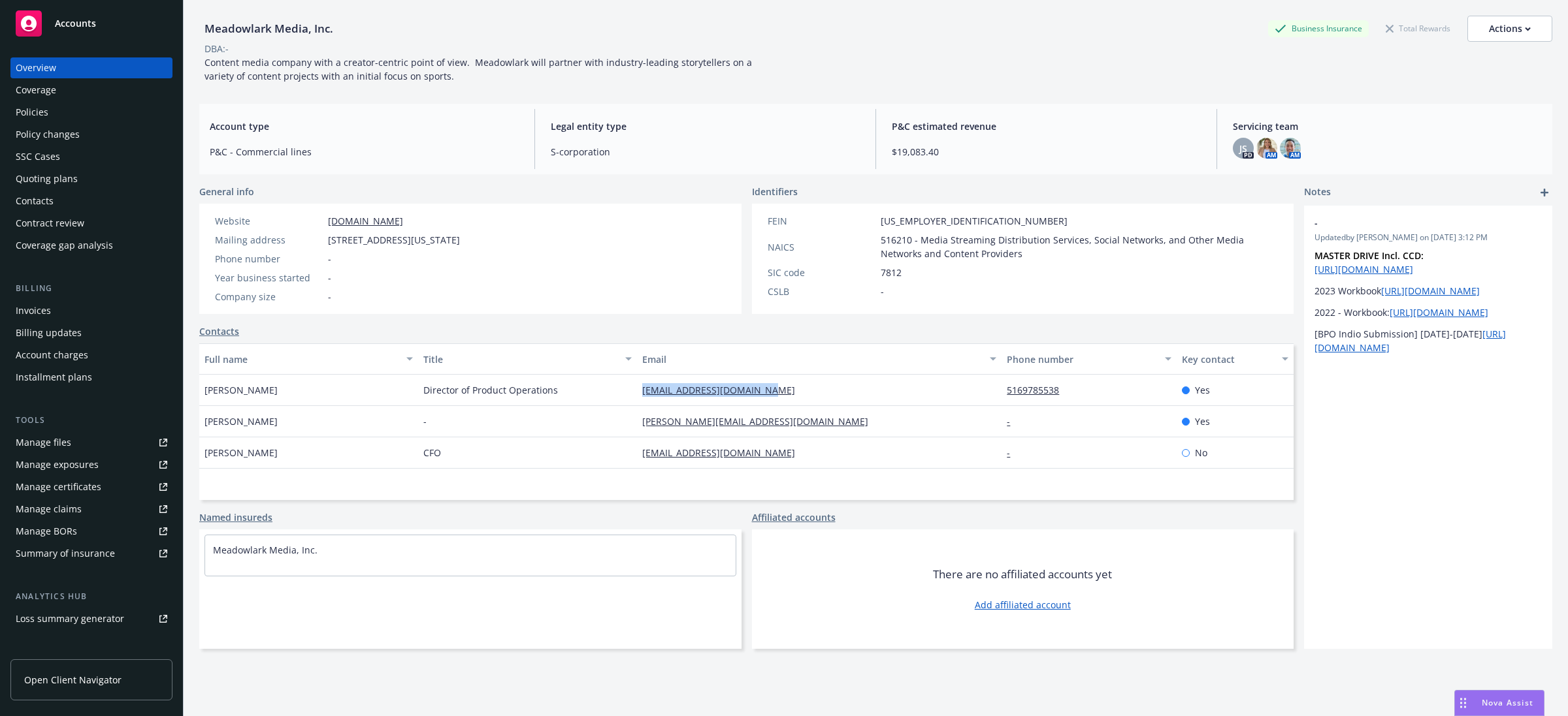
drag, startPoint x: 619, startPoint y: 387, endPoint x: 815, endPoint y: 384, distance: 196.0
click at [815, 384] on div "Sari Skier Director of Product Operations sari@meadowlark-media.com 5169785538 …" at bounding box center [746, 391] width 1094 height 31
copy div "sari@meadowlark-media.com"
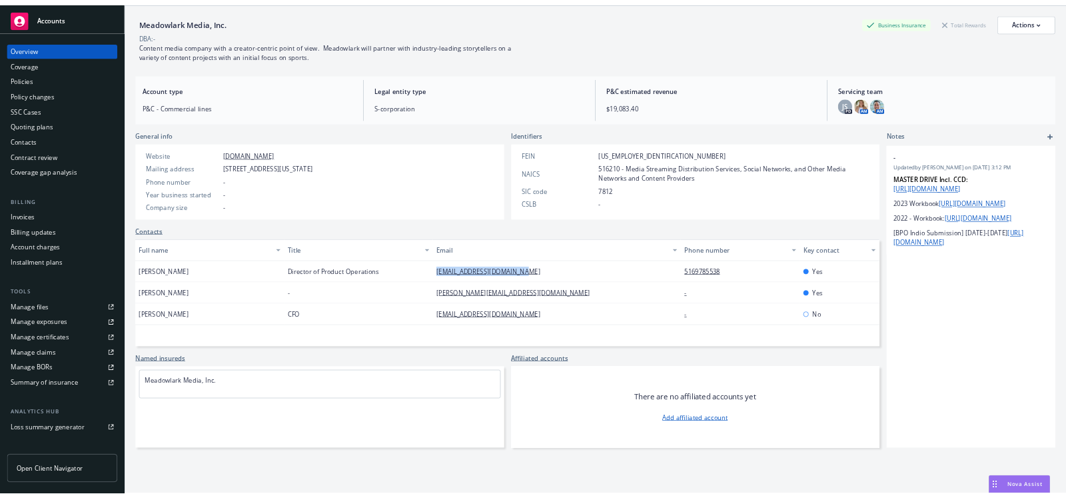
scroll to position [48, 0]
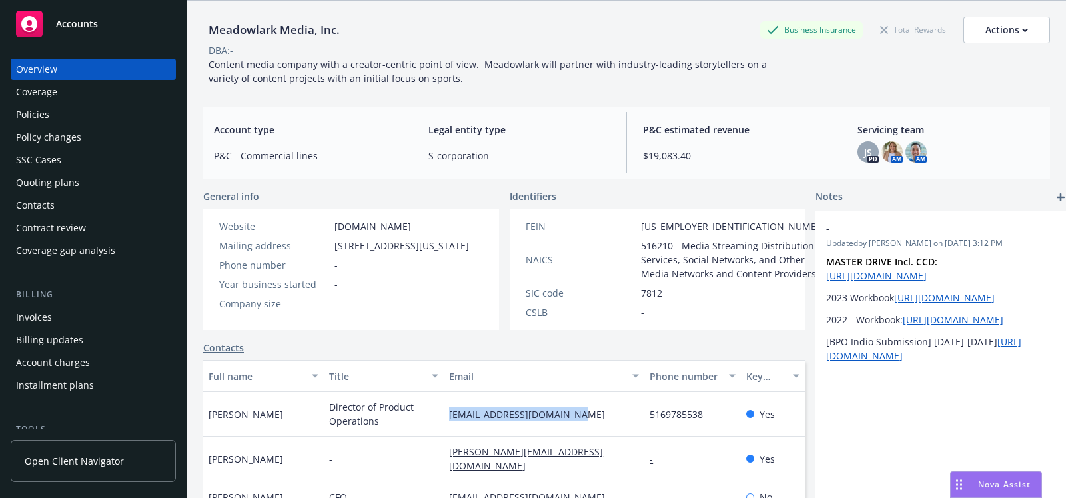
click at [56, 108] on div "Policies" at bounding box center [93, 114] width 155 height 21
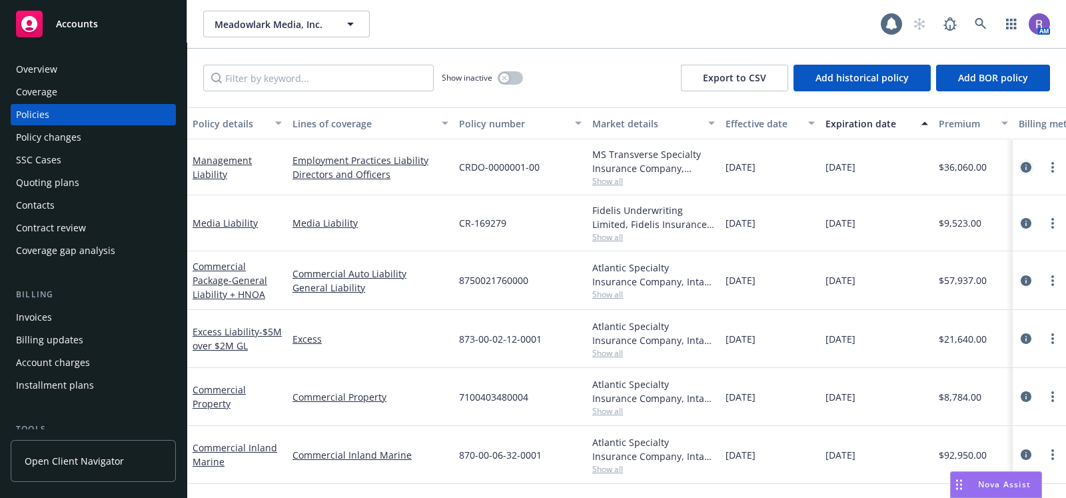
click at [1021, 167] on icon "circleInformation" at bounding box center [1026, 167] width 11 height 11
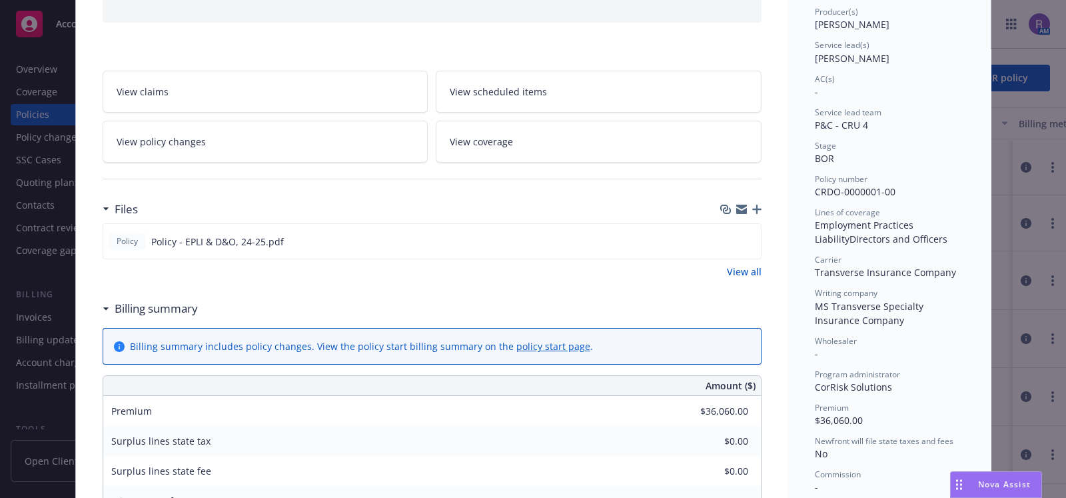
scroll to position [250, 0]
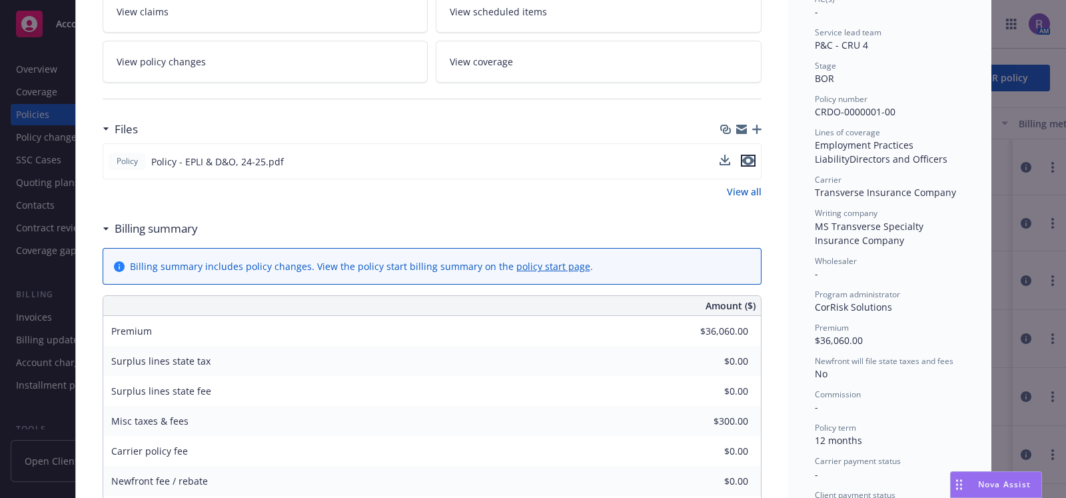
click at [743, 157] on icon "preview file" at bounding box center [749, 160] width 12 height 9
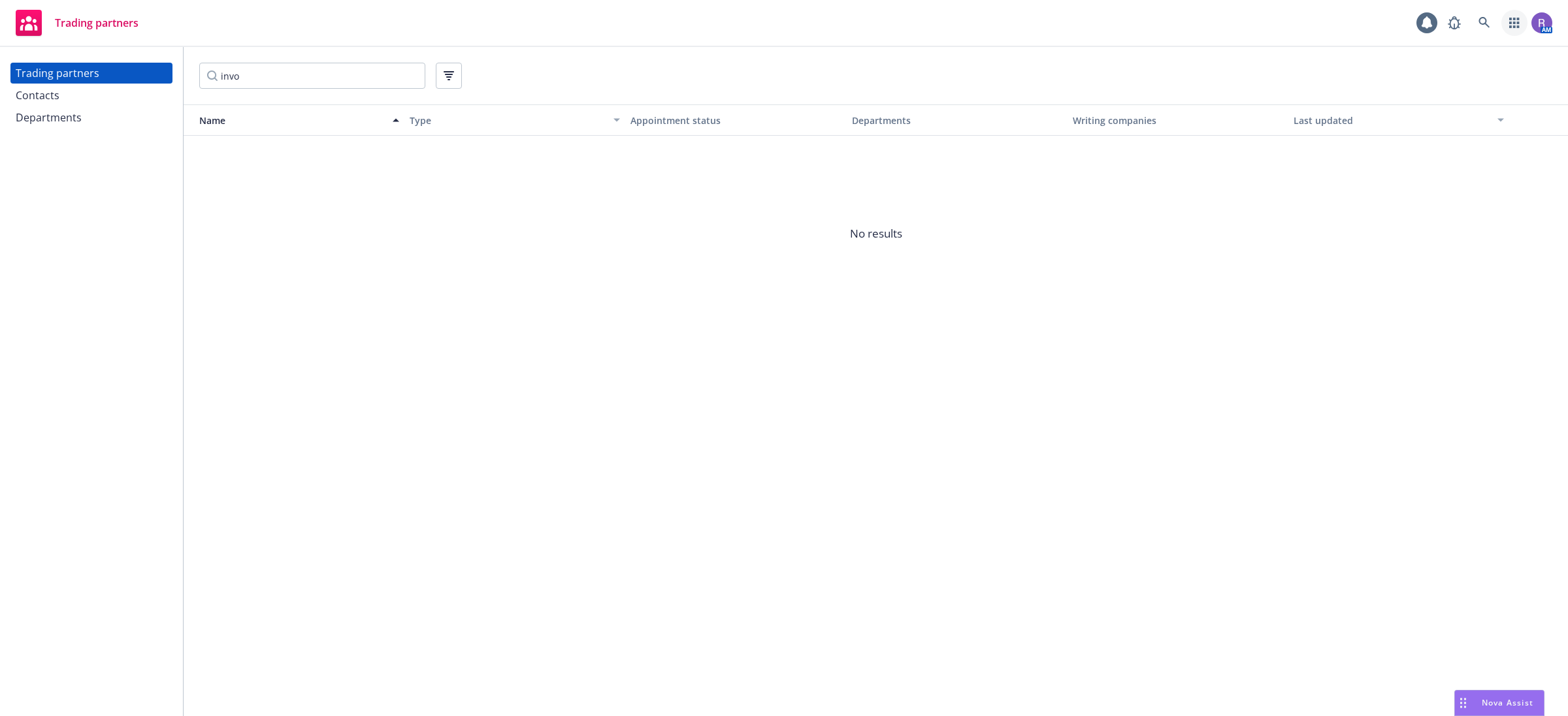
click at [1502, 23] on link "button" at bounding box center [1514, 23] width 26 height 26
click at [1484, 27] on icon at bounding box center [1484, 23] width 12 height 12
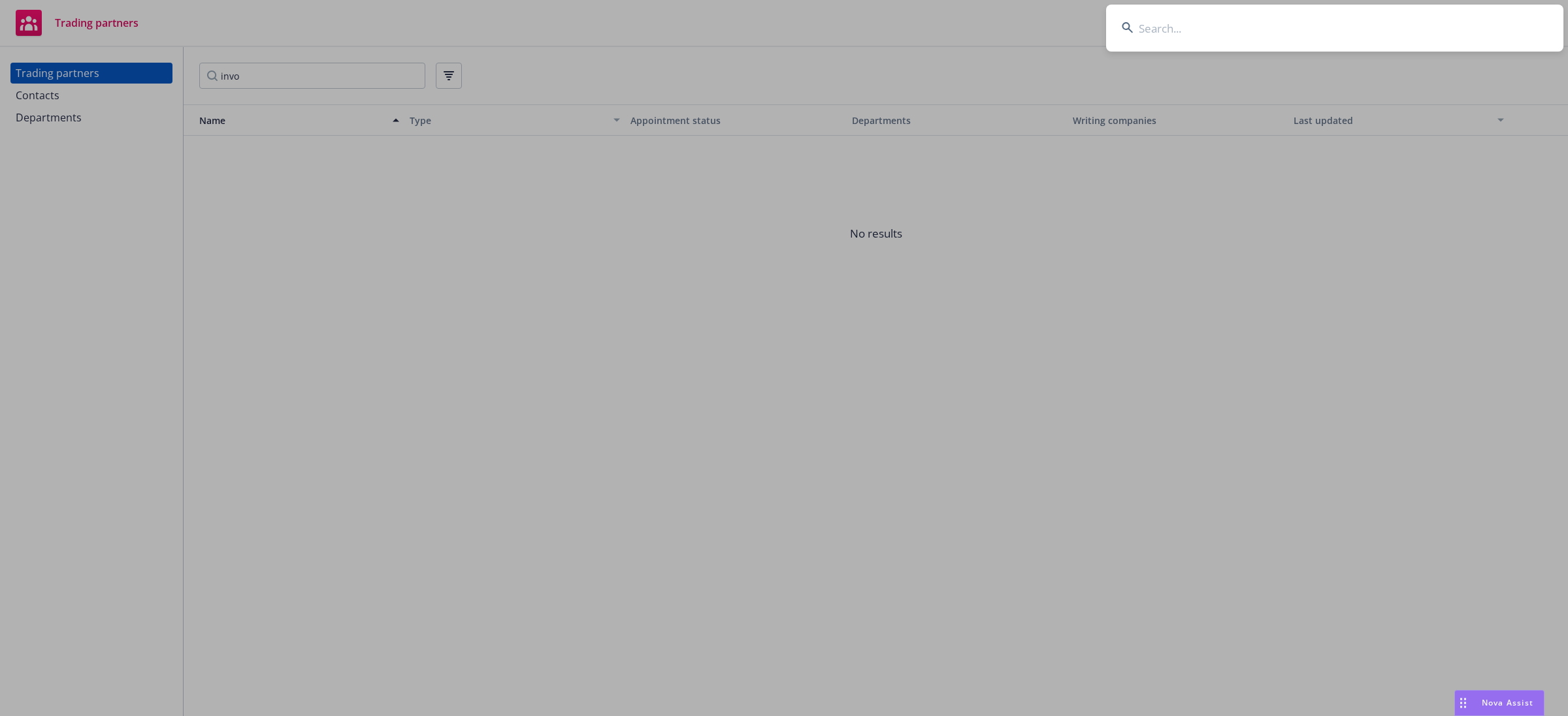
click at [1482, 24] on input at bounding box center [1334, 28] width 458 height 47
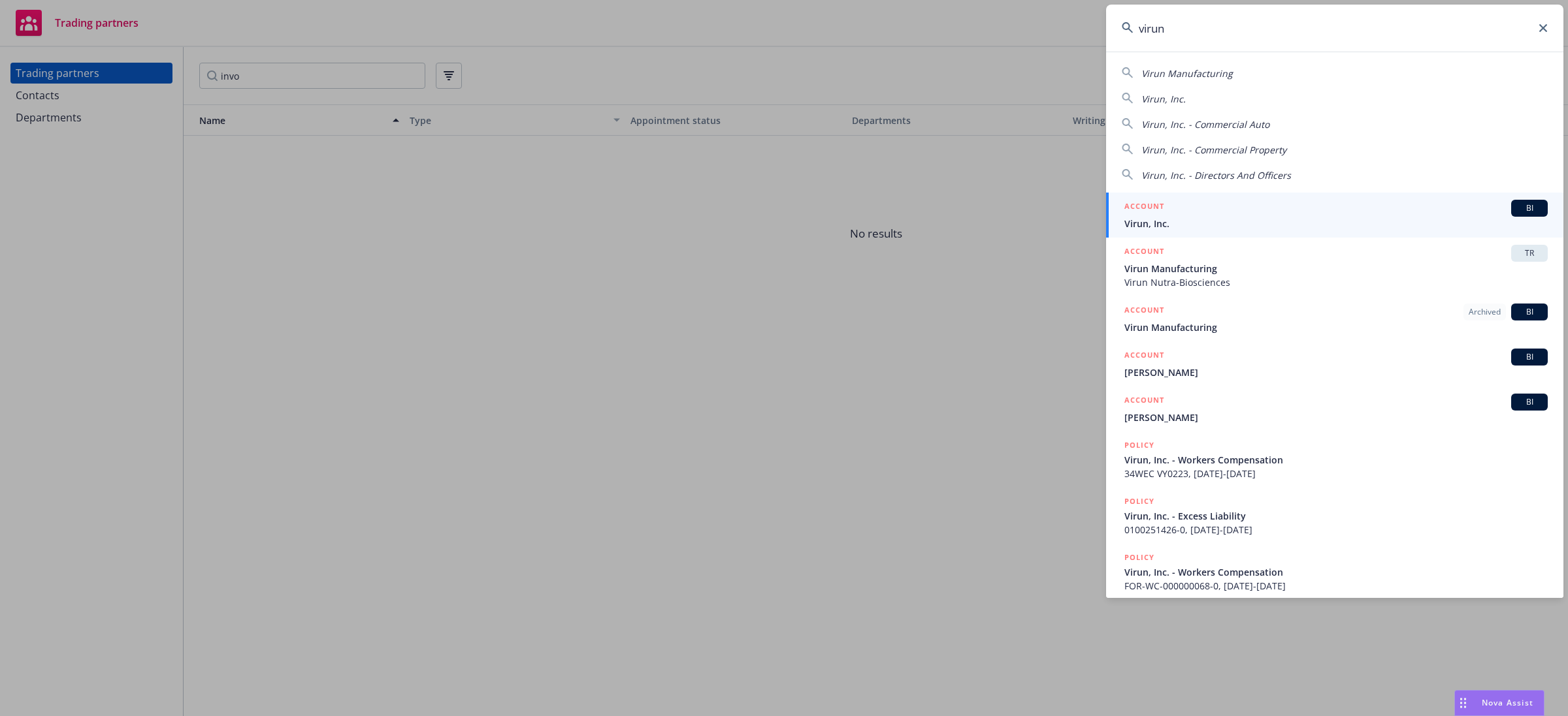
type input "virun"
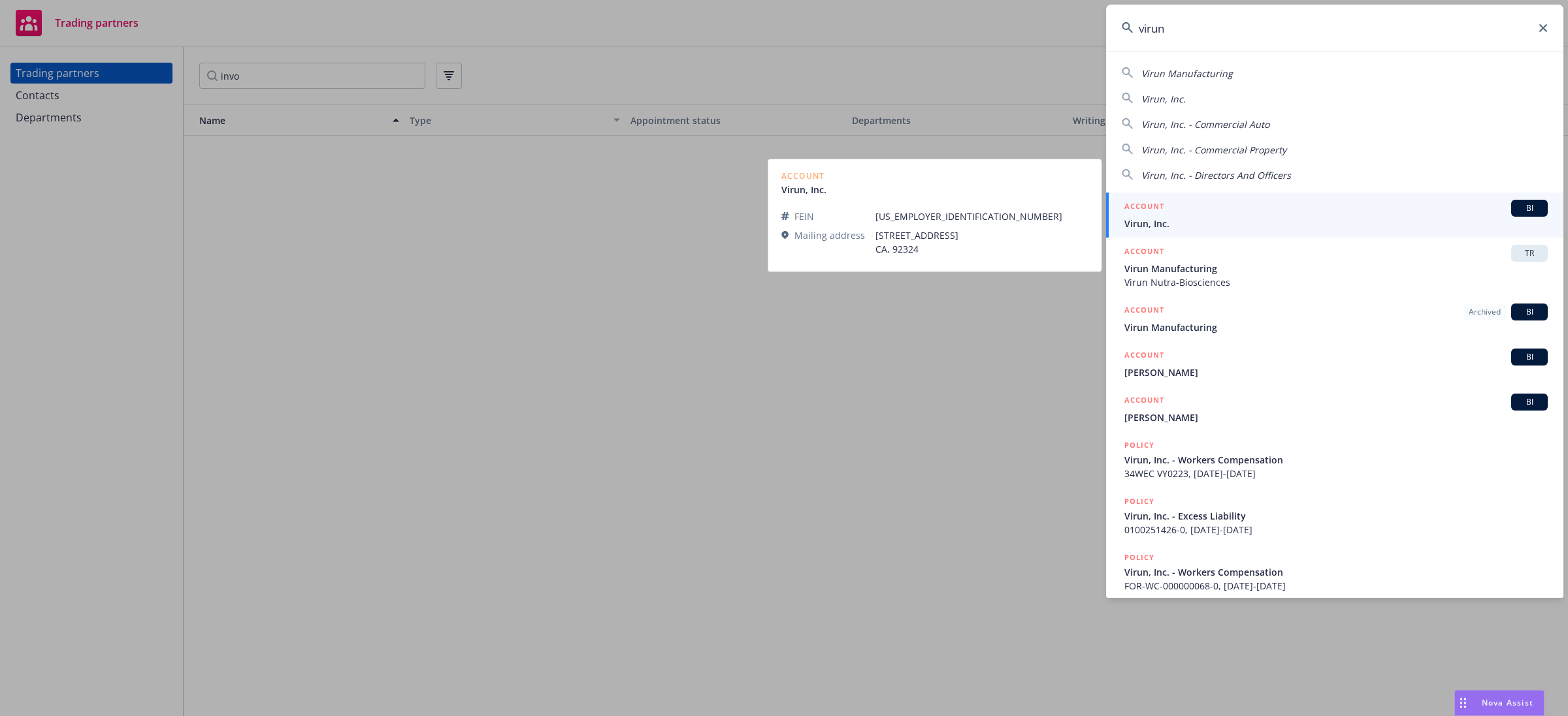
click at [1154, 207] on h5 "ACCOUNT" at bounding box center [1144, 208] width 40 height 16
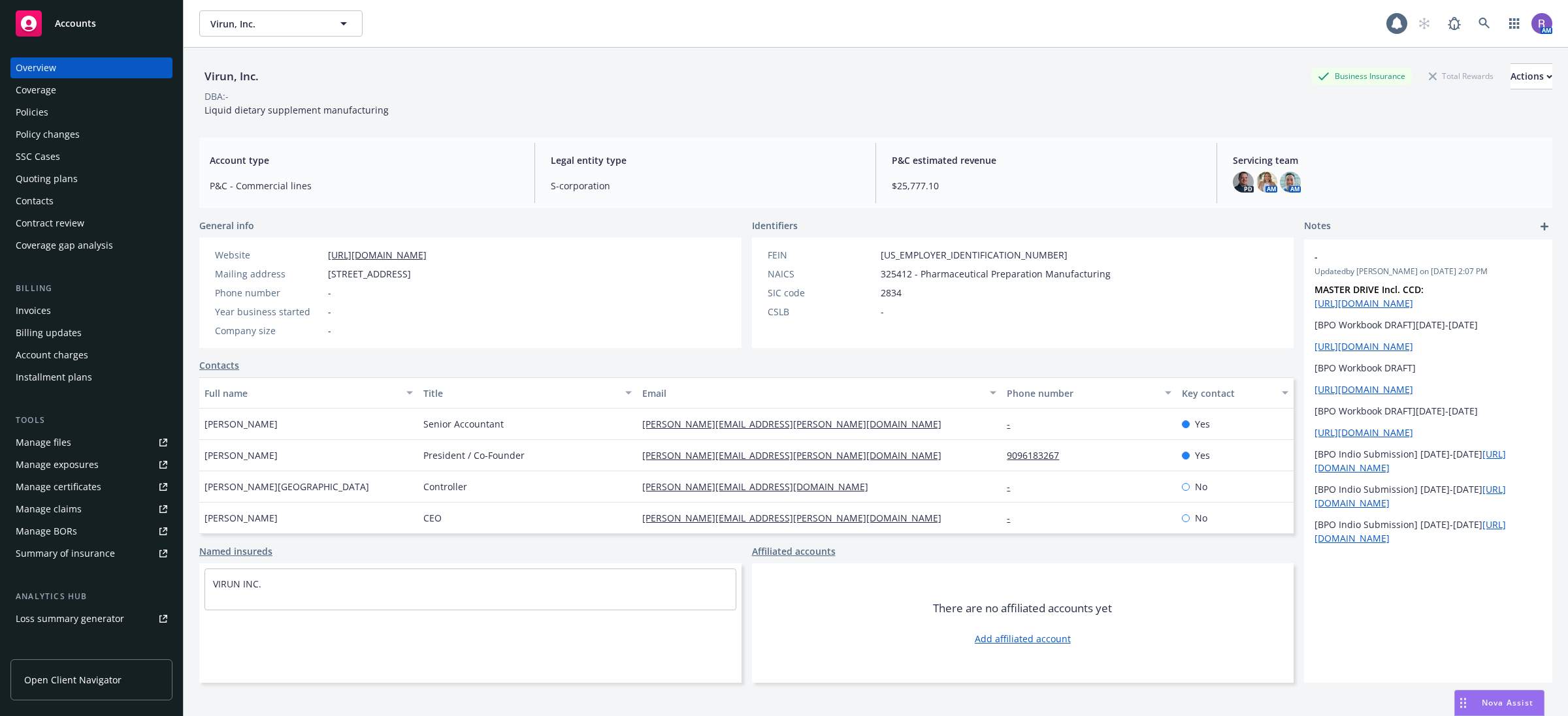
click at [66, 115] on div "Policies" at bounding box center [91, 112] width 152 height 21
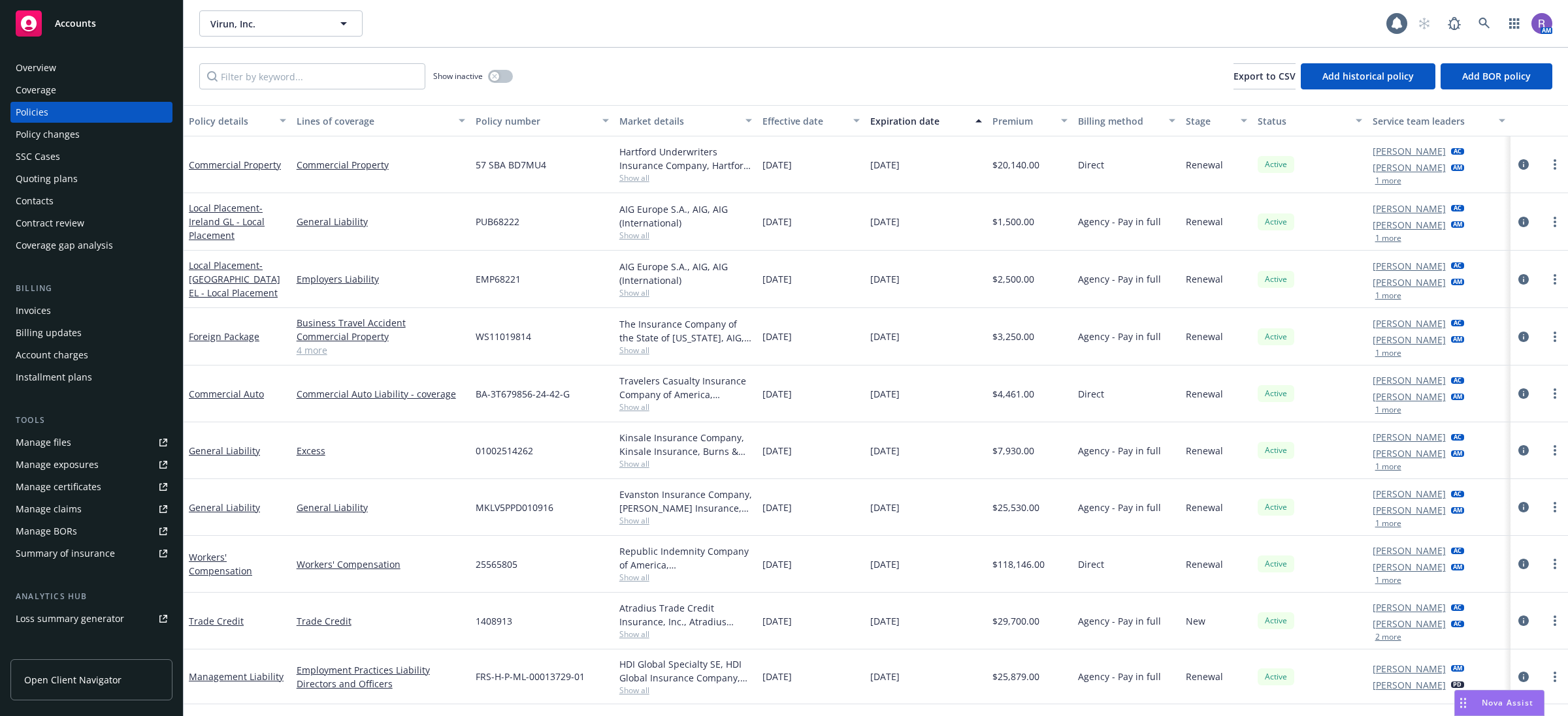
click at [57, 60] on div "Overview" at bounding box center [91, 68] width 152 height 21
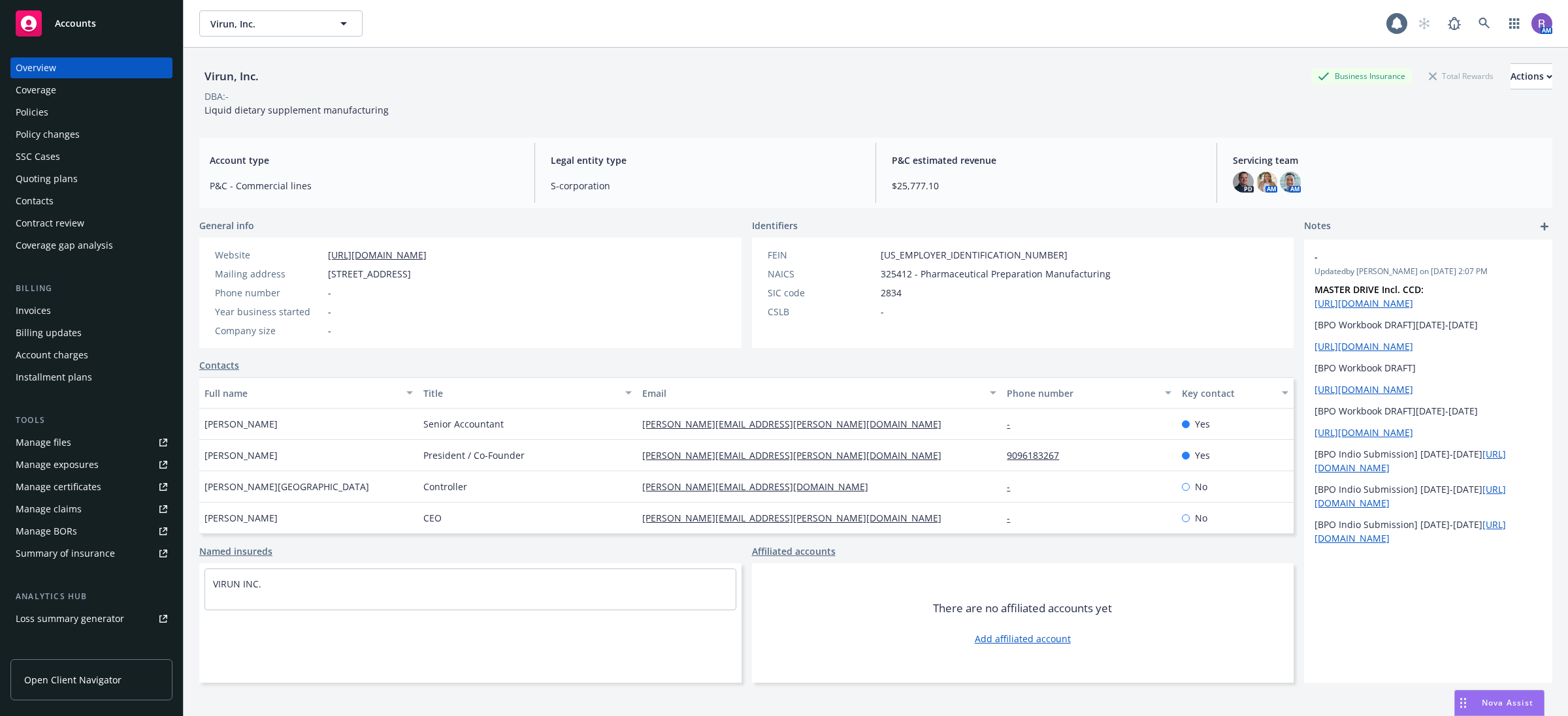
click at [974, 164] on span "P&C estimated revenue" at bounding box center [1046, 161] width 309 height 14
click at [1147, 138] on div "Account type P&C - Commercial lines Legal entity type S-corporation P&C estimat…" at bounding box center [875, 173] width 1352 height 71
click at [556, 87] on div "Virun, Inc. Business Insurance Total Rewards Actions" at bounding box center [875, 76] width 1352 height 26
click at [37, 103] on div "Policies" at bounding box center [31, 112] width 32 height 21
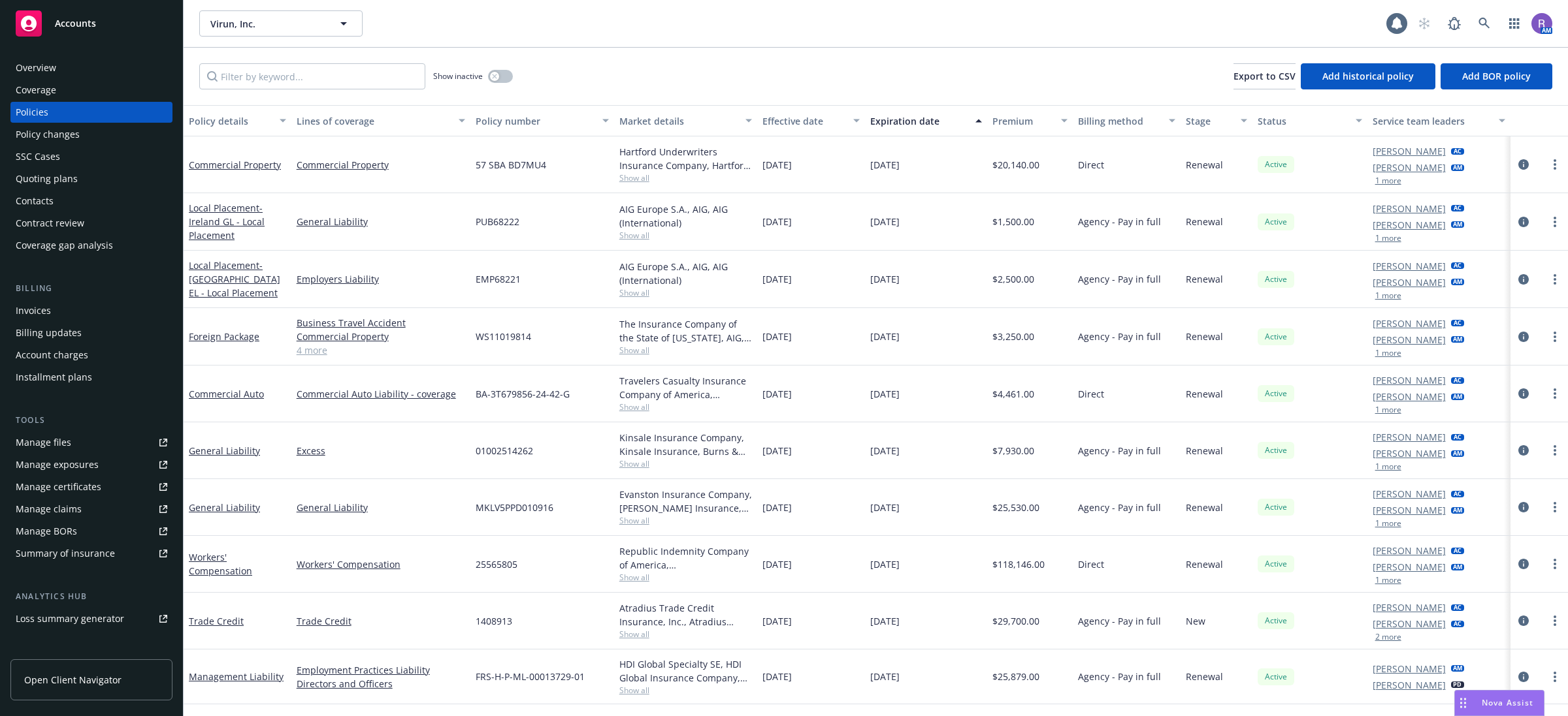
click at [75, 72] on div "Overview" at bounding box center [91, 68] width 152 height 21
